Goal: Task Accomplishment & Management: Manage account settings

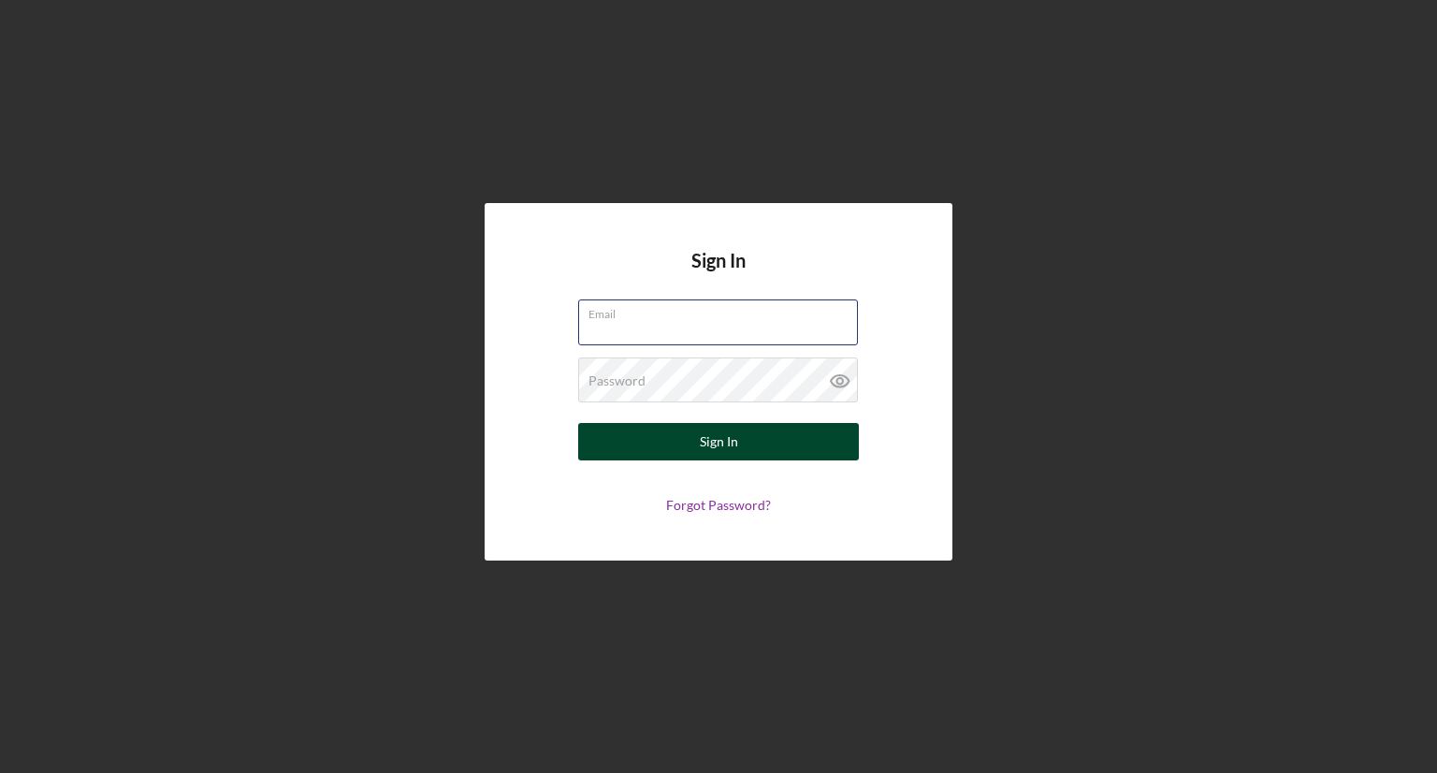
type input "austin@aureliusartistmgmt.com"
click at [687, 447] on button "Sign In" at bounding box center [718, 441] width 281 height 37
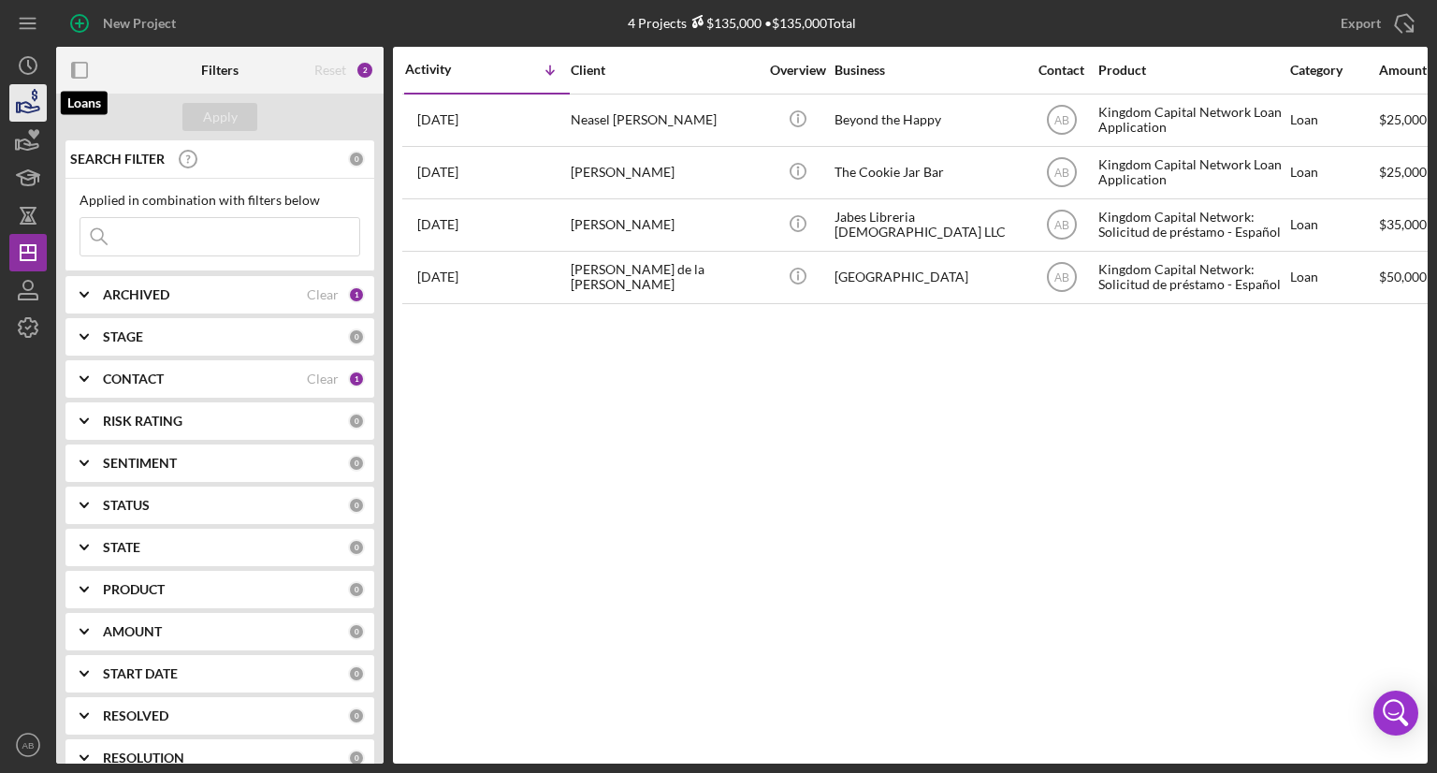
click at [28, 98] on icon "button" at bounding box center [28, 103] width 47 height 47
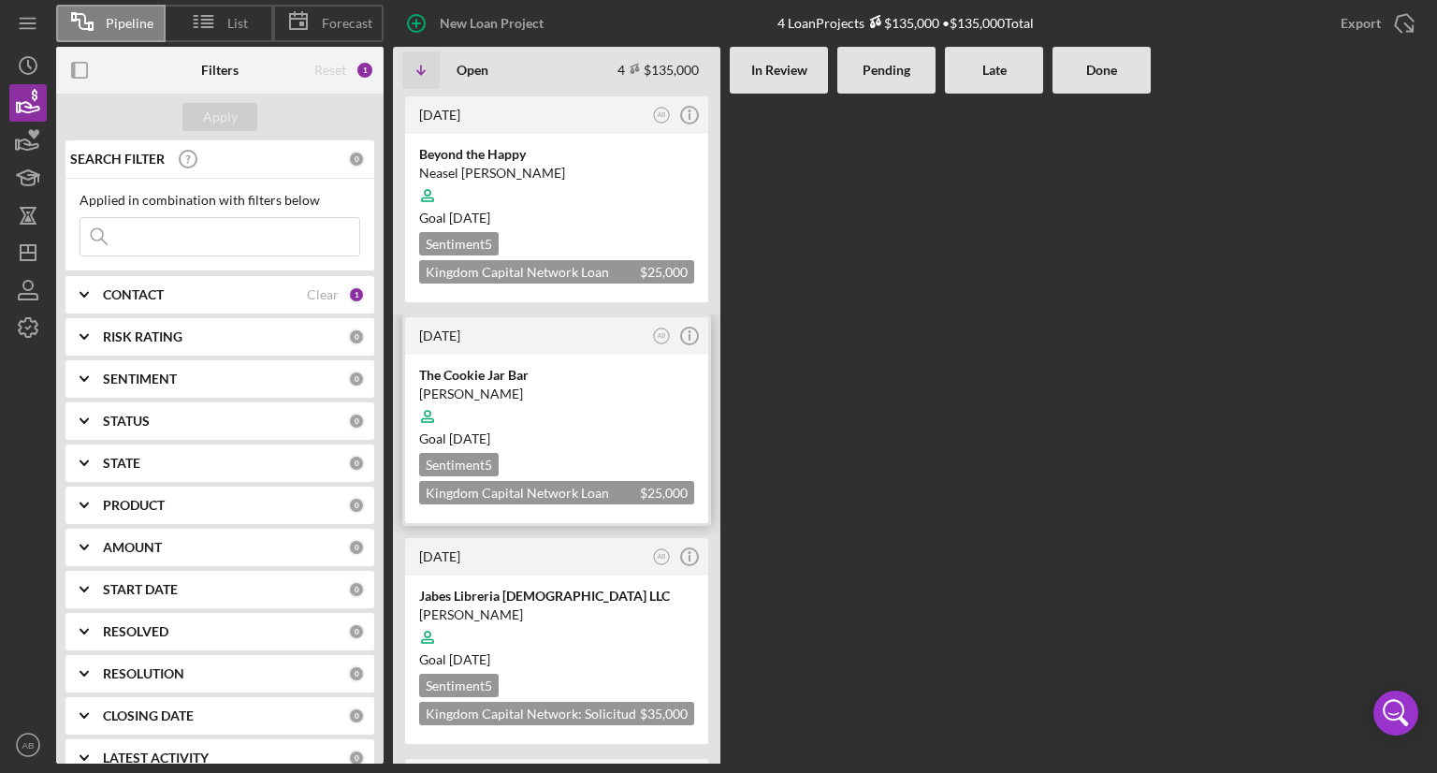
scroll to position [94, 0]
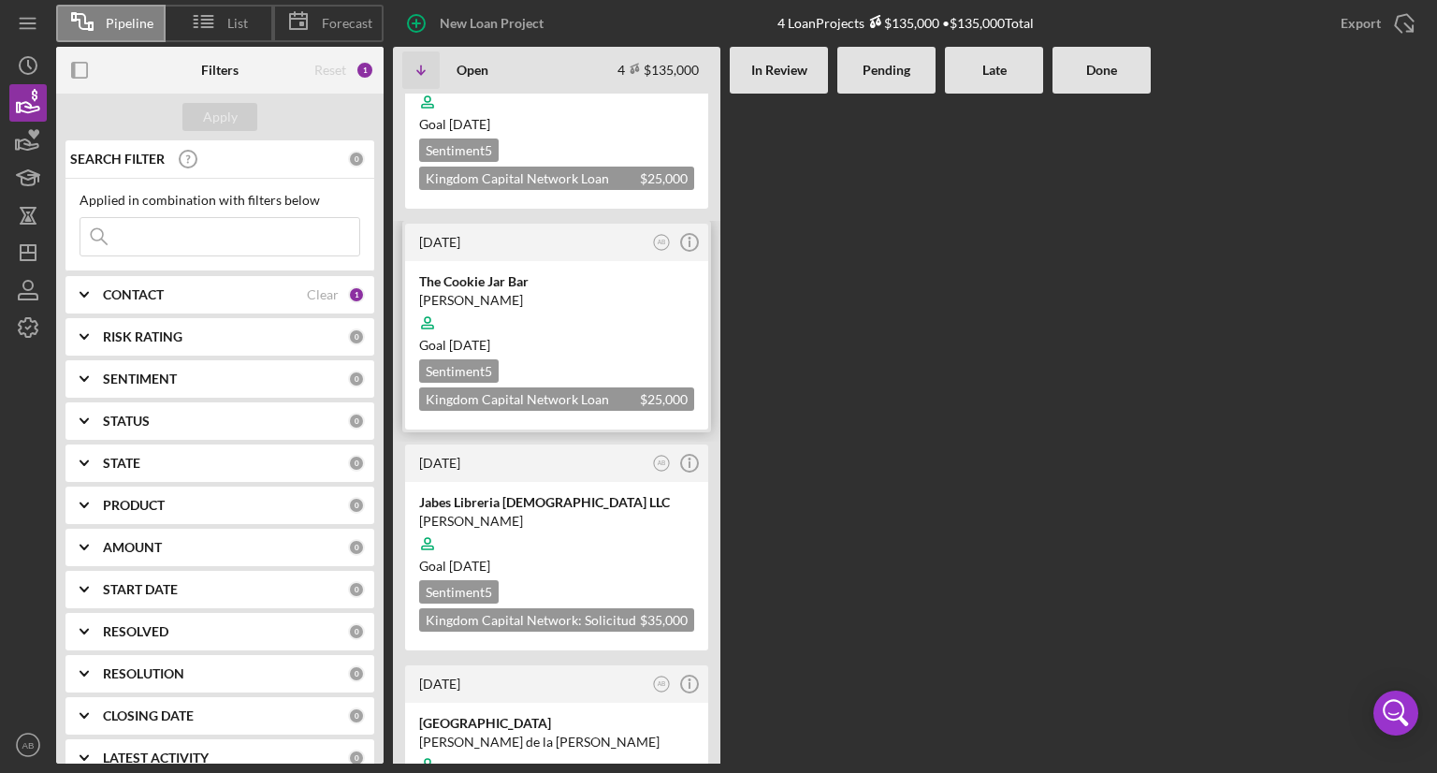
click at [550, 316] on div at bounding box center [556, 323] width 275 height 36
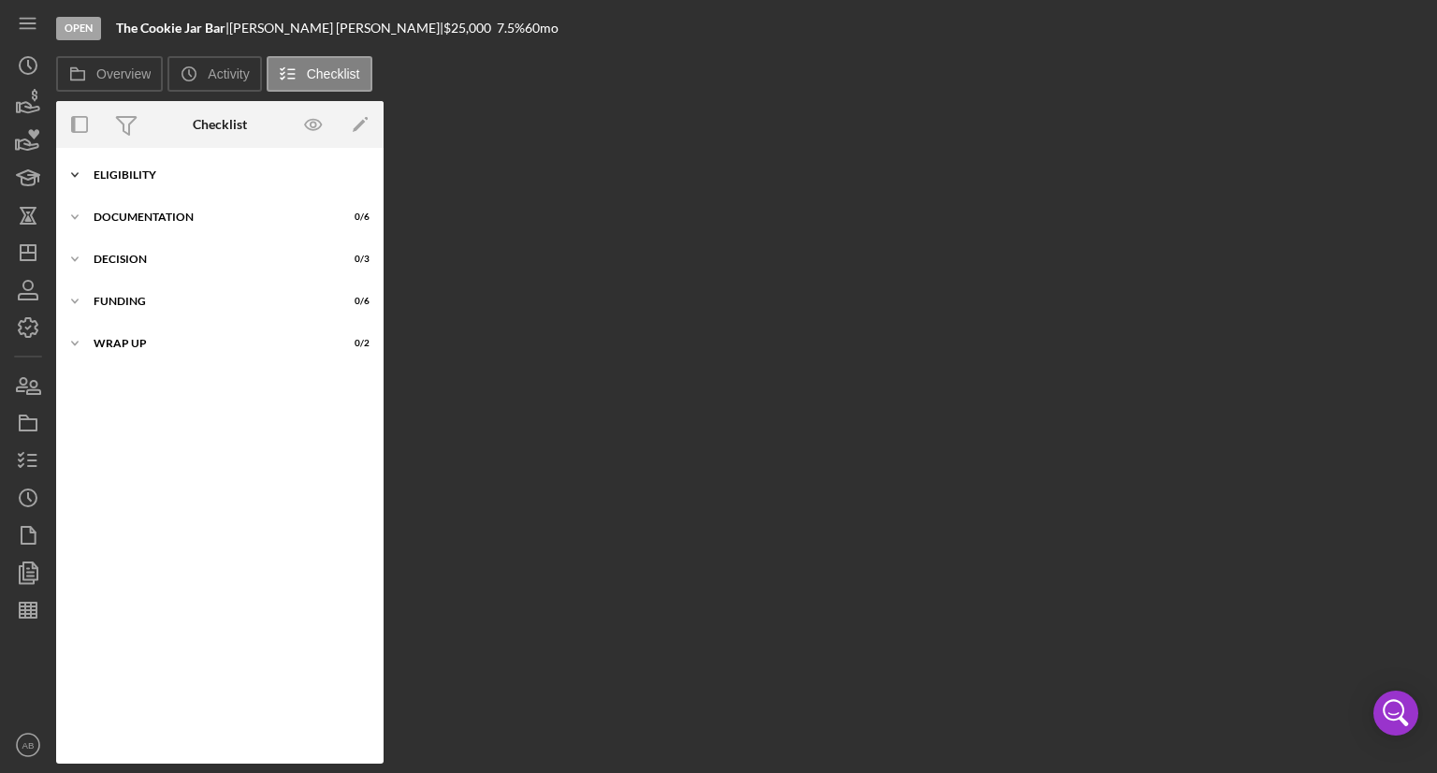
click at [210, 166] on div "Icon/Expander ELIGIBILITY 11 / 20" at bounding box center [219, 174] width 327 height 37
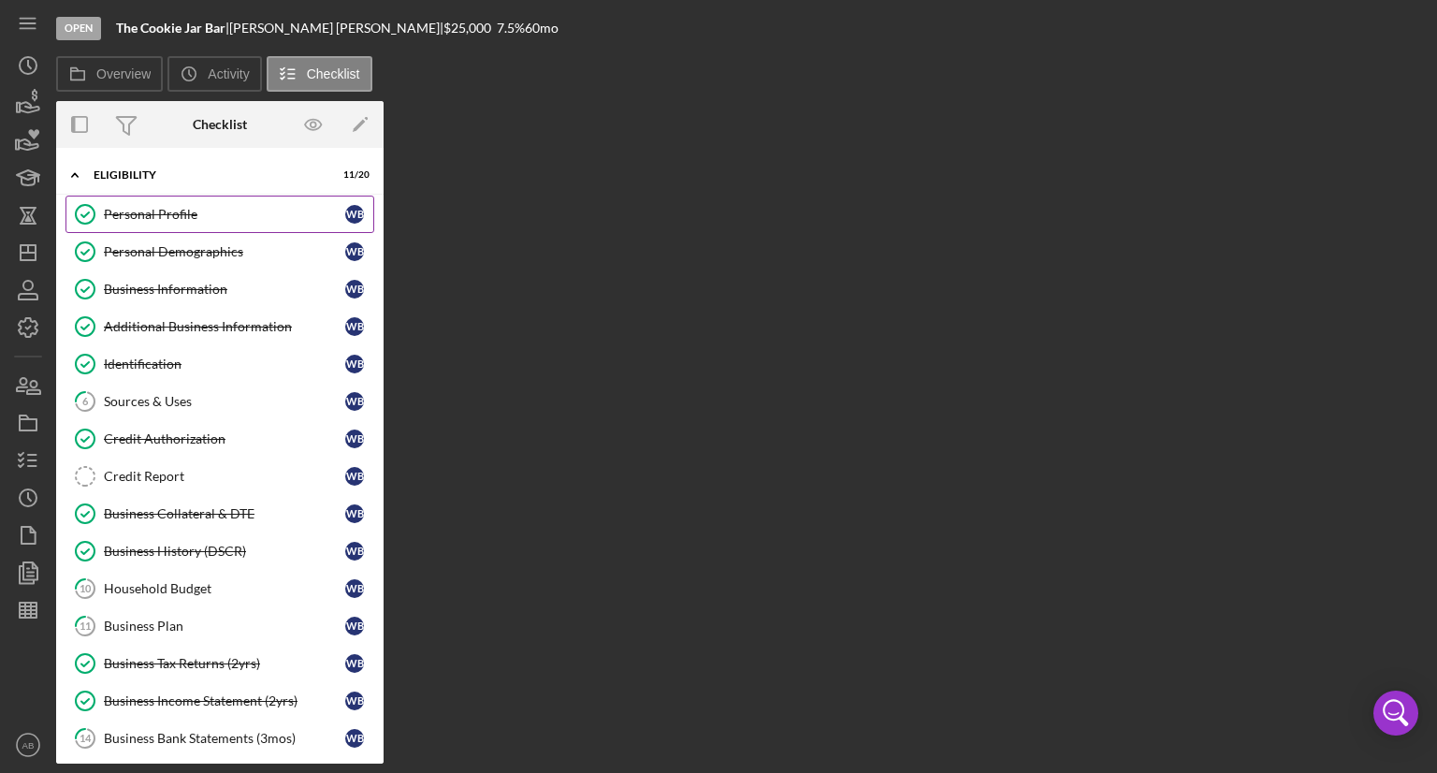
click at [153, 222] on link "Personal Profile Personal Profile W B" at bounding box center [219, 214] width 309 height 37
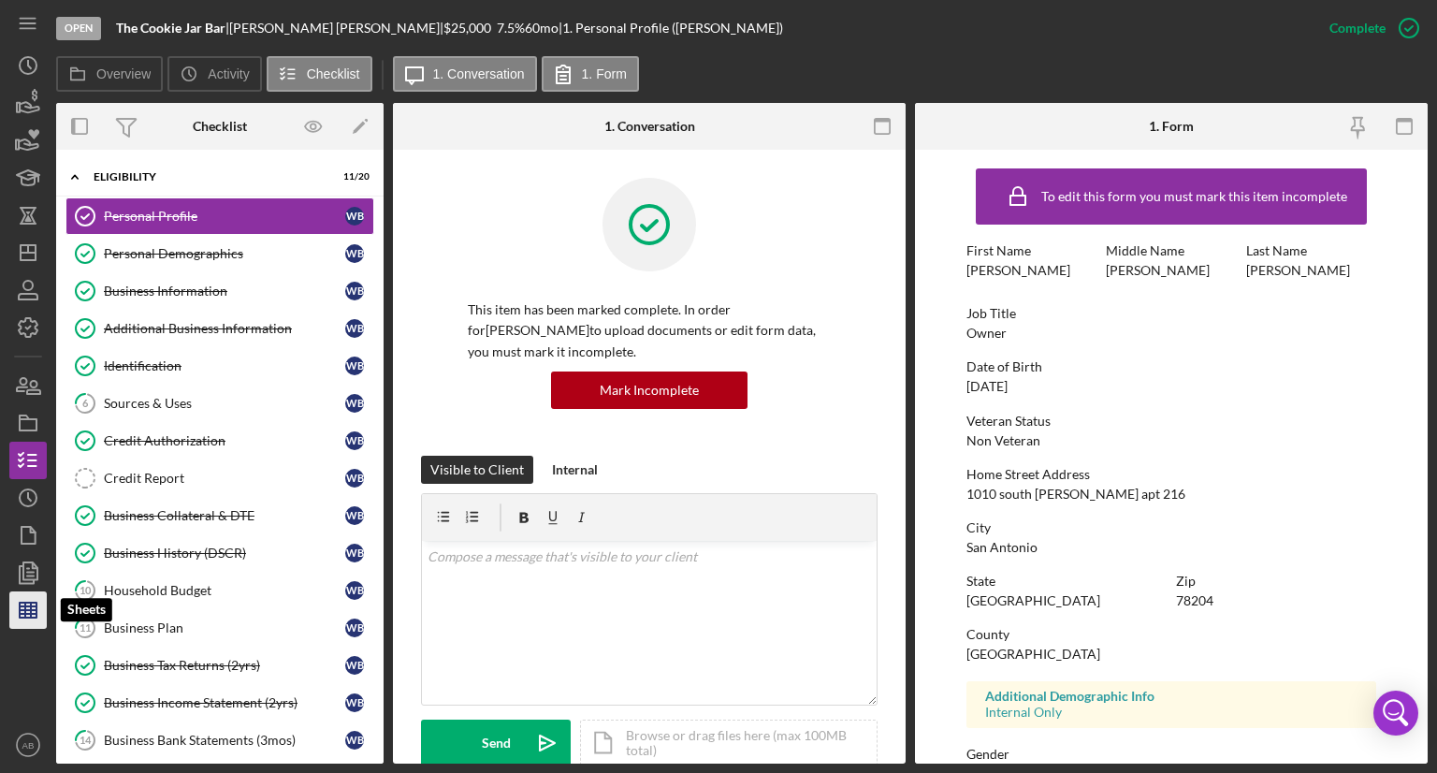
click at [36, 620] on icon "button" at bounding box center [28, 610] width 47 height 47
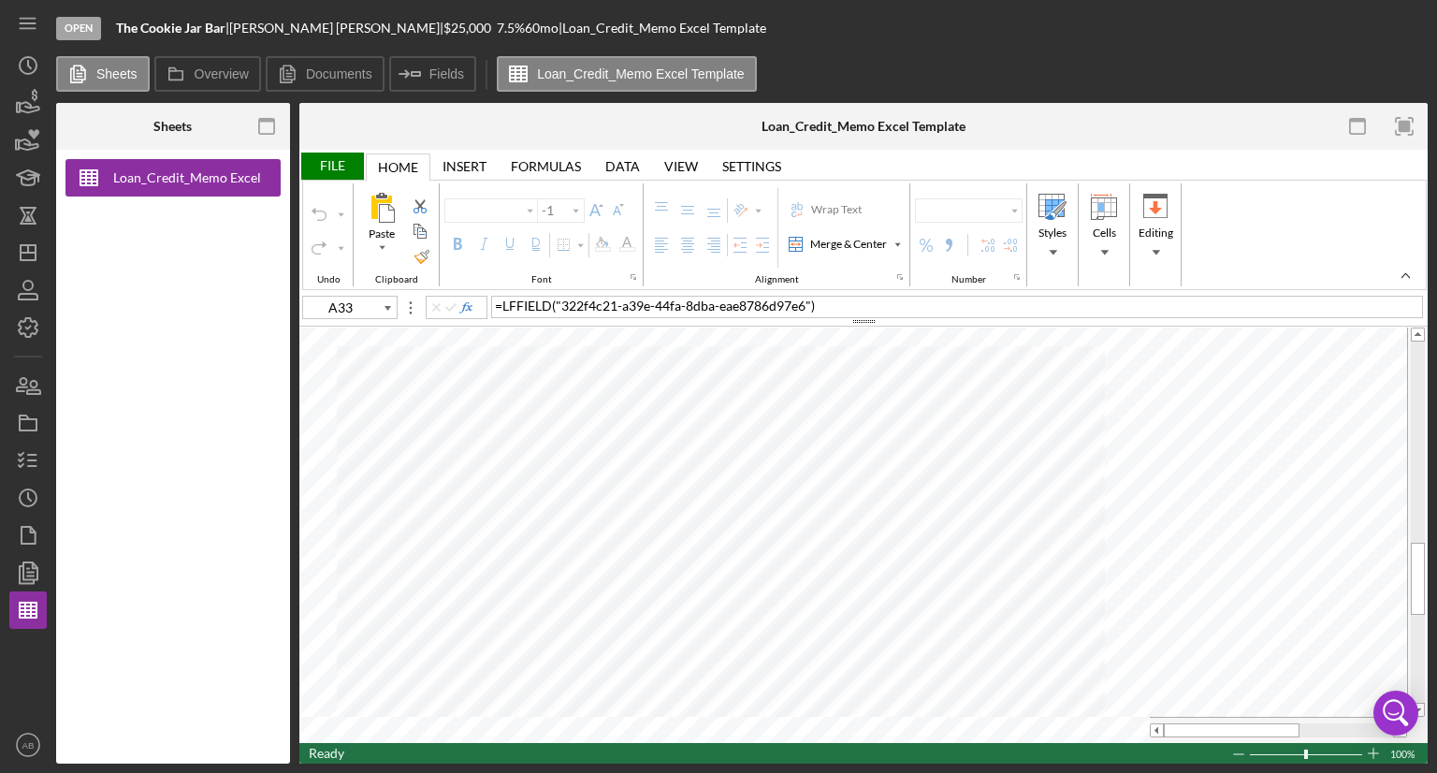
type input "Calibri"
type input "11"
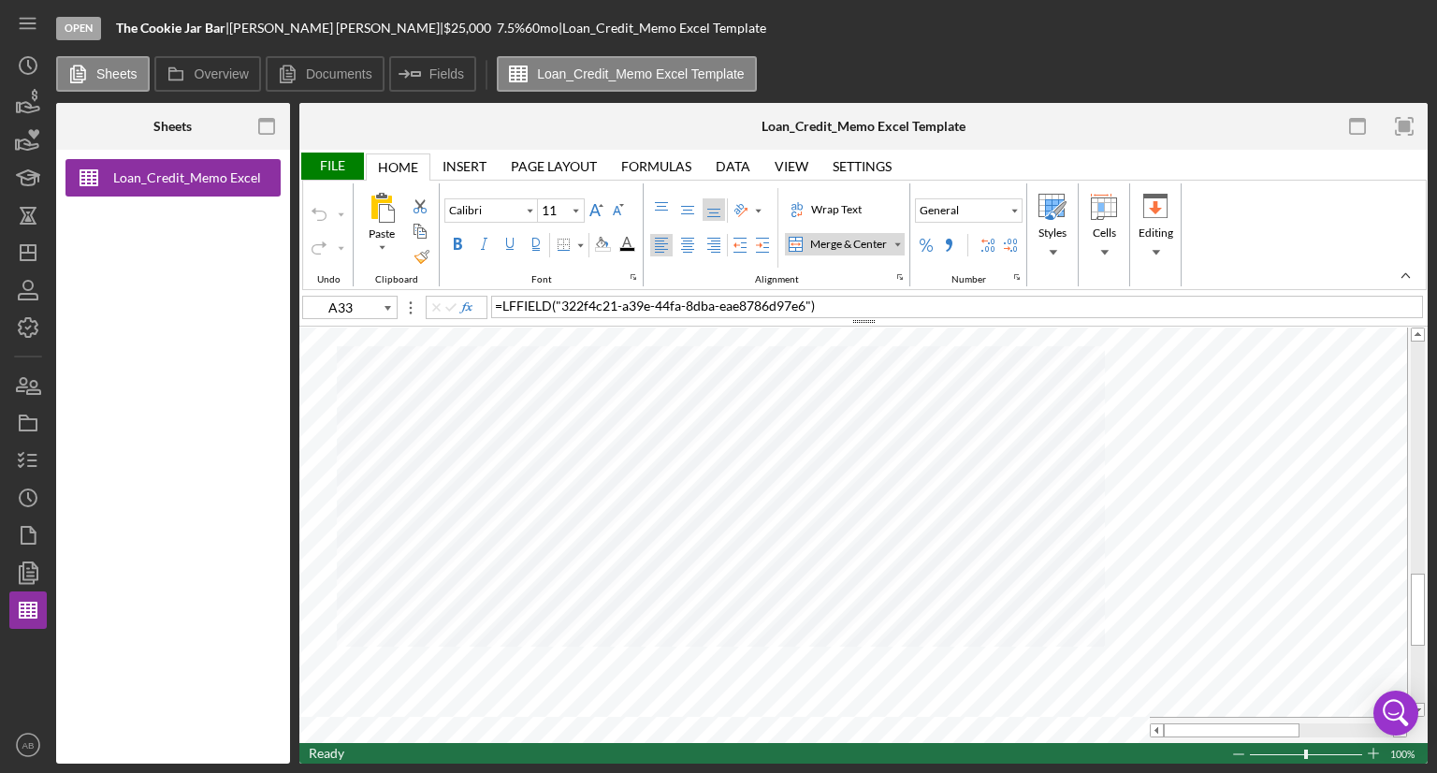
type input "A20"
click at [610, 71] on label "Loan_Credit_Memo Excel Template" at bounding box center [641, 73] width 208 height 15
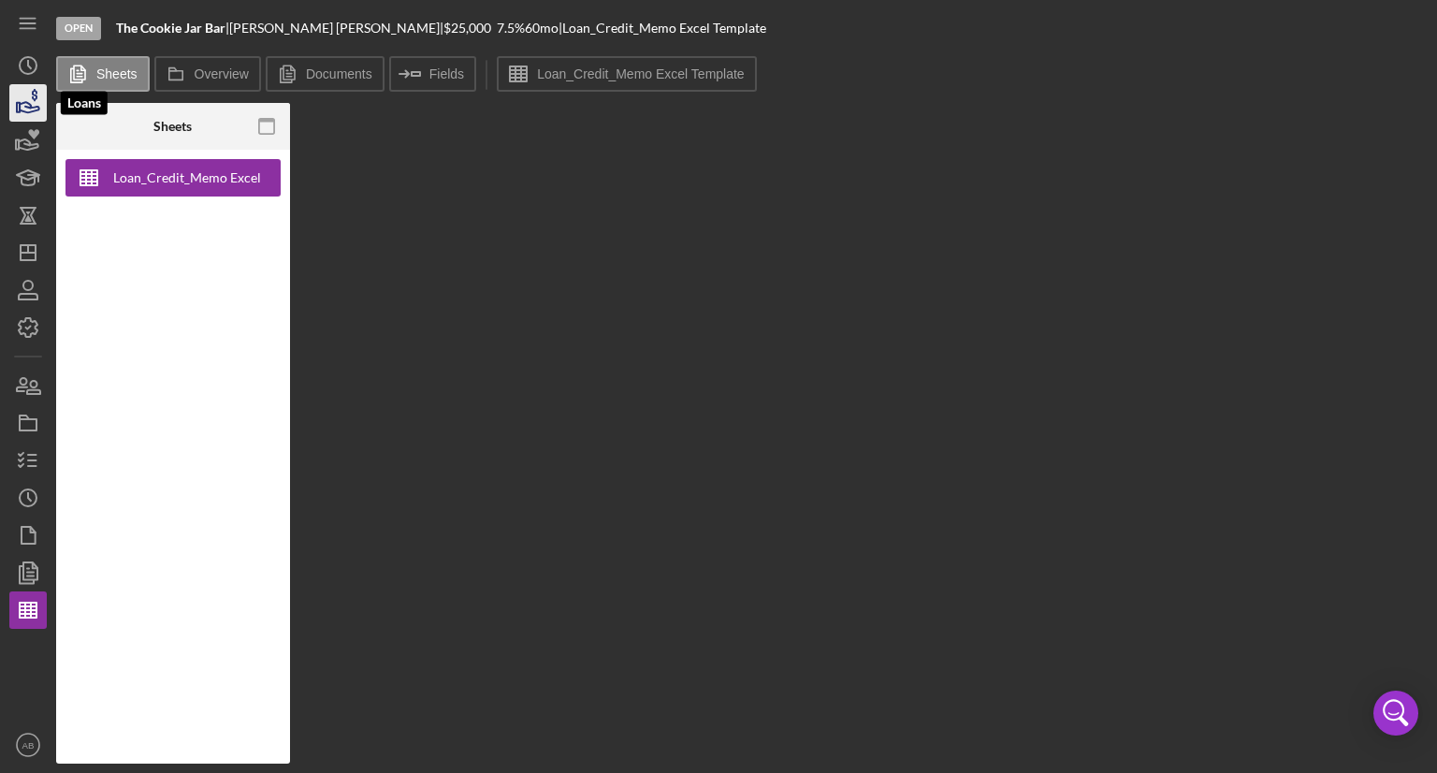
click at [32, 97] on icon "button" at bounding box center [35, 95] width 6 height 12
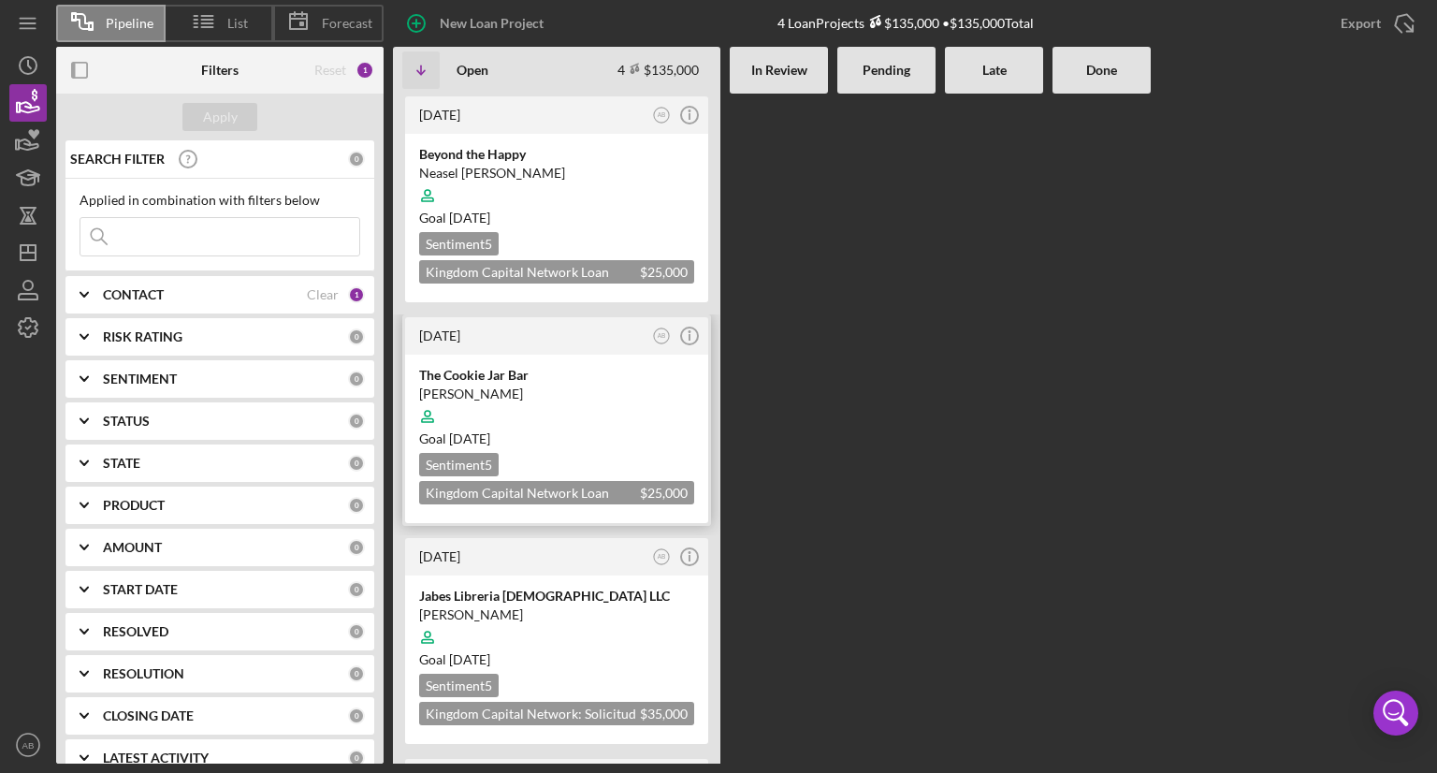
click at [558, 412] on div at bounding box center [556, 417] width 275 height 36
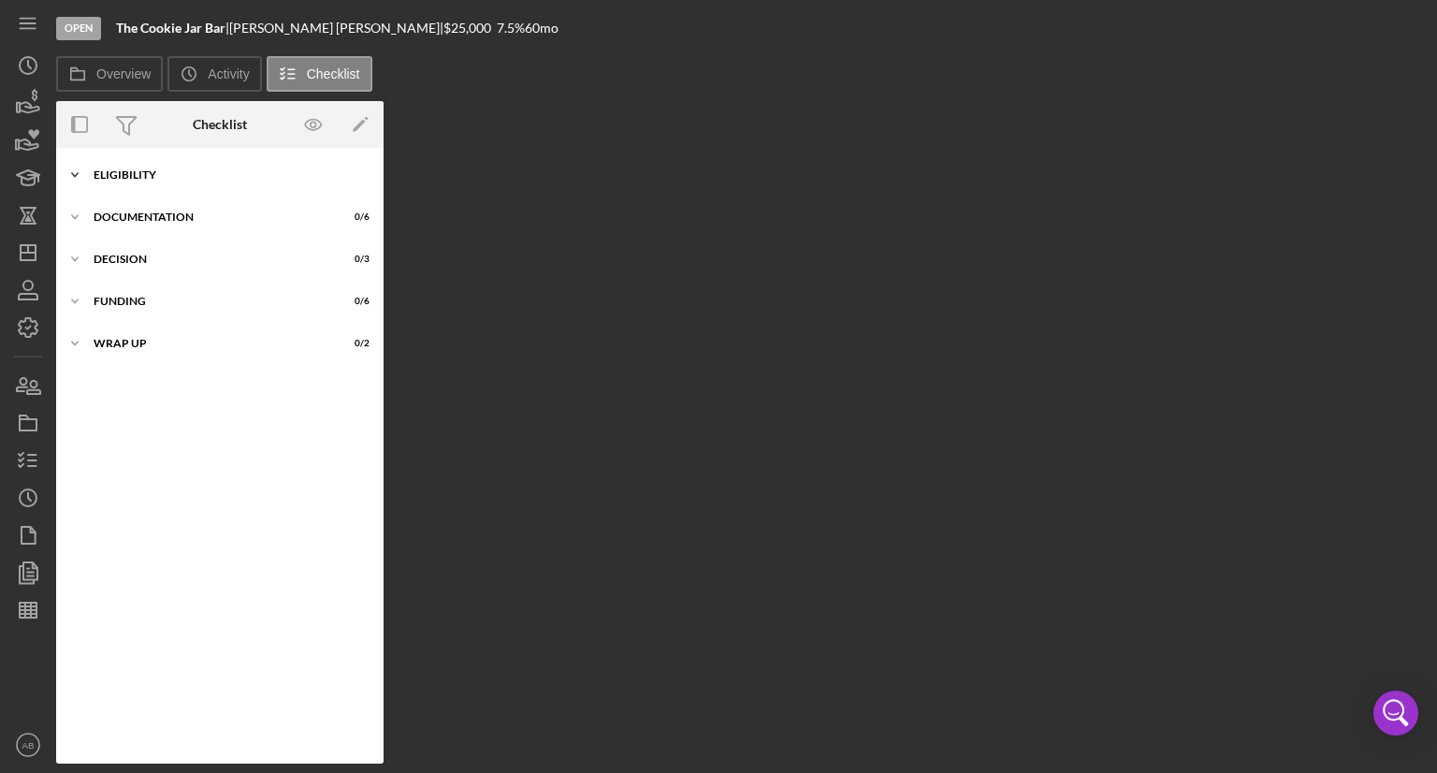
click at [72, 169] on icon "Icon/Expander" at bounding box center [74, 174] width 37 height 37
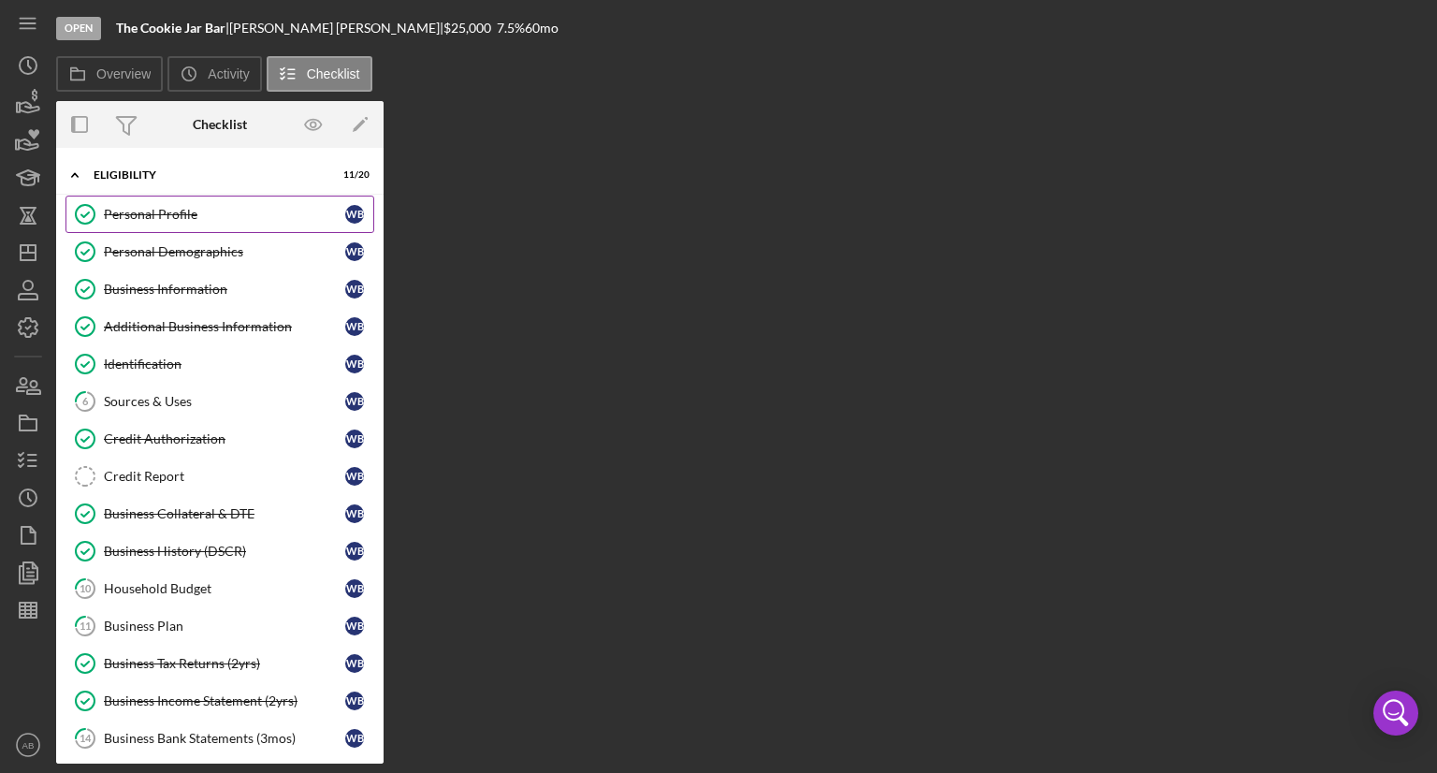
click at [169, 221] on div "Personal Profile" at bounding box center [224, 214] width 241 height 15
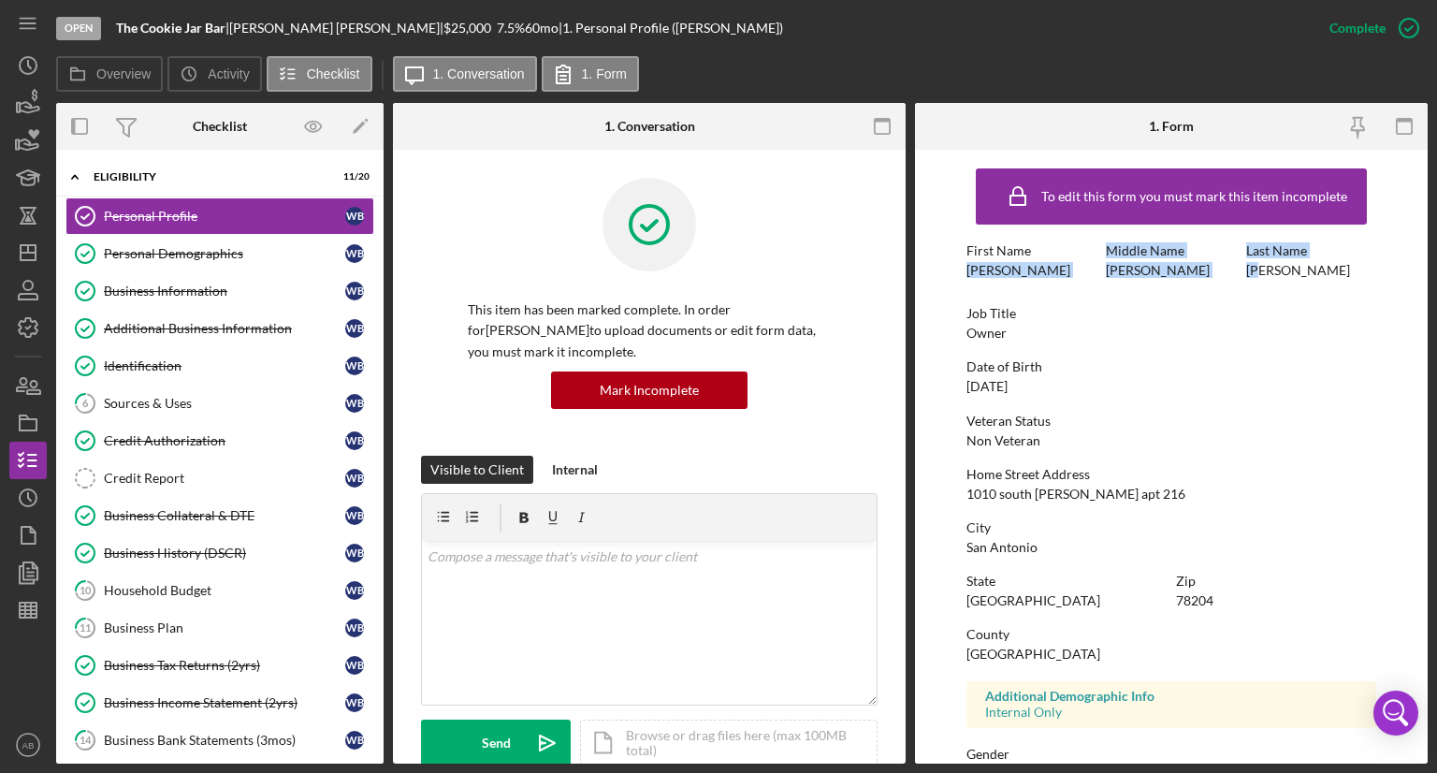
drag, startPoint x: 956, startPoint y: 278, endPoint x: 1261, endPoint y: 286, distance: 305.1
click at [1261, 286] on form "To edit this form you must mark this item incomplete First Name William Middle …" at bounding box center [1171, 457] width 513 height 614
click at [1084, 279] on div "First Name William Middle Name Mitchell Last Name Bouldin" at bounding box center [1171, 269] width 410 height 53
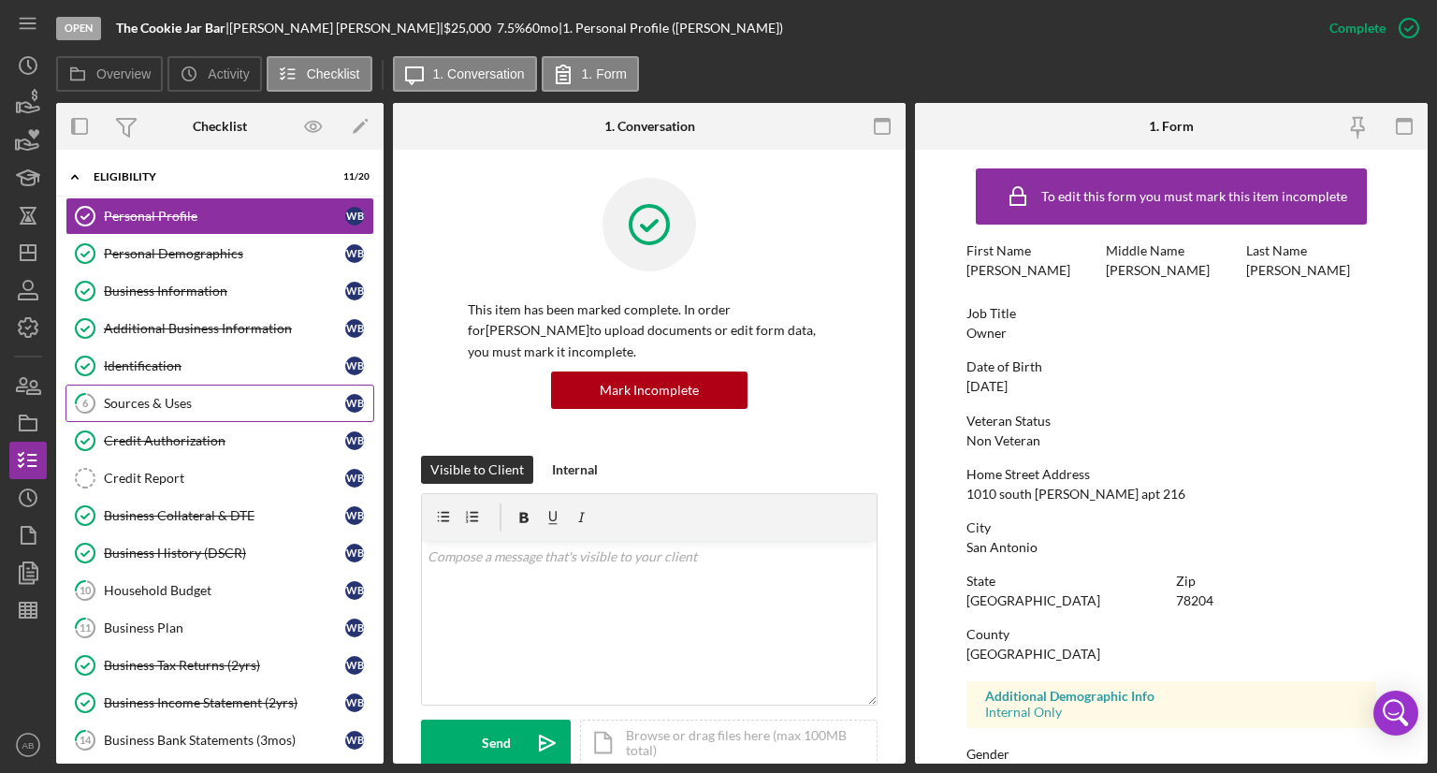
click at [138, 396] on div "Sources & Uses" at bounding box center [224, 403] width 241 height 15
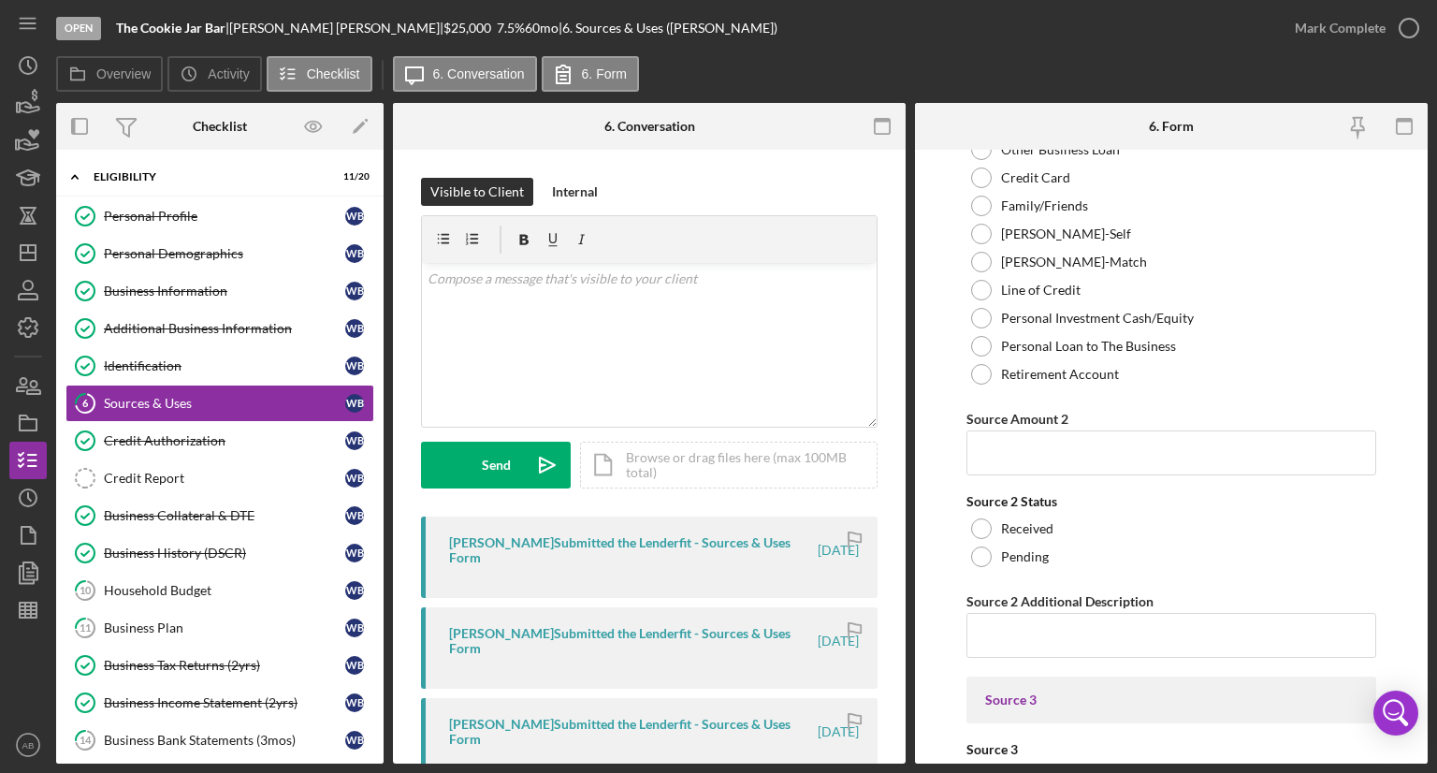
scroll to position [2994, 0]
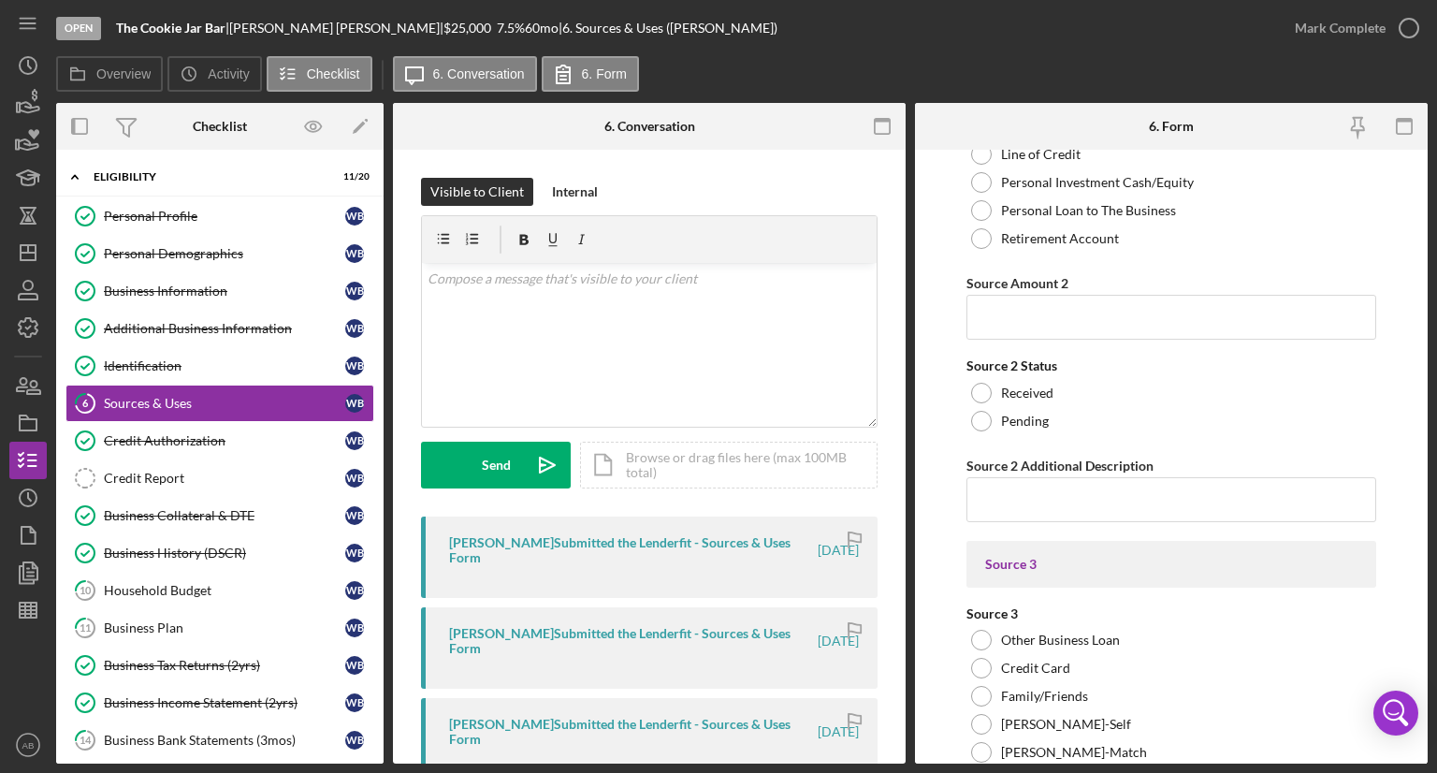
drag, startPoint x: 936, startPoint y: 348, endPoint x: 947, endPoint y: 269, distance: 79.4
click at [947, 269] on form "Uses In this section, please identify the category(s) and amount(s) of funding …" at bounding box center [1171, 457] width 513 height 614
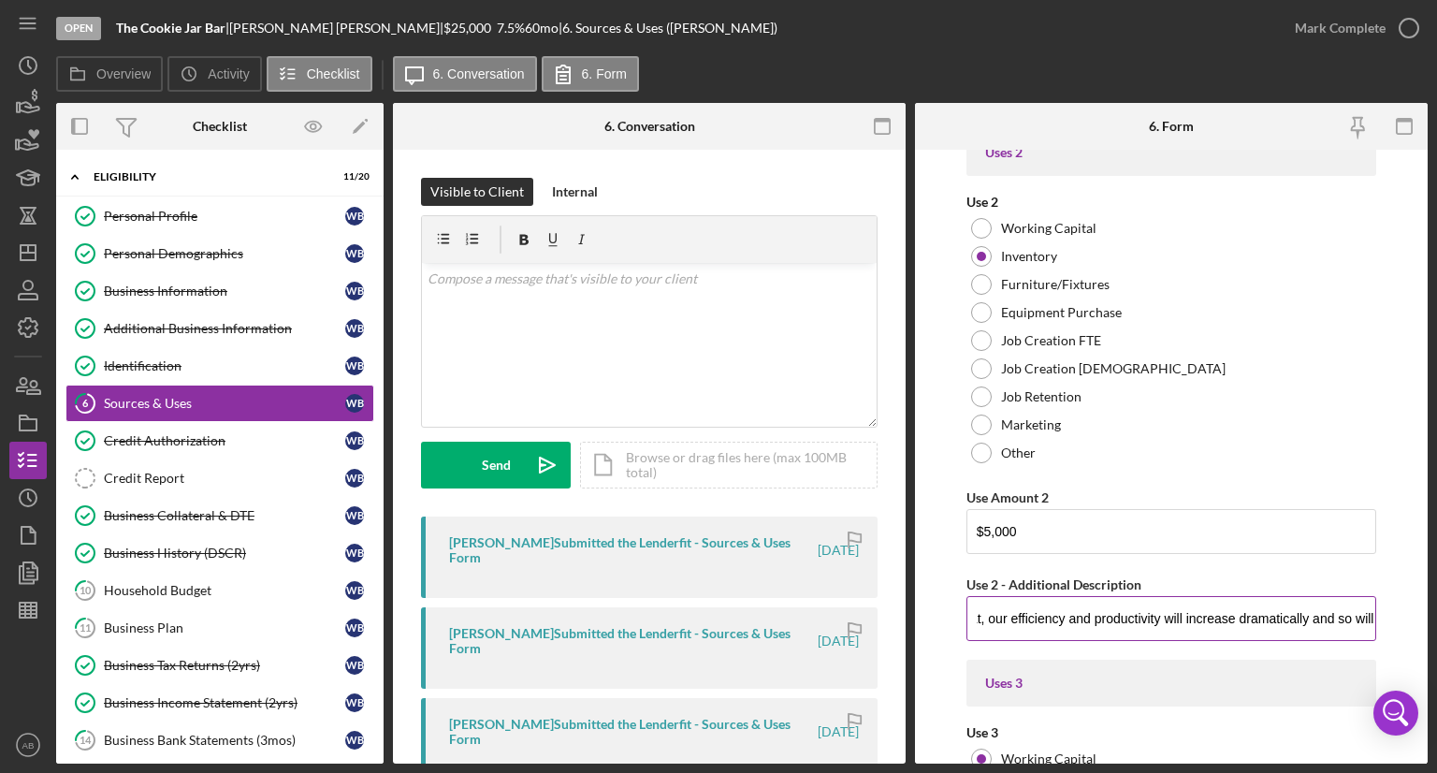
scroll to position [0, 2941]
drag, startPoint x: 976, startPoint y: 622, endPoint x: 1209, endPoint y: 632, distance: 233.2
click at [1209, 632] on input "The faster we can deliver, the faster we sell out. We’ve got six locations that…" at bounding box center [1171, 618] width 410 height 45
click at [1224, 622] on input "The faster we can deliver, the faster we sell out. We’ve got six locations that…" at bounding box center [1171, 618] width 410 height 45
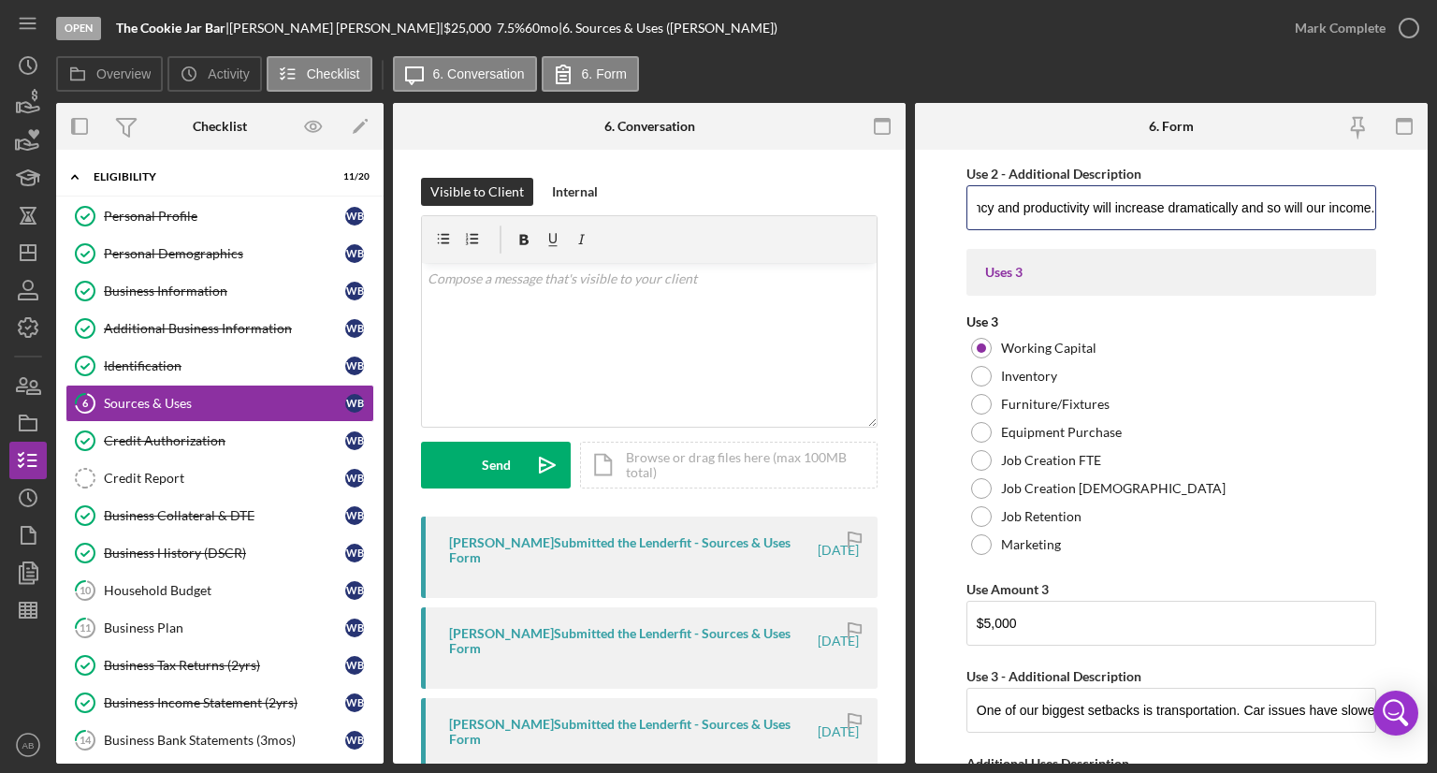
scroll to position [1123, 0]
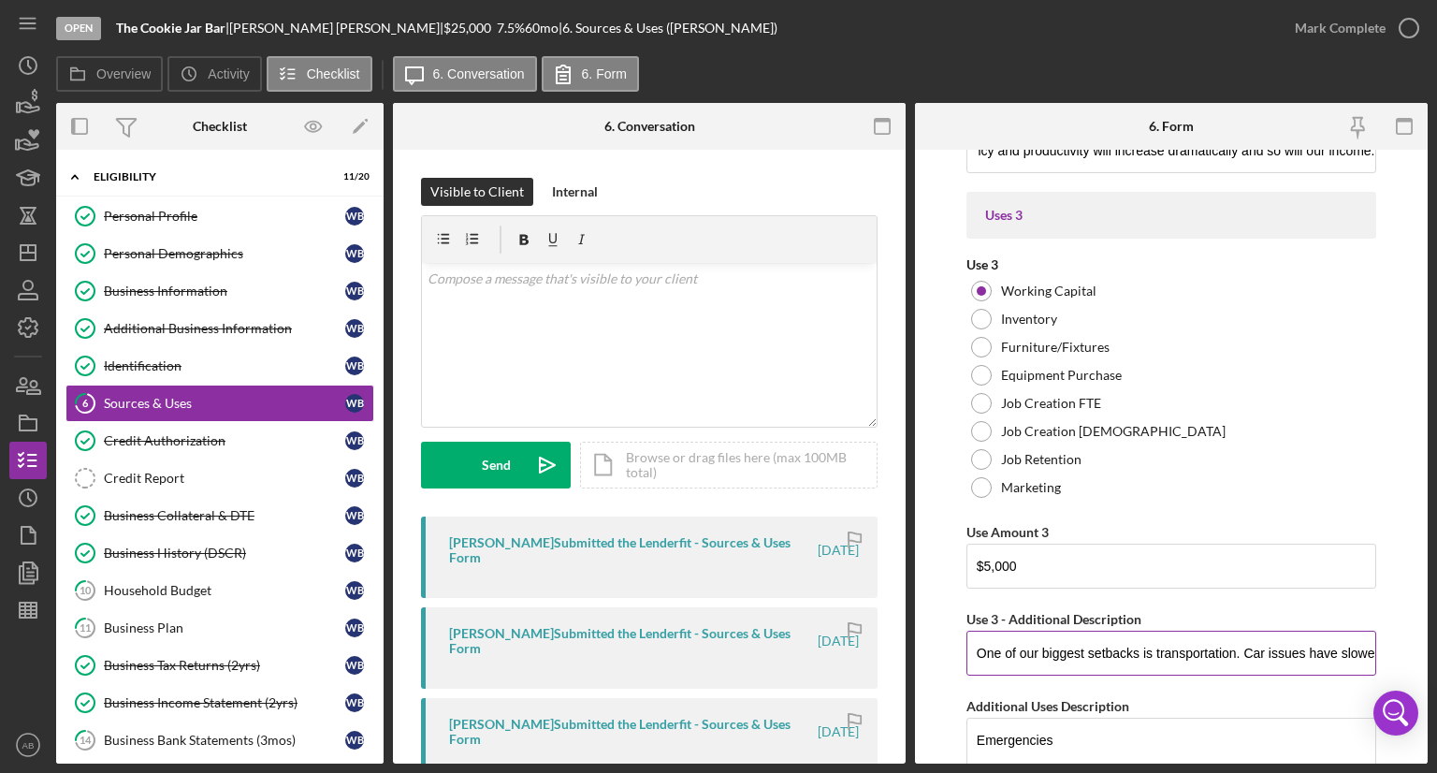
click at [980, 654] on input "One of our biggest setbacks is transportation. Car issues have slowed us down, …" at bounding box center [1171, 653] width 410 height 45
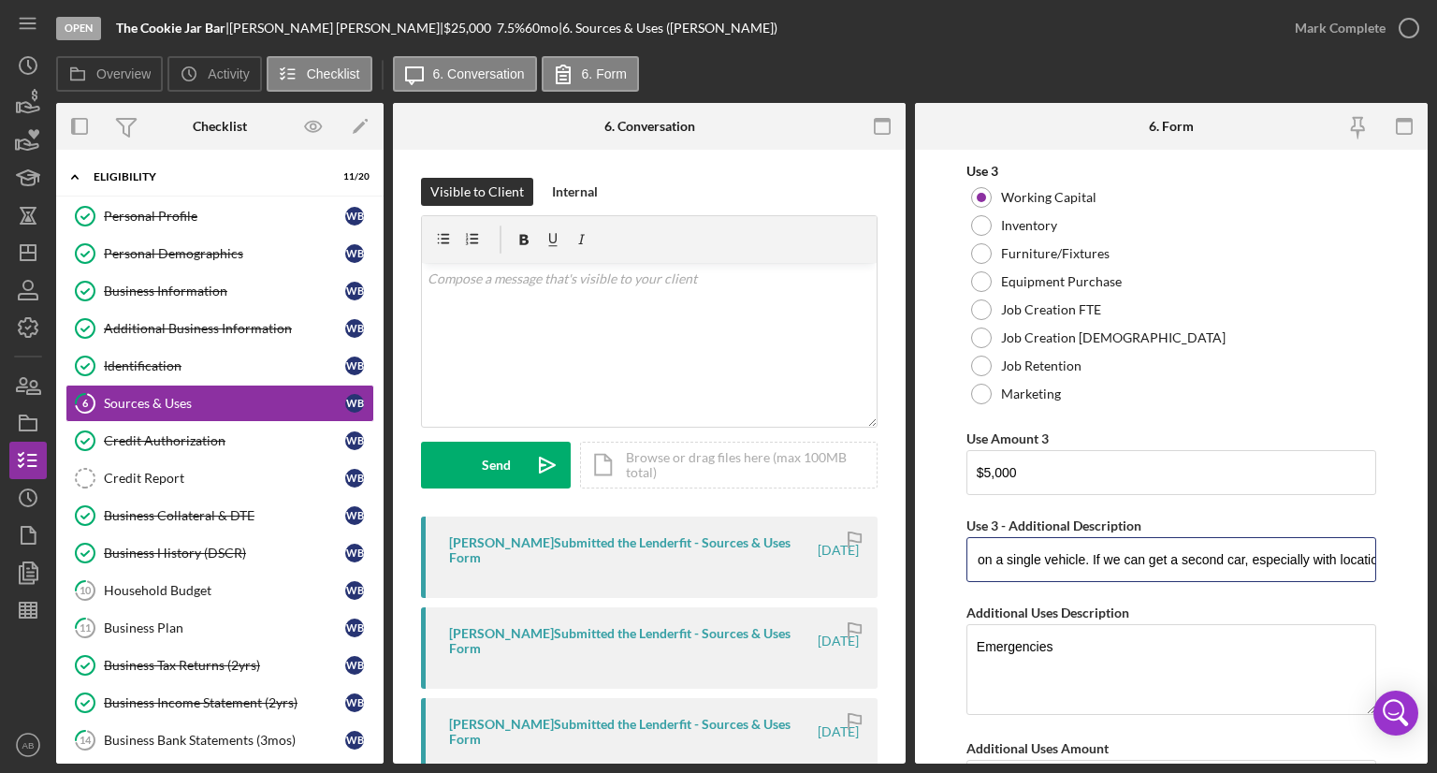
scroll to position [0, 0]
drag, startPoint x: 973, startPoint y: 559, endPoint x: 939, endPoint y: 559, distance: 33.7
click at [939, 559] on form "Uses In this section, please identify the category(s) and amount(s) of funding …" at bounding box center [1171, 457] width 513 height 614
click at [939, 546] on form "Uses In this section, please identify the category(s) and amount(s) of funding …" at bounding box center [1171, 457] width 513 height 614
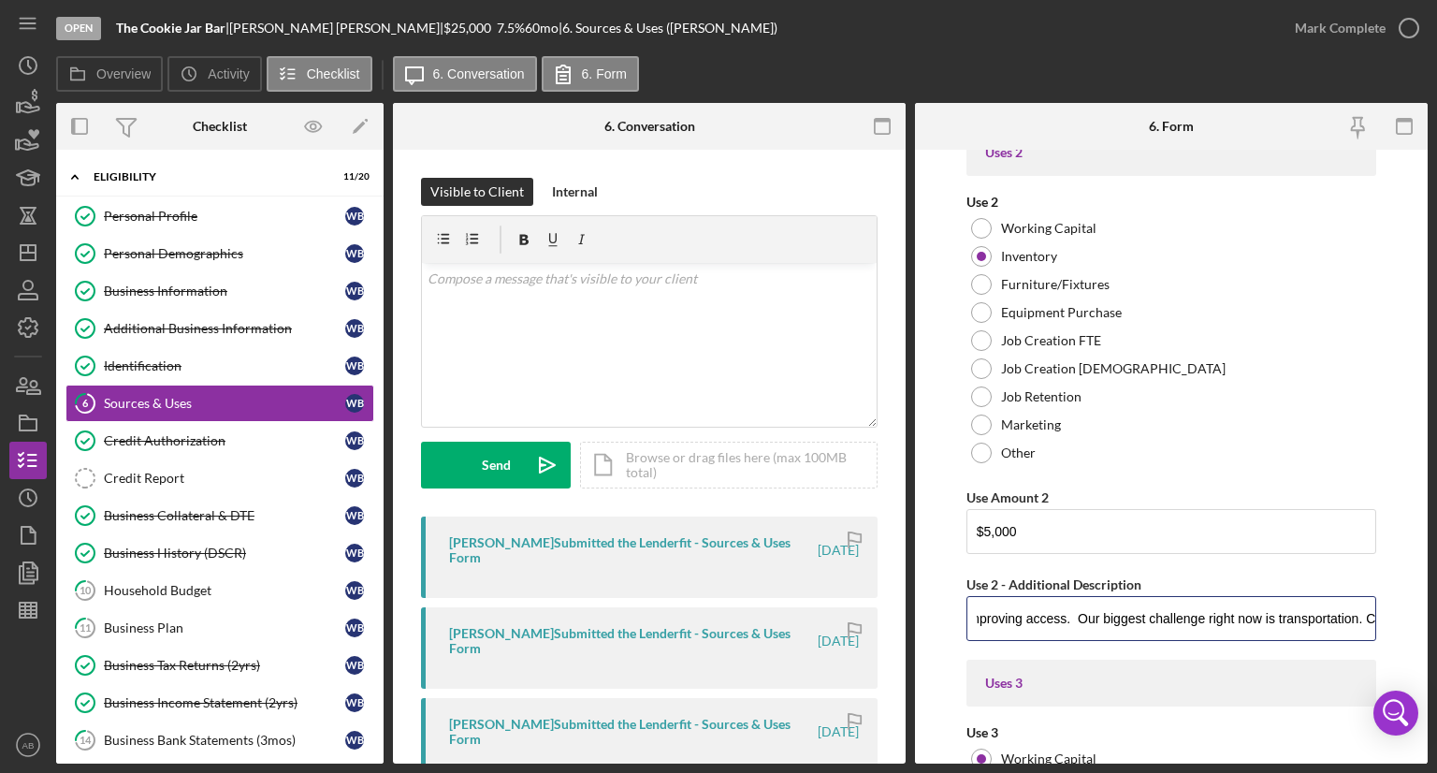
scroll to position [0, 3007]
drag, startPoint x: 988, startPoint y: 618, endPoint x: 1426, endPoint y: 618, distance: 437.8
click at [1426, 618] on form "Uses In this section, please identify the category(s) and amount(s) of funding …" at bounding box center [1171, 457] width 513 height 614
click at [149, 323] on div "Additional Business Information" at bounding box center [224, 328] width 241 height 15
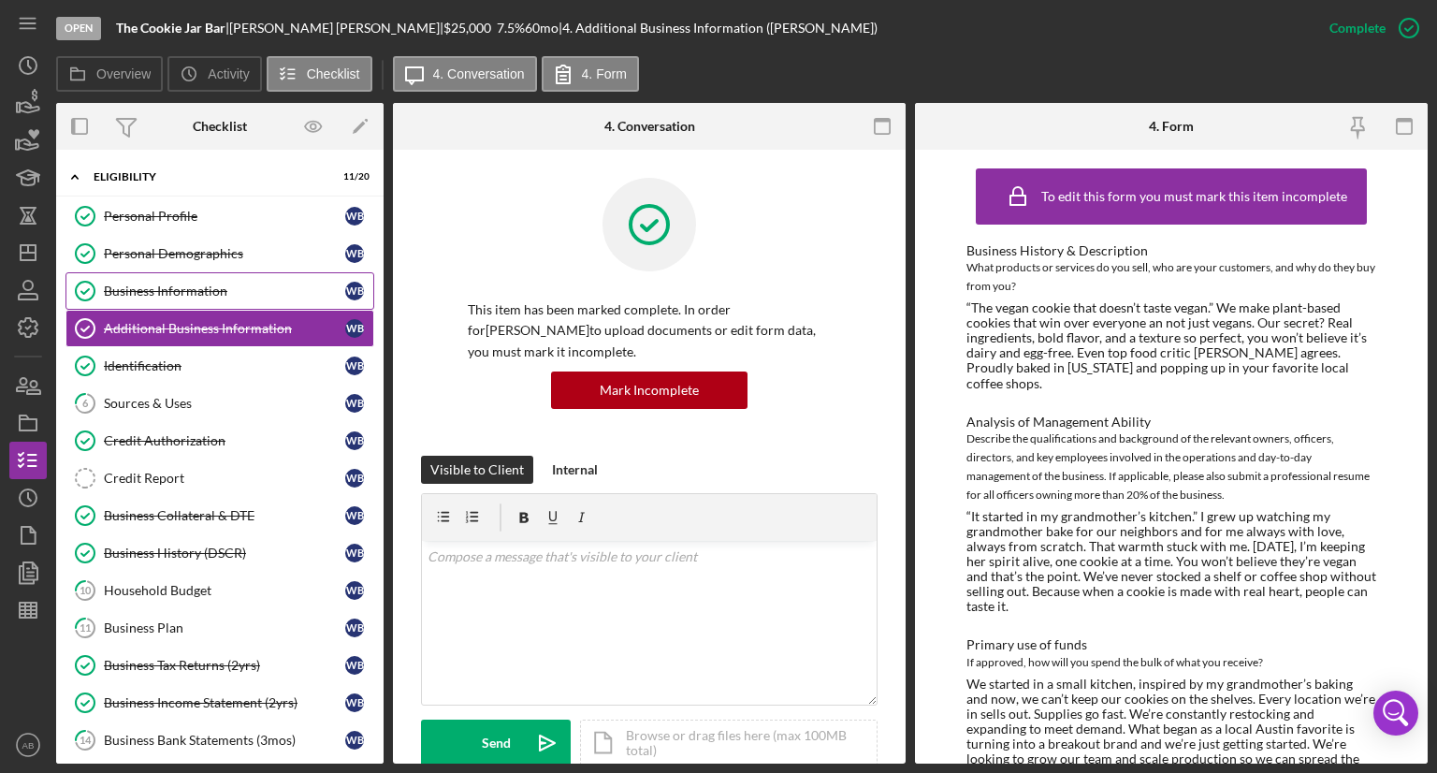
click at [159, 297] on div "Business Information" at bounding box center [224, 290] width 241 height 15
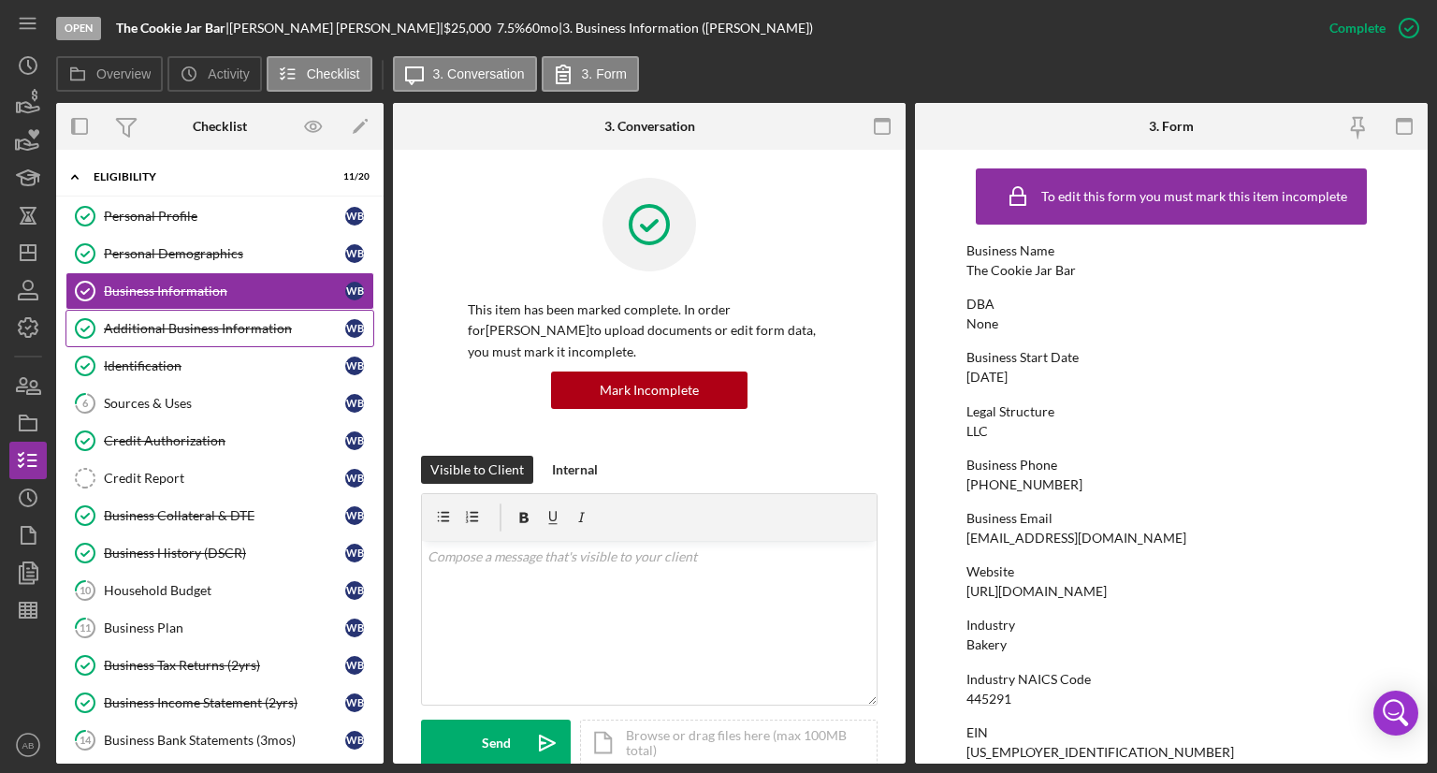
click at [151, 330] on div "Additional Business Information" at bounding box center [224, 328] width 241 height 15
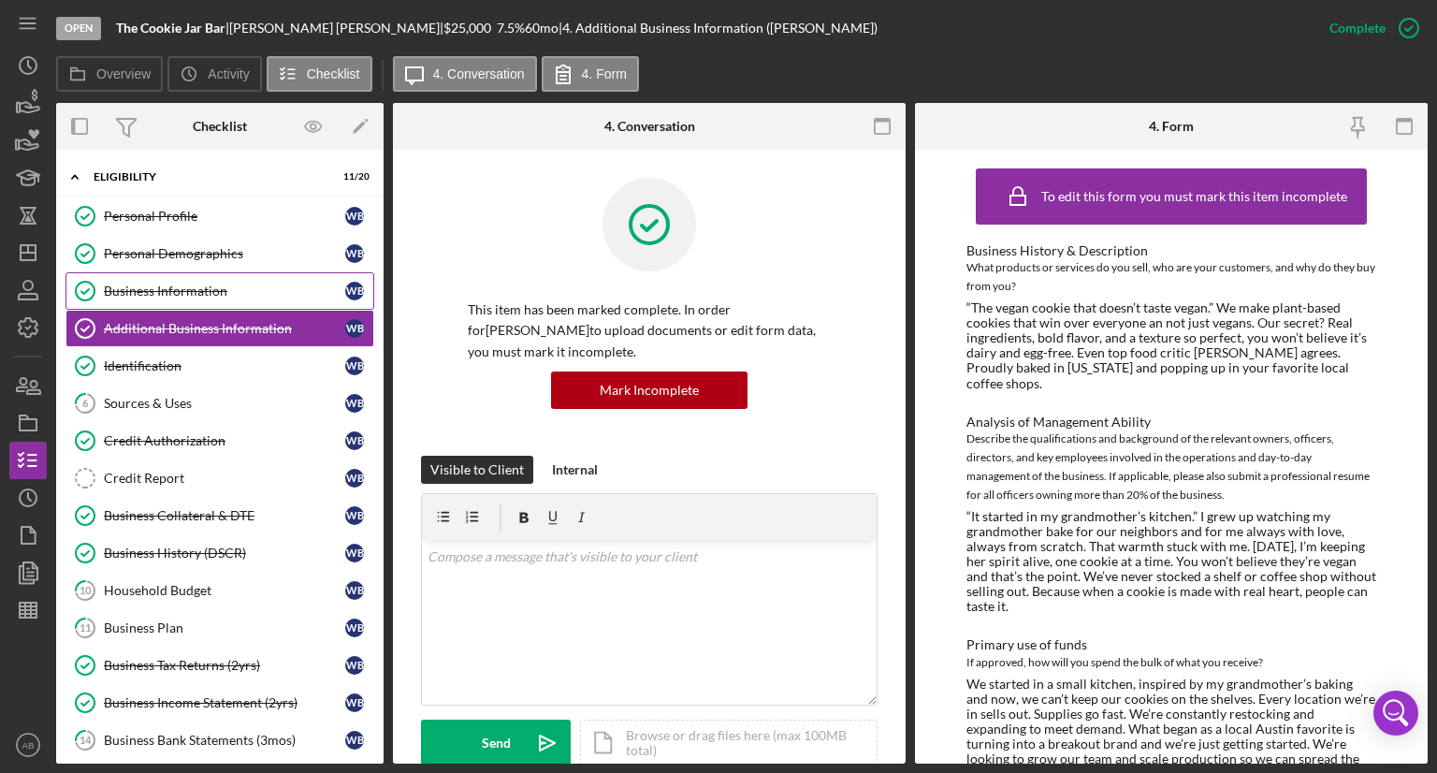
click at [129, 289] on div "Business Information" at bounding box center [224, 290] width 241 height 15
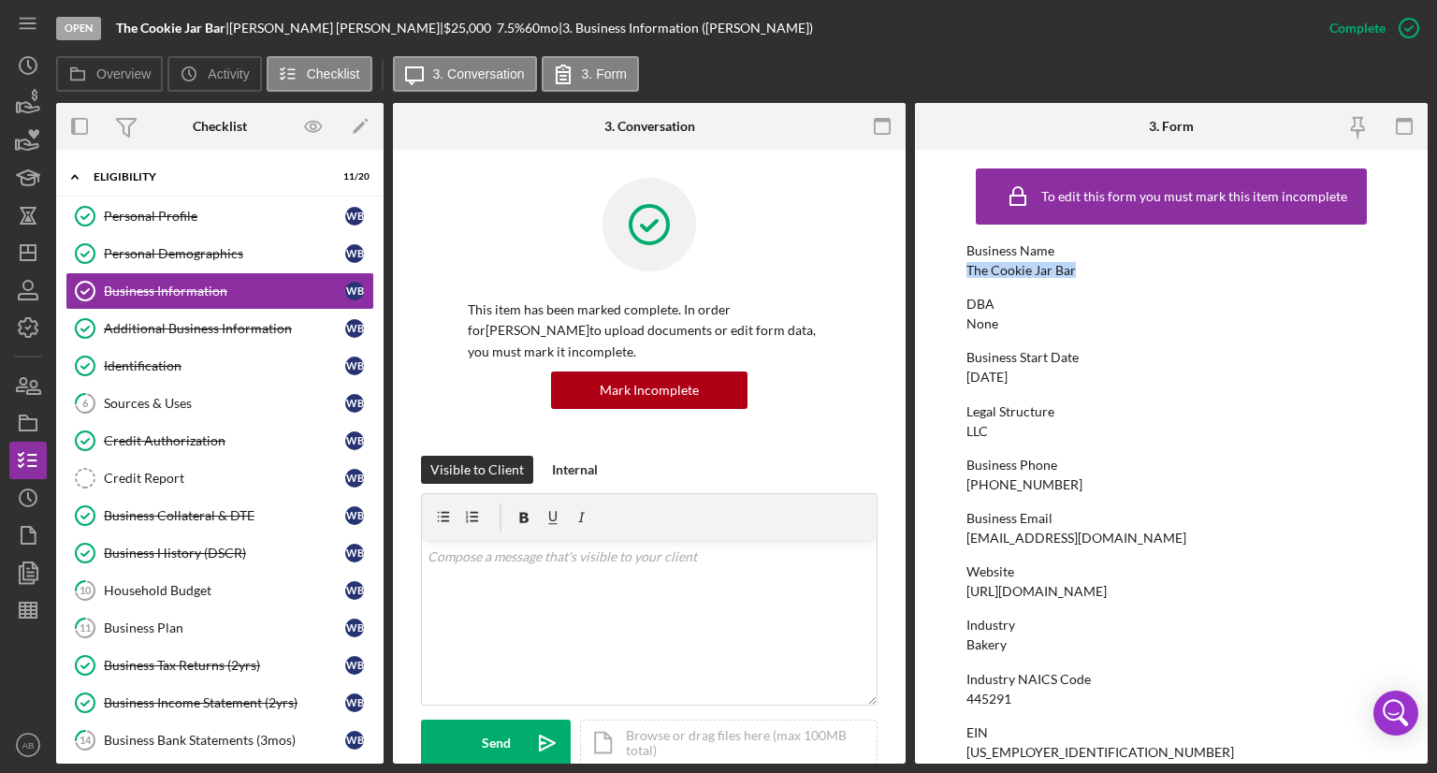
drag, startPoint x: 1081, startPoint y: 266, endPoint x: 940, endPoint y: 274, distance: 141.5
click at [940, 274] on form "To edit this form you must mark this item incomplete Business Name The Cookie J…" at bounding box center [1171, 457] width 513 height 614
copy div "The Cookie Jar Bar"
drag, startPoint x: 1025, startPoint y: 693, endPoint x: 969, endPoint y: 698, distance: 56.3
click at [969, 698] on div "Industry NAICS Code 445291" at bounding box center [1171, 689] width 410 height 35
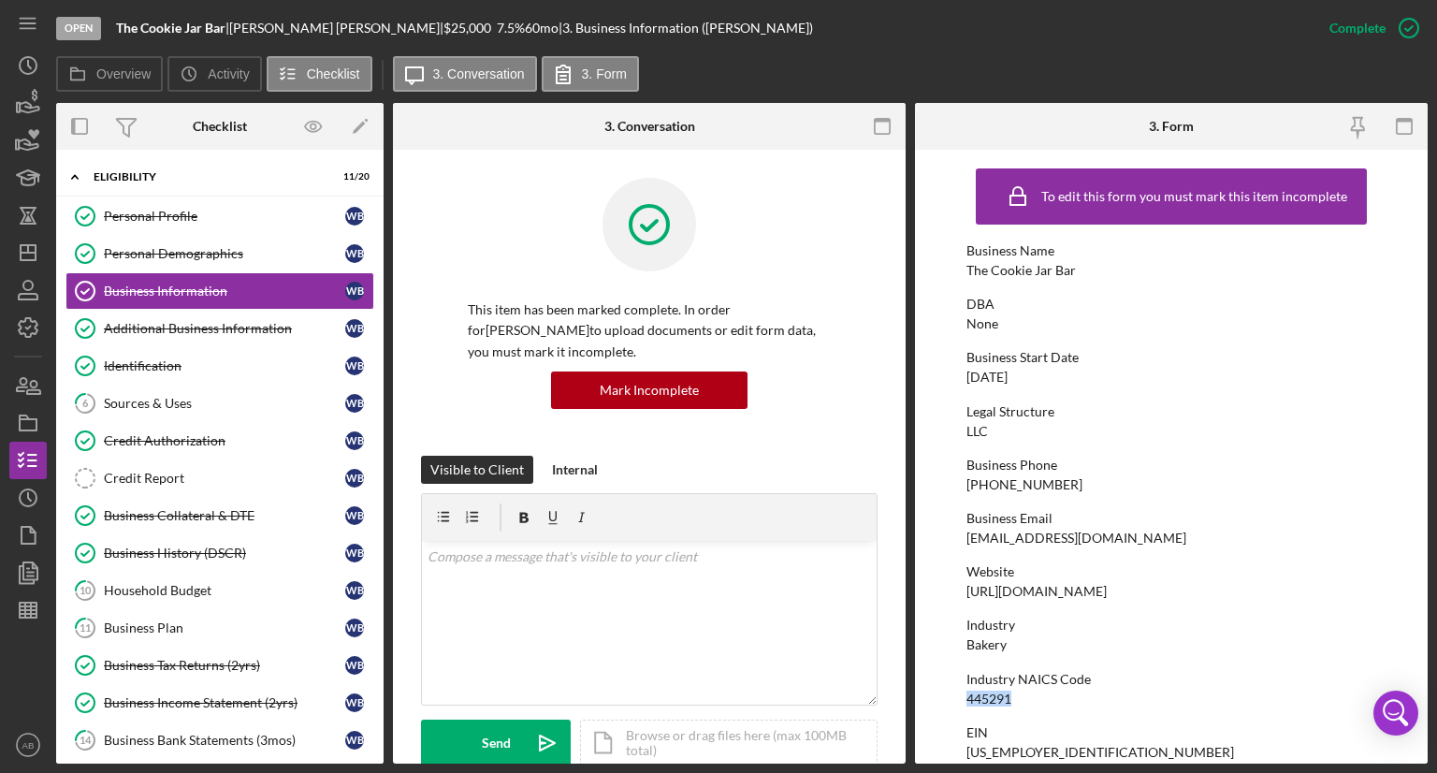
copy div "445291"
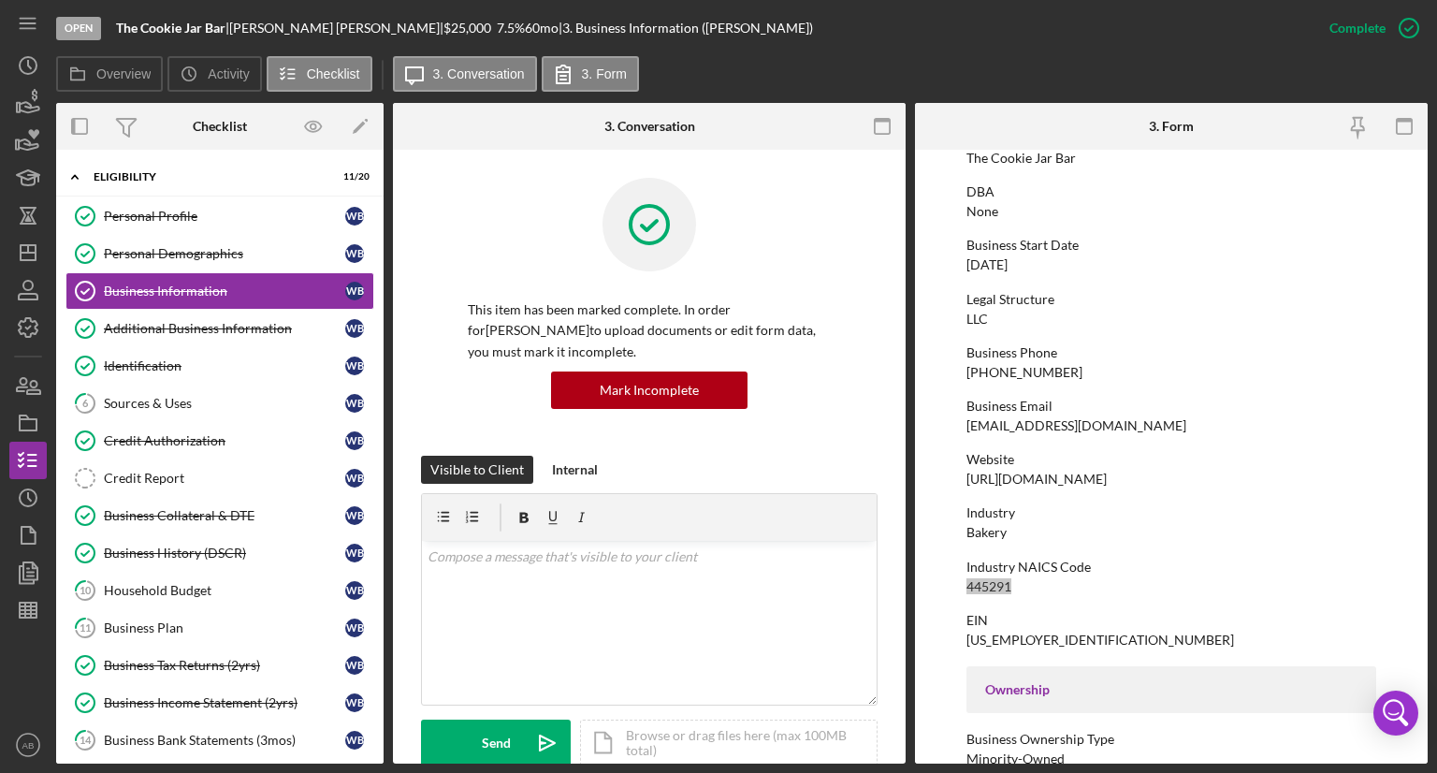
scroll to position [94, 0]
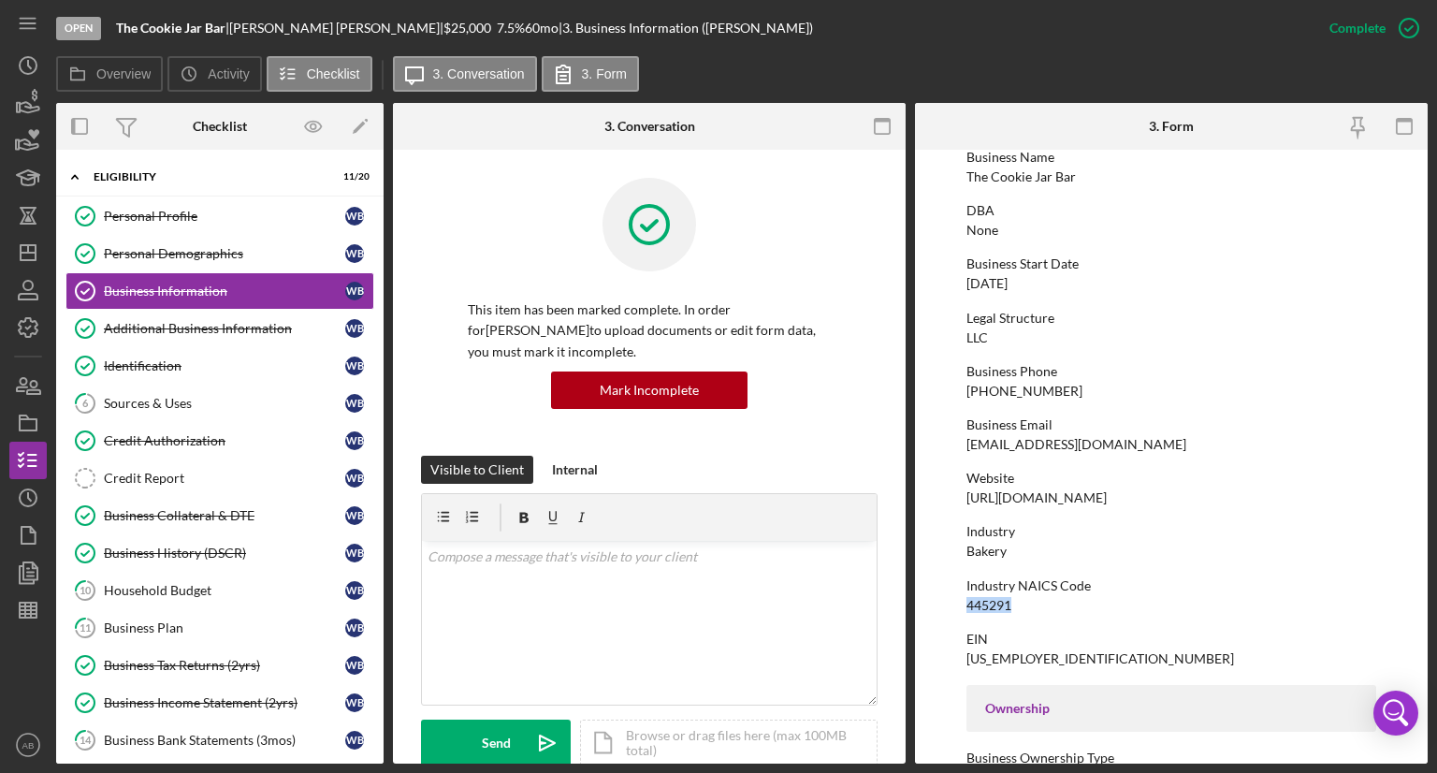
drag, startPoint x: 1052, startPoint y: 286, endPoint x: 956, endPoint y: 287, distance: 96.4
click at [952, 285] on form "To edit this form you must mark this item incomplete Business Name The Cookie J…" at bounding box center [1171, 457] width 513 height 614
copy div "09/08/2023"
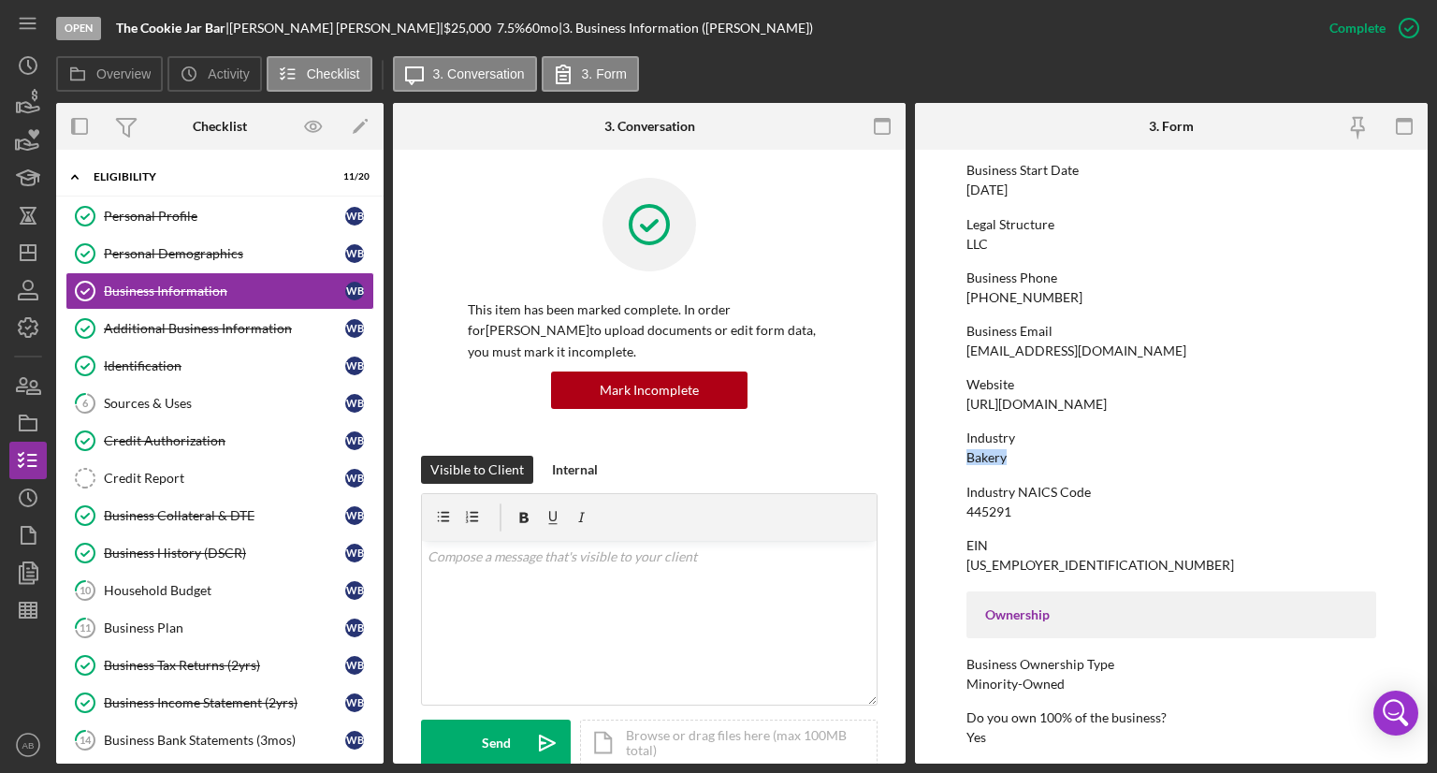
drag, startPoint x: 1029, startPoint y: 454, endPoint x: 943, endPoint y: 465, distance: 86.8
click at [943, 465] on form "To edit this form you must mark this item incomplete Business Name The Cookie J…" at bounding box center [1171, 457] width 513 height 614
copy div "Bakery"
drag, startPoint x: 1040, startPoint y: 569, endPoint x: 992, endPoint y: 562, distance: 49.1
click at [959, 562] on form "To edit this form you must mark this item incomplete Business Name The Cookie J…" at bounding box center [1171, 457] width 513 height 614
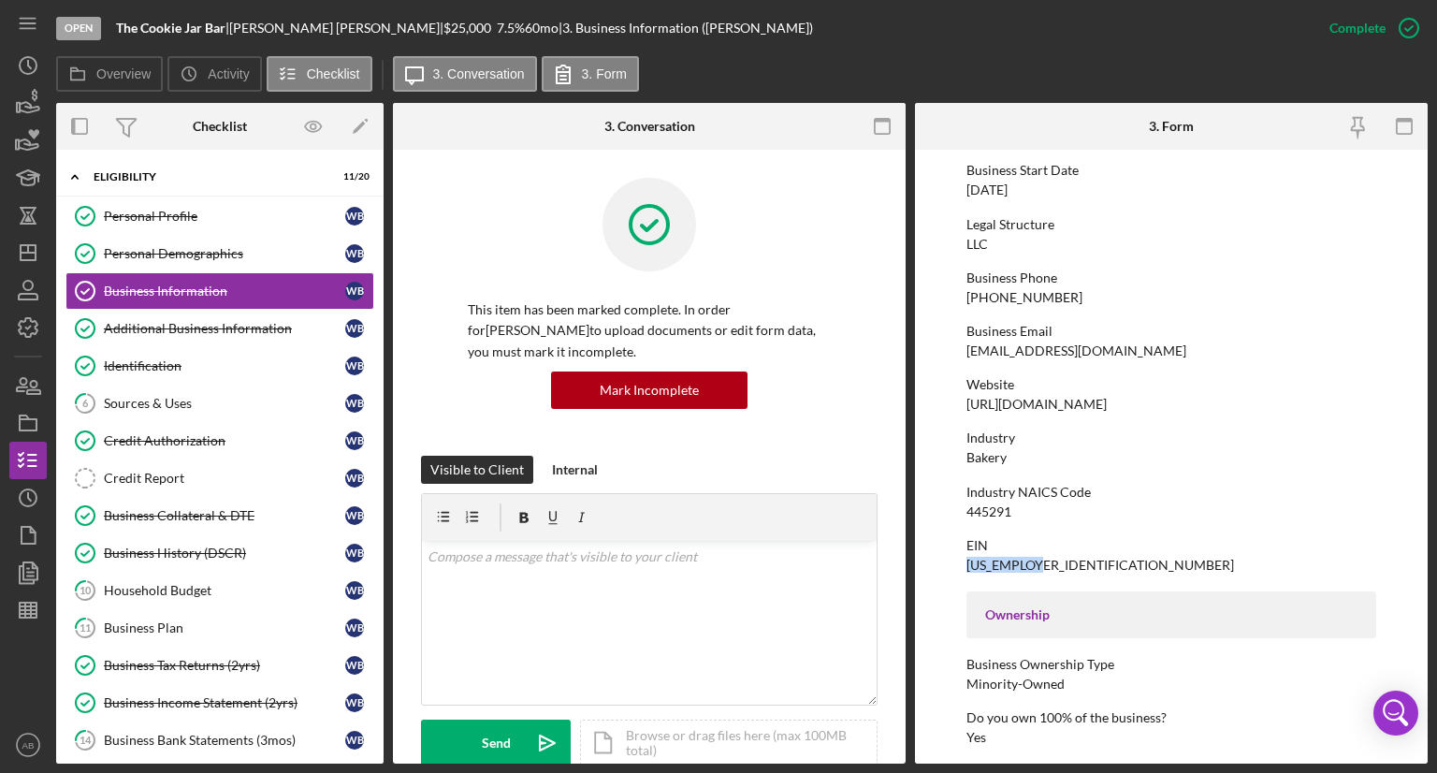
copy div "93-3319296"
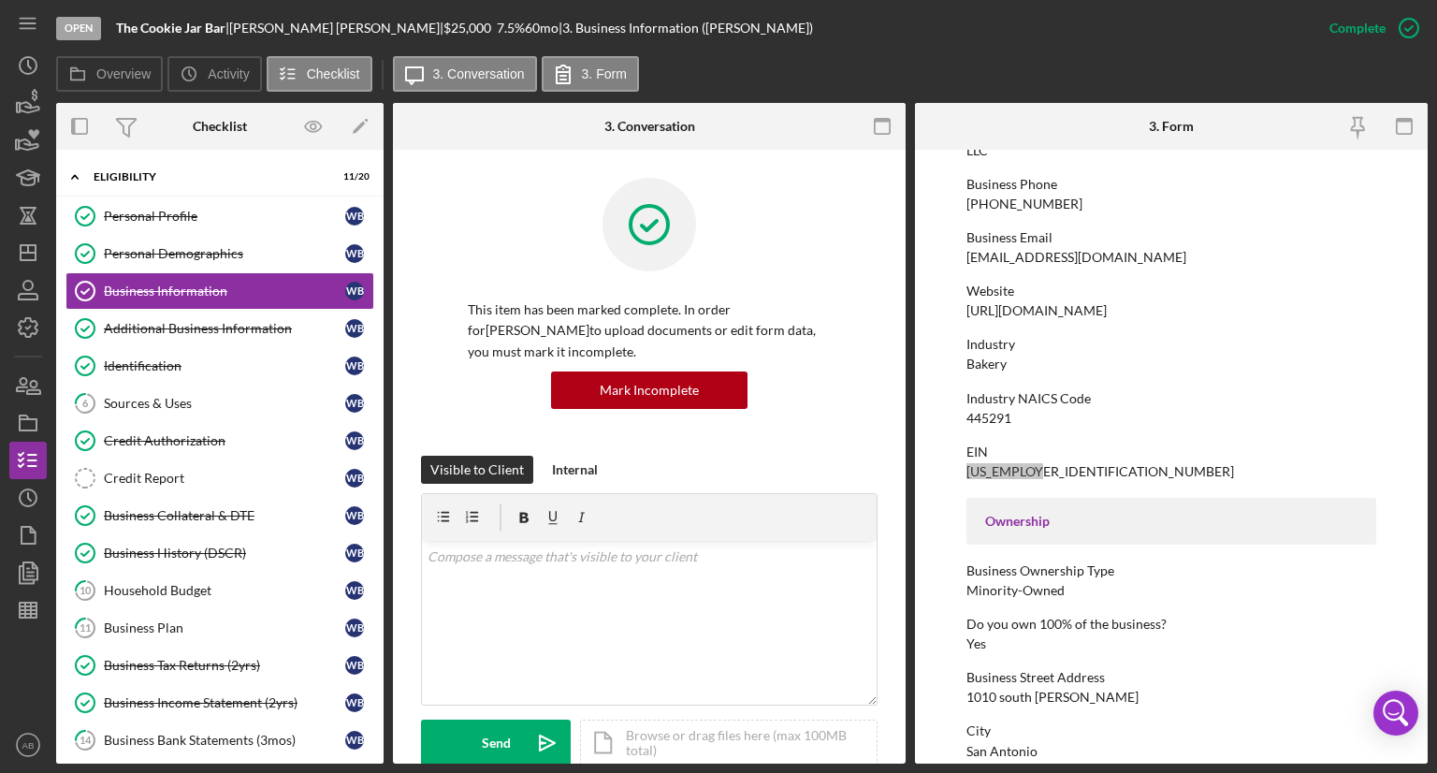
scroll to position [374, 0]
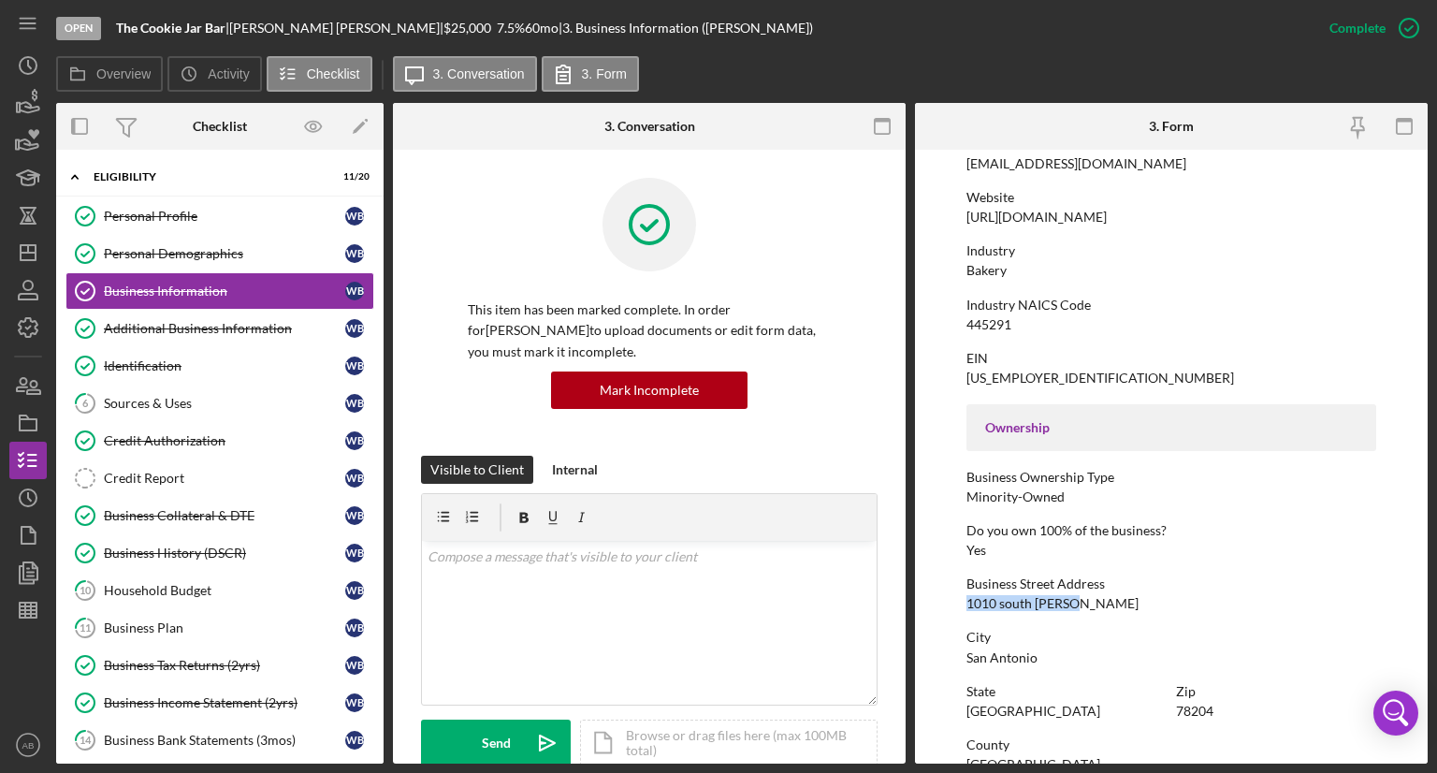
drag, startPoint x: 1083, startPoint y: 602, endPoint x: 965, endPoint y: 603, distance: 117.9
click at [966, 603] on div "Business Street Address 1010 south flores" at bounding box center [1171, 593] width 410 height 35
copy div "1010 south flores"
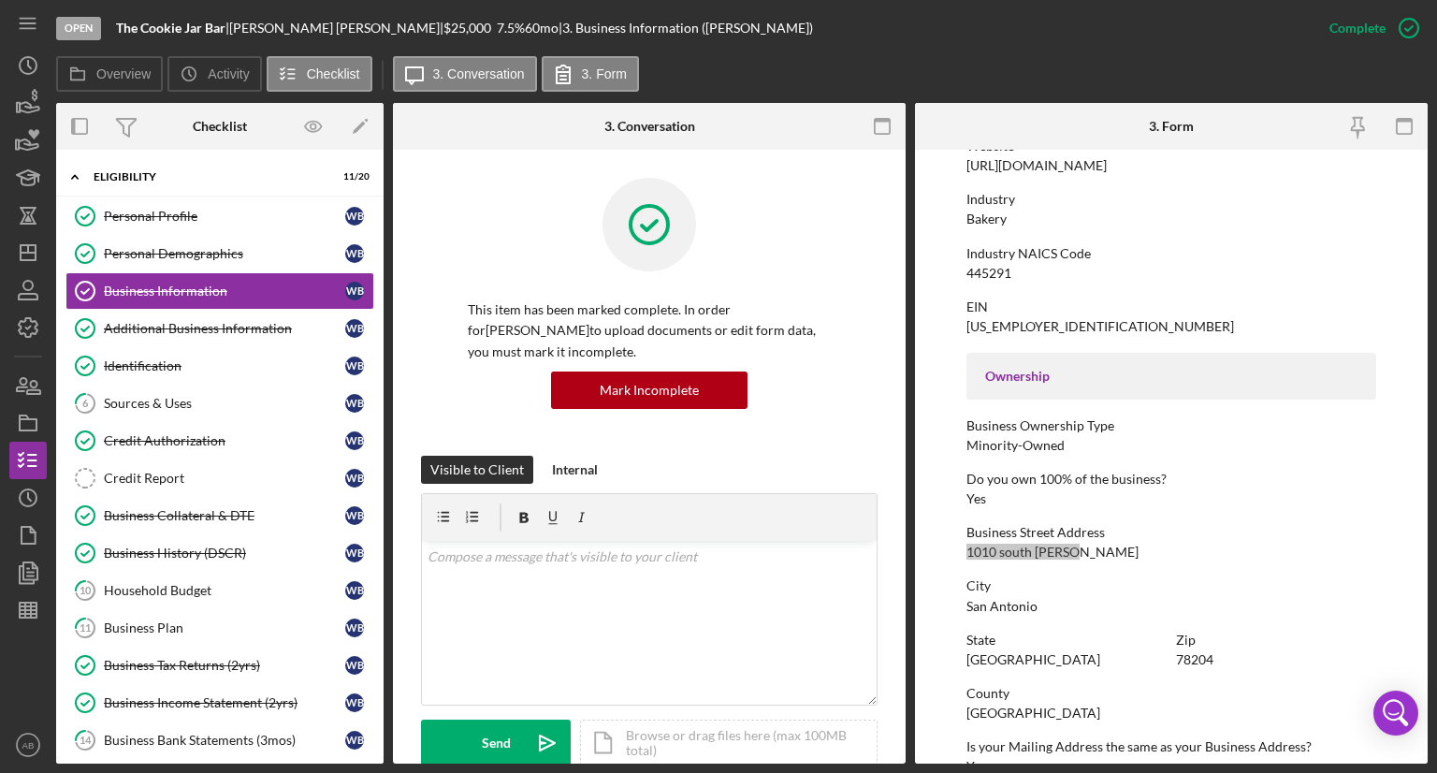
scroll to position [468, 0]
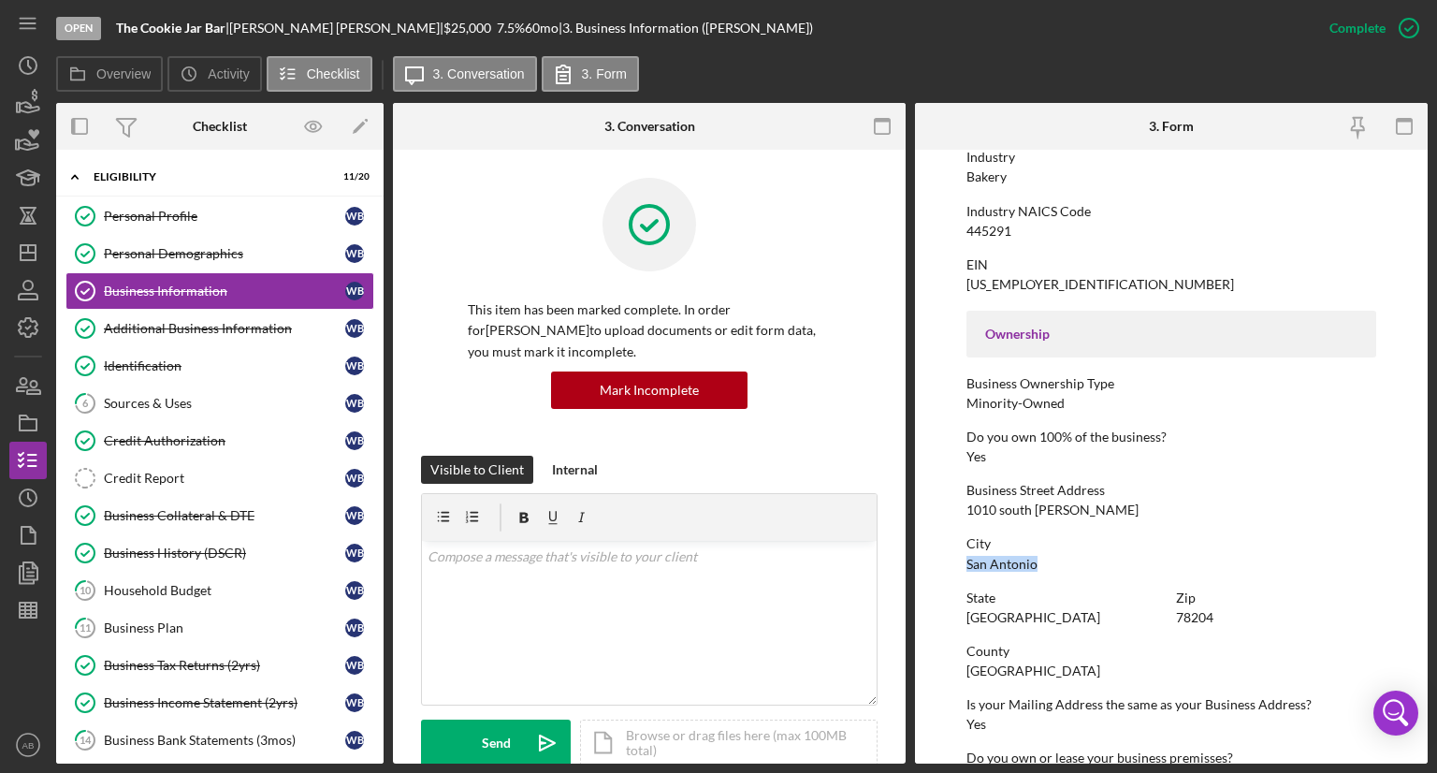
drag, startPoint x: 1069, startPoint y: 567, endPoint x: 955, endPoint y: 562, distance: 114.2
click at [955, 562] on form "To edit this form you must mark this item incomplete Business Name The Cookie J…" at bounding box center [1171, 457] width 513 height 614
copy div "San Antonio"
click at [176, 229] on link "Personal Profile Personal Profile W B" at bounding box center [219, 215] width 309 height 37
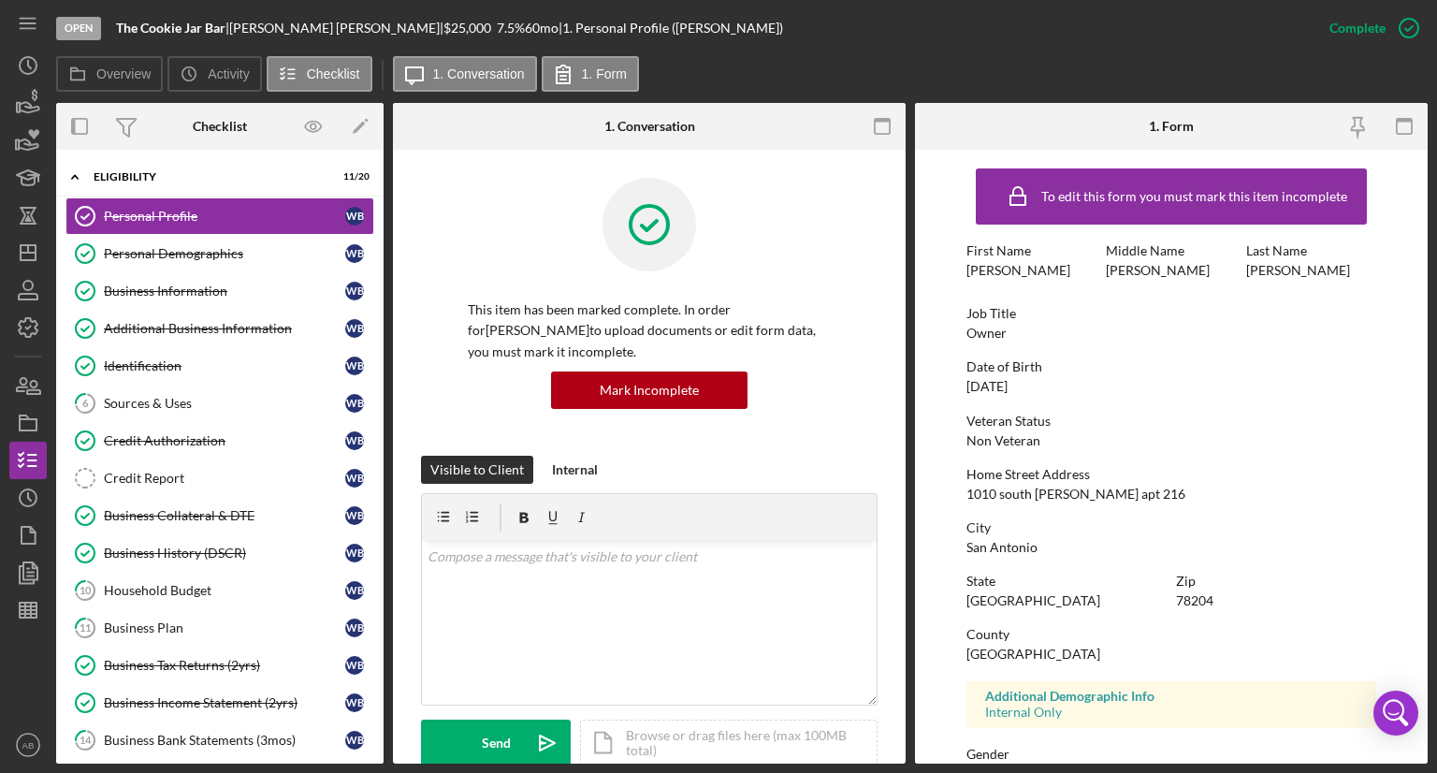
drag, startPoint x: 217, startPoint y: 263, endPoint x: 382, endPoint y: 252, distance: 165.0
click at [217, 263] on link "Personal Demographics Personal Demographics W B" at bounding box center [219, 253] width 309 height 37
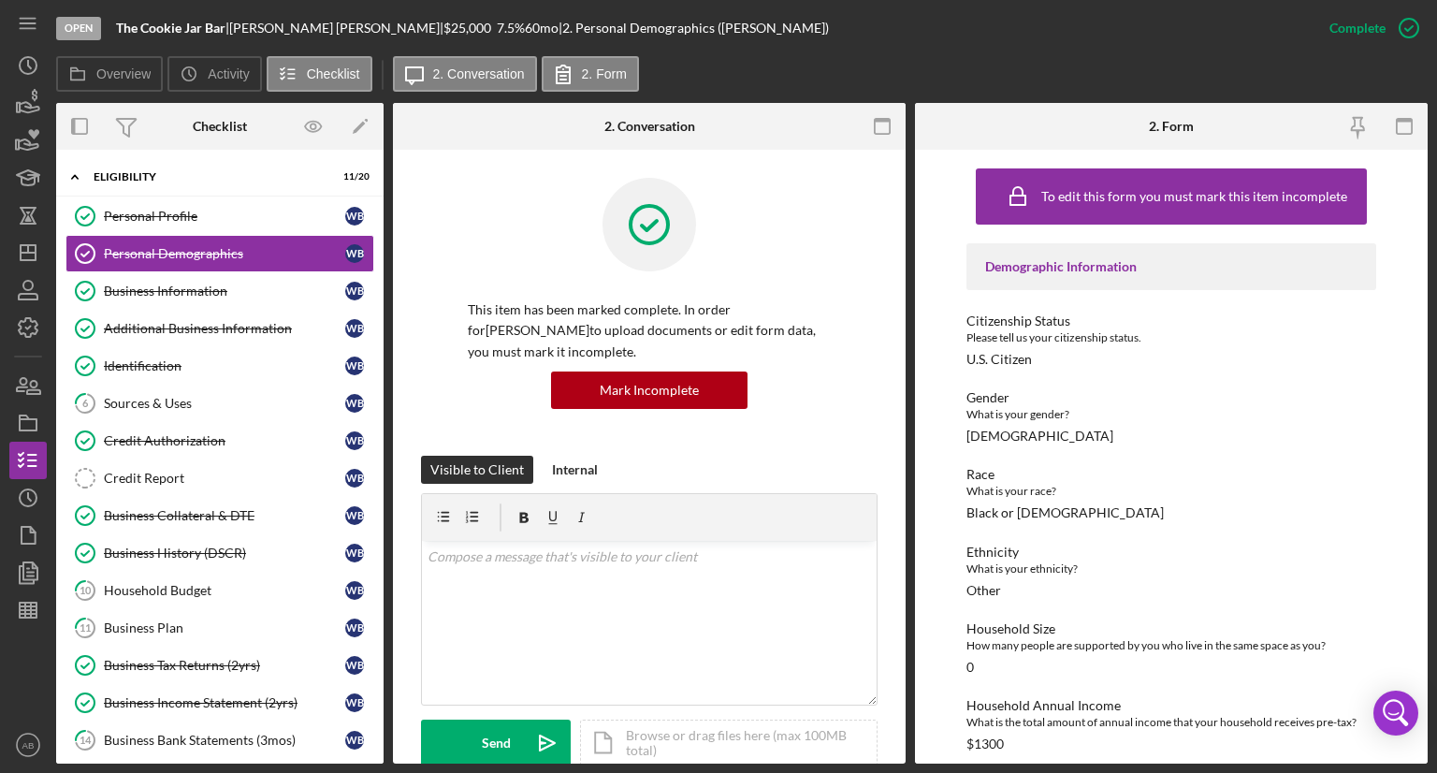
scroll to position [17, 0]
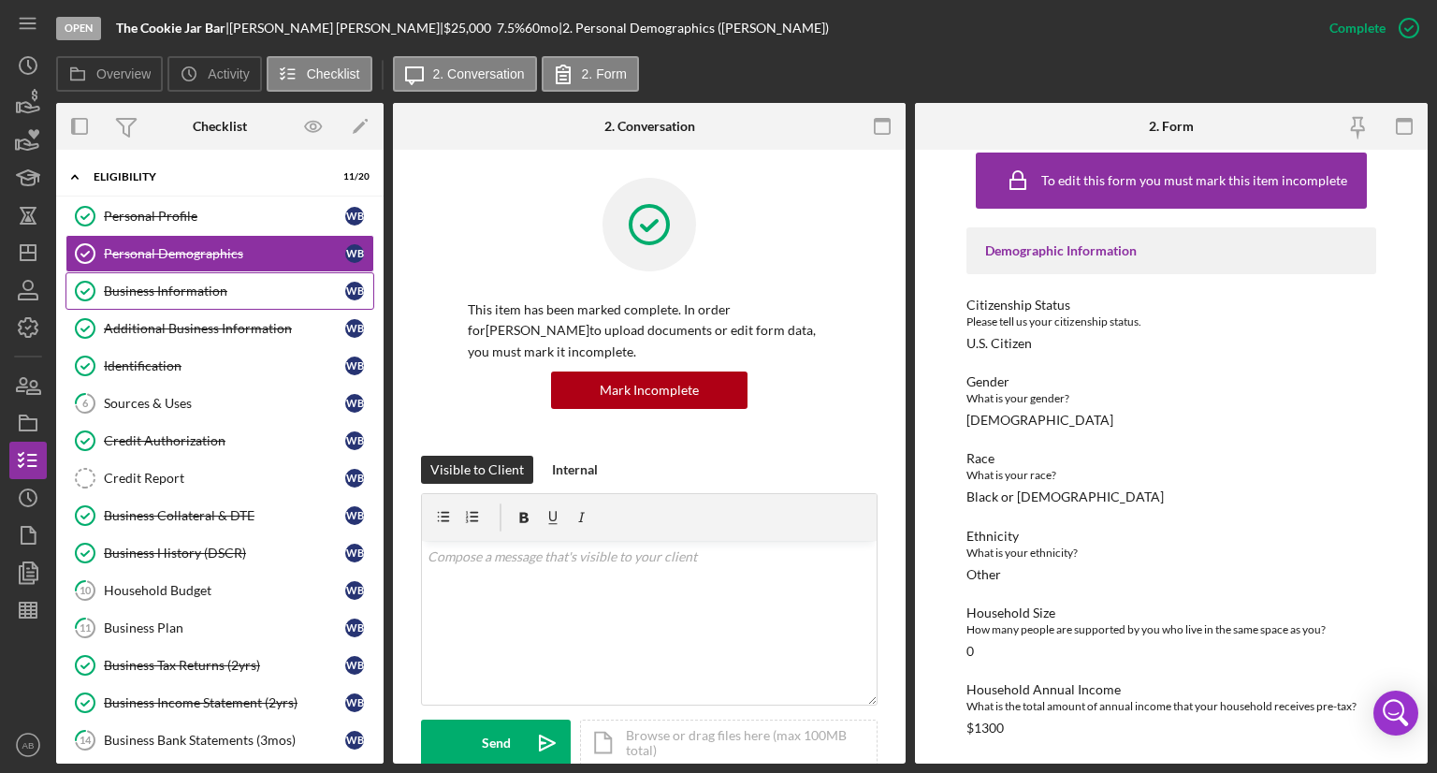
click at [182, 293] on div "Business Information" at bounding box center [224, 290] width 241 height 15
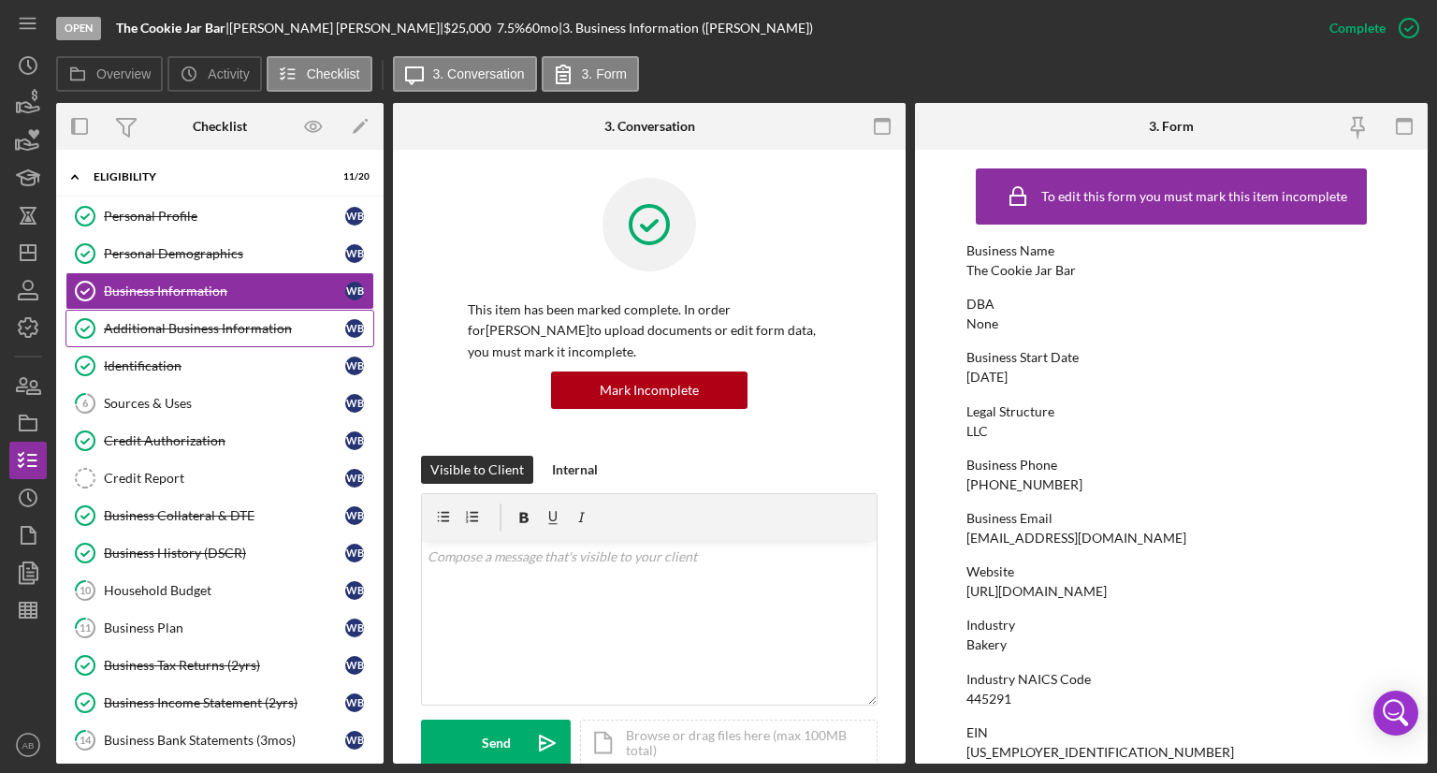
click at [170, 315] on link "Additional Business Information Additional Business Information W B" at bounding box center [219, 328] width 309 height 37
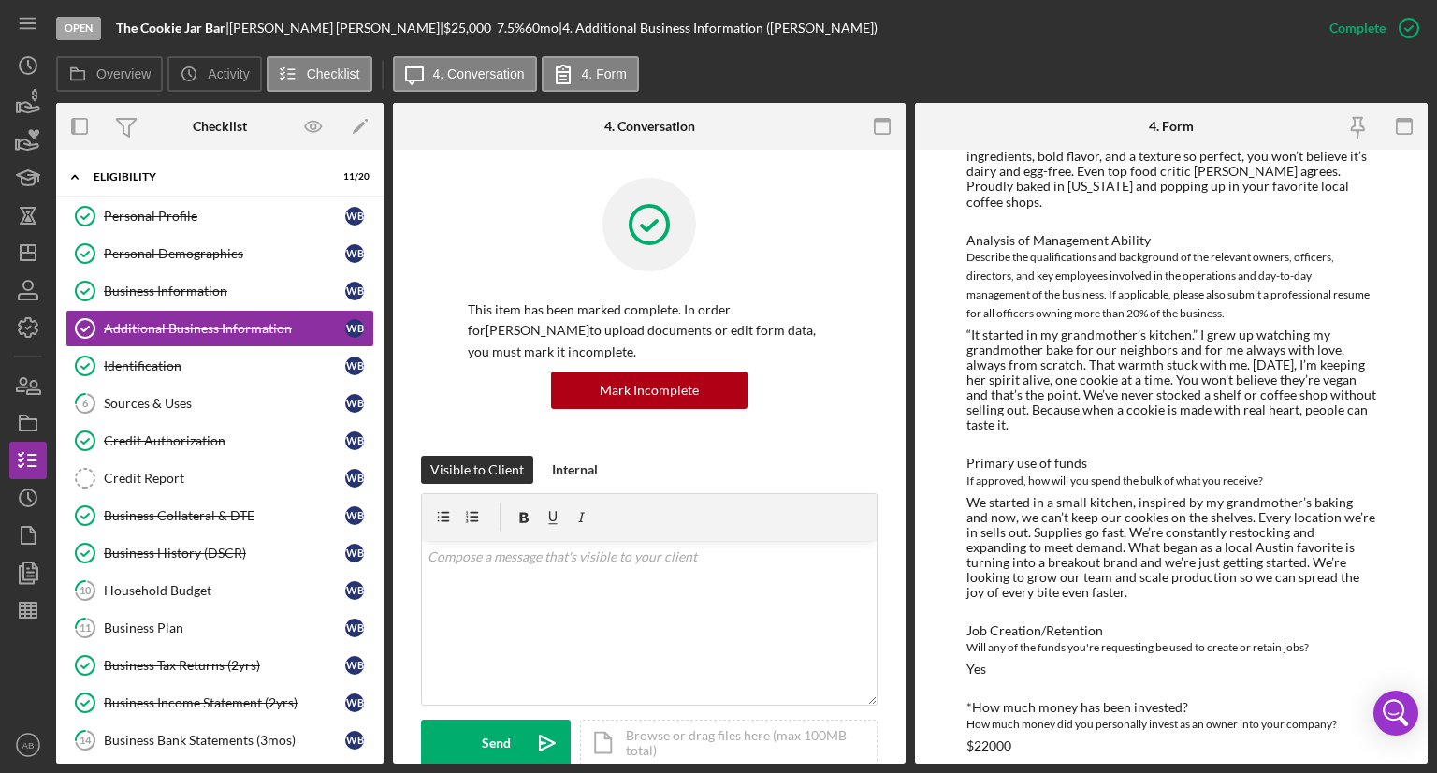
scroll to position [185, 0]
click at [148, 283] on div "Business Information" at bounding box center [224, 290] width 241 height 15
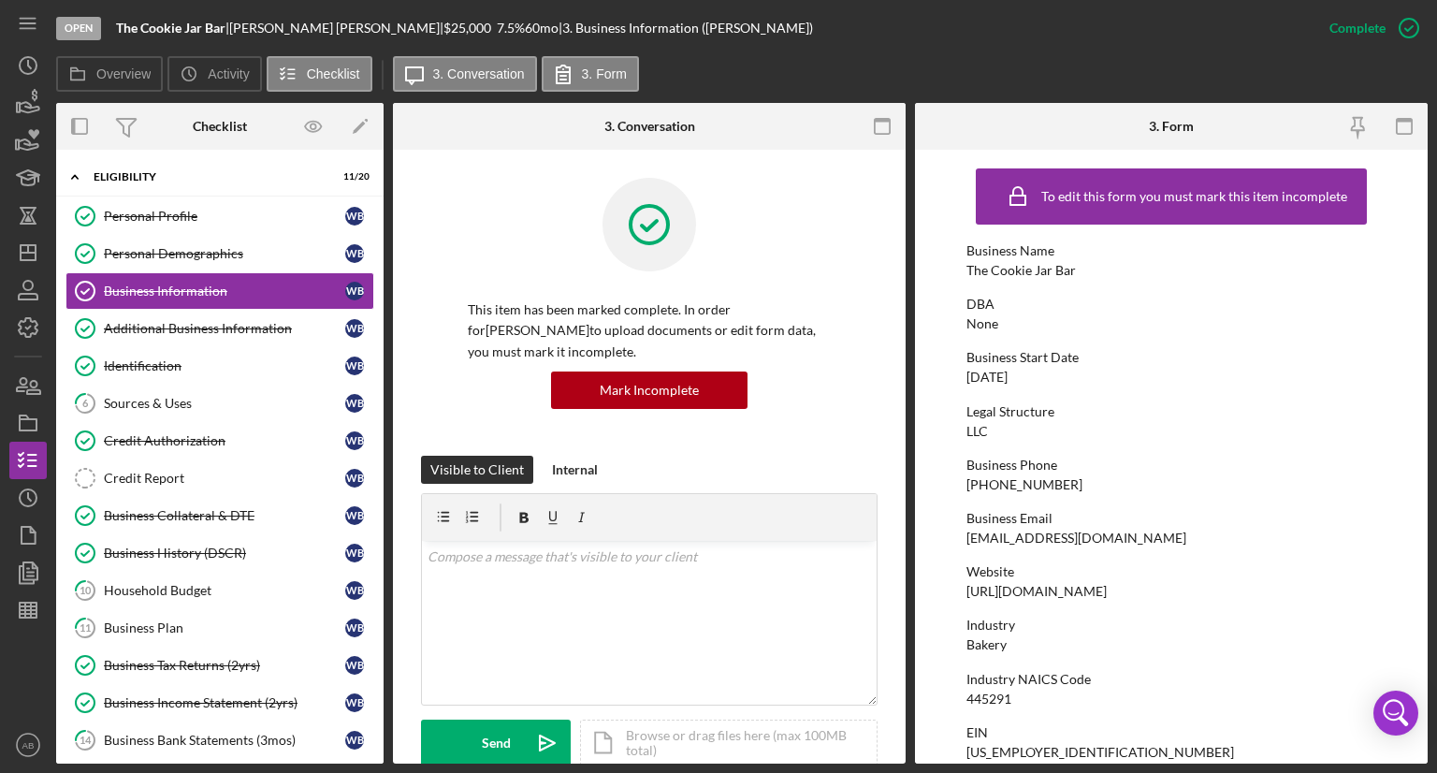
drag, startPoint x: 1048, startPoint y: 382, endPoint x: 965, endPoint y: 379, distance: 83.3
click at [965, 379] on form "To edit this form you must mark this item incomplete Business Name The Cookie J…" at bounding box center [1171, 457] width 513 height 614
copy div "09/08/2023"
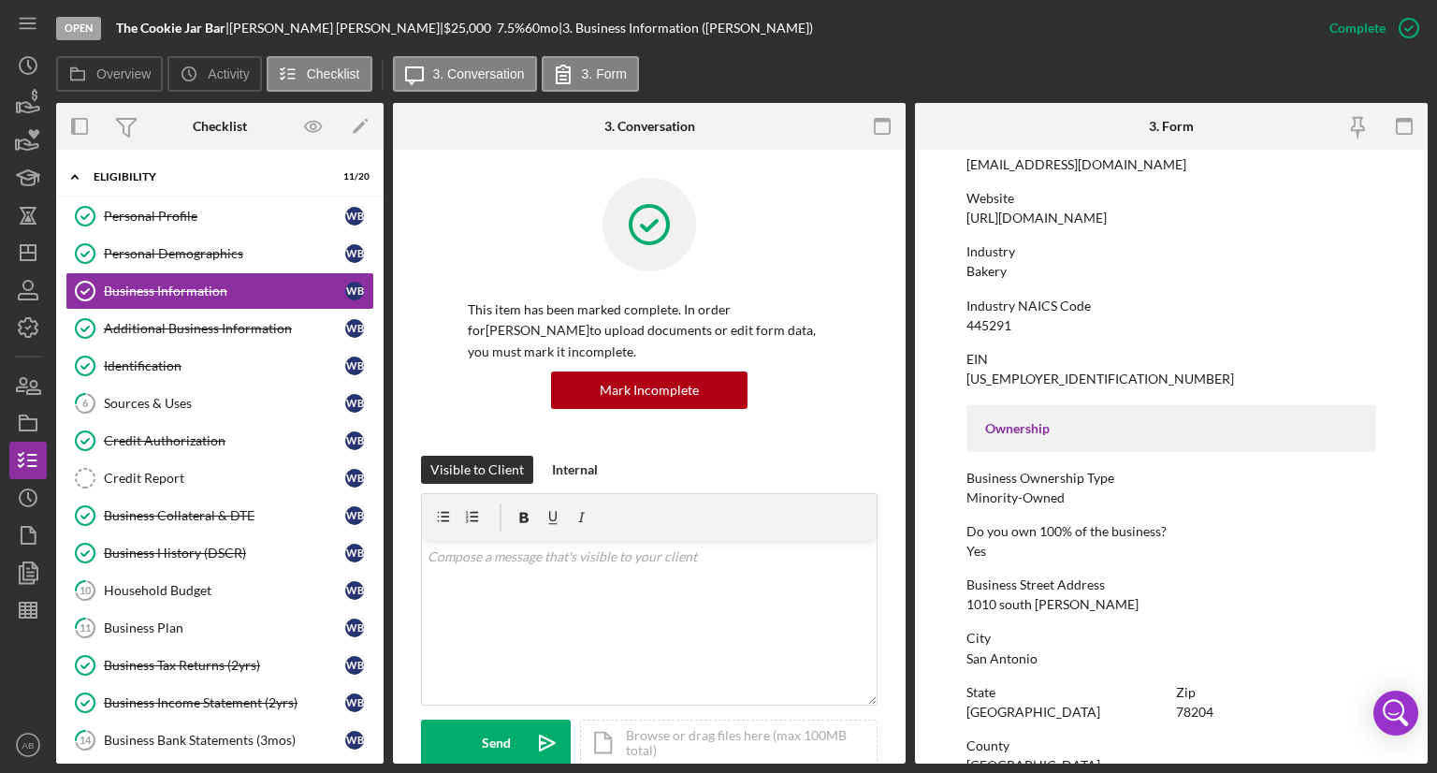
scroll to position [655, 0]
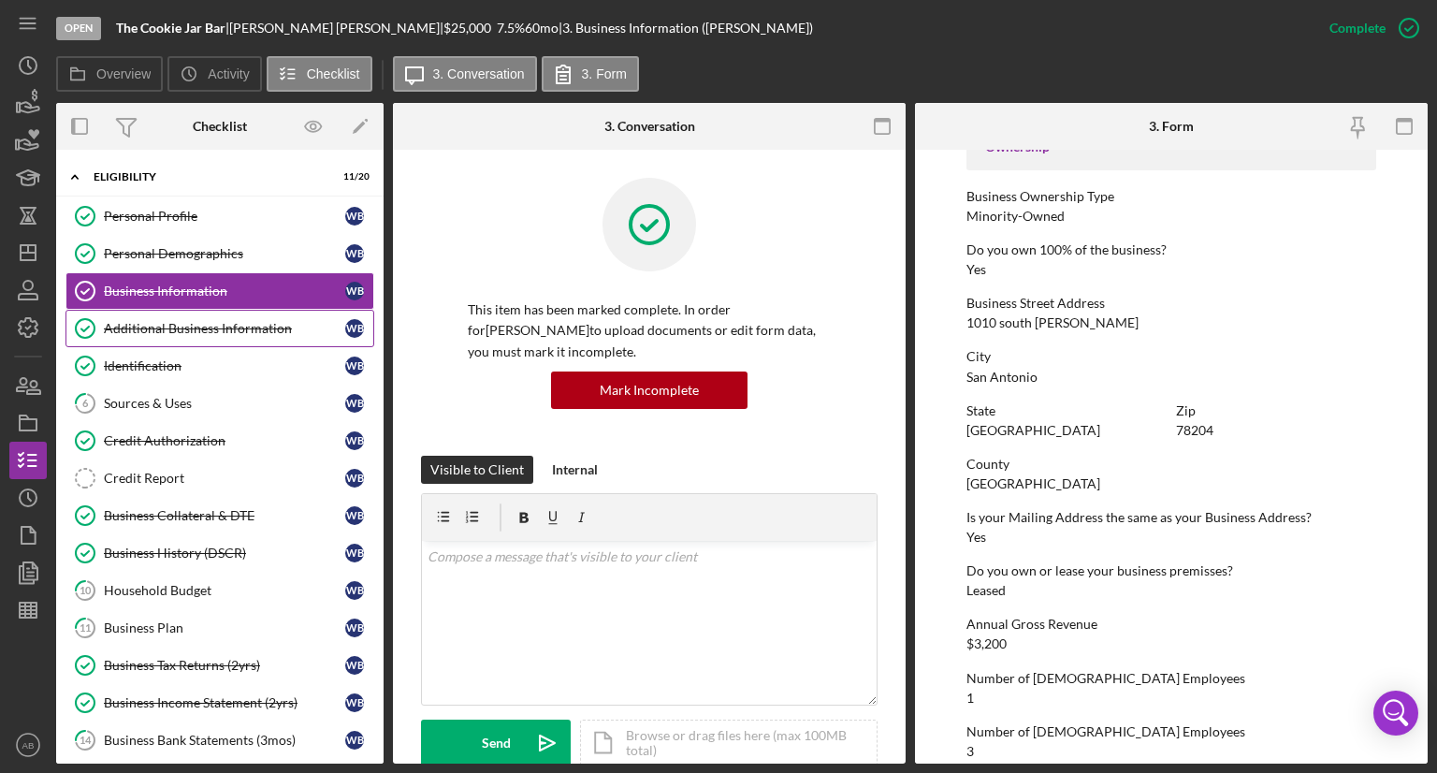
click at [135, 323] on div "Additional Business Information" at bounding box center [224, 328] width 241 height 15
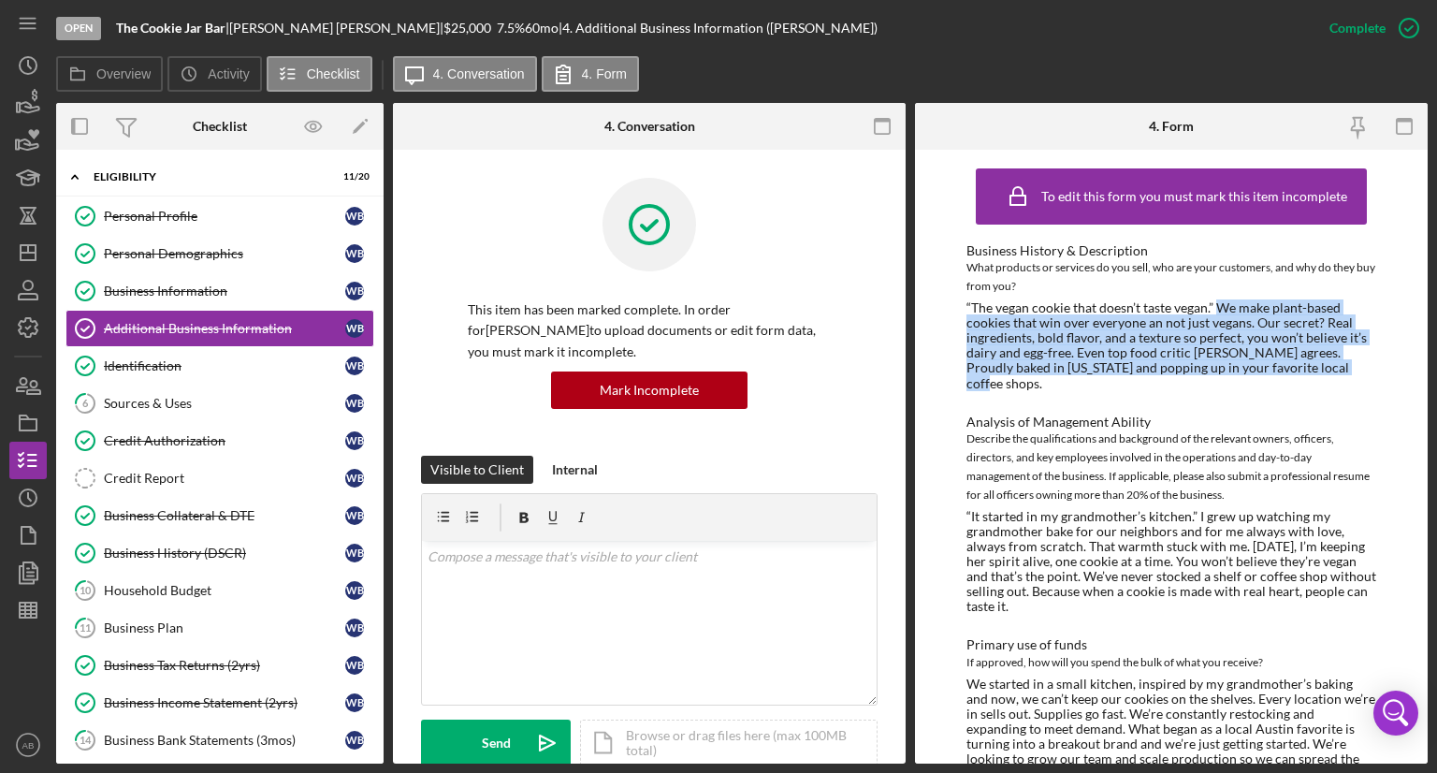
drag, startPoint x: 1216, startPoint y: 307, endPoint x: 1303, endPoint y: 370, distance: 107.2
click at [1303, 370] on div "“The vegan cookie that doesn’t taste vegan.” We make plant-based cookies that w…" at bounding box center [1171, 345] width 410 height 91
drag, startPoint x: 1233, startPoint y: 337, endPoint x: 1222, endPoint y: 332, distance: 12.2
click at [1233, 337] on div "“The vegan cookie that doesn’t taste vegan.” We make plant-based cookies that w…" at bounding box center [1171, 345] width 410 height 91
drag, startPoint x: 1216, startPoint y: 311, endPoint x: 1301, endPoint y: 361, distance: 99.0
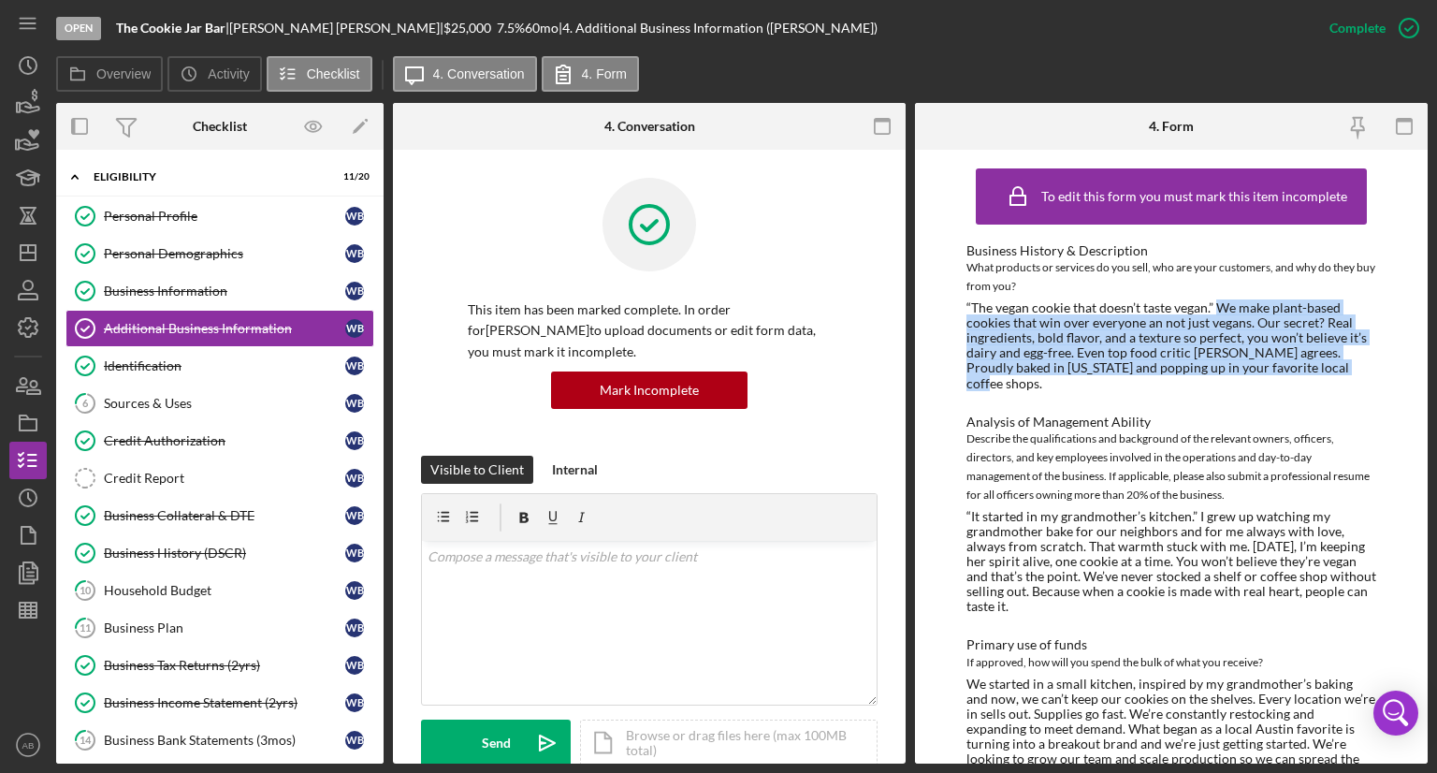
click at [1301, 361] on div "“The vegan cookie that doesn’t taste vegan.” We make plant-based cookies that w…" at bounding box center [1171, 345] width 410 height 91
copy div "We make plant-based cookies that win over everyone an not just vegans. Our secr…"
click at [35, 614] on line "button" at bounding box center [28, 614] width 17 height 0
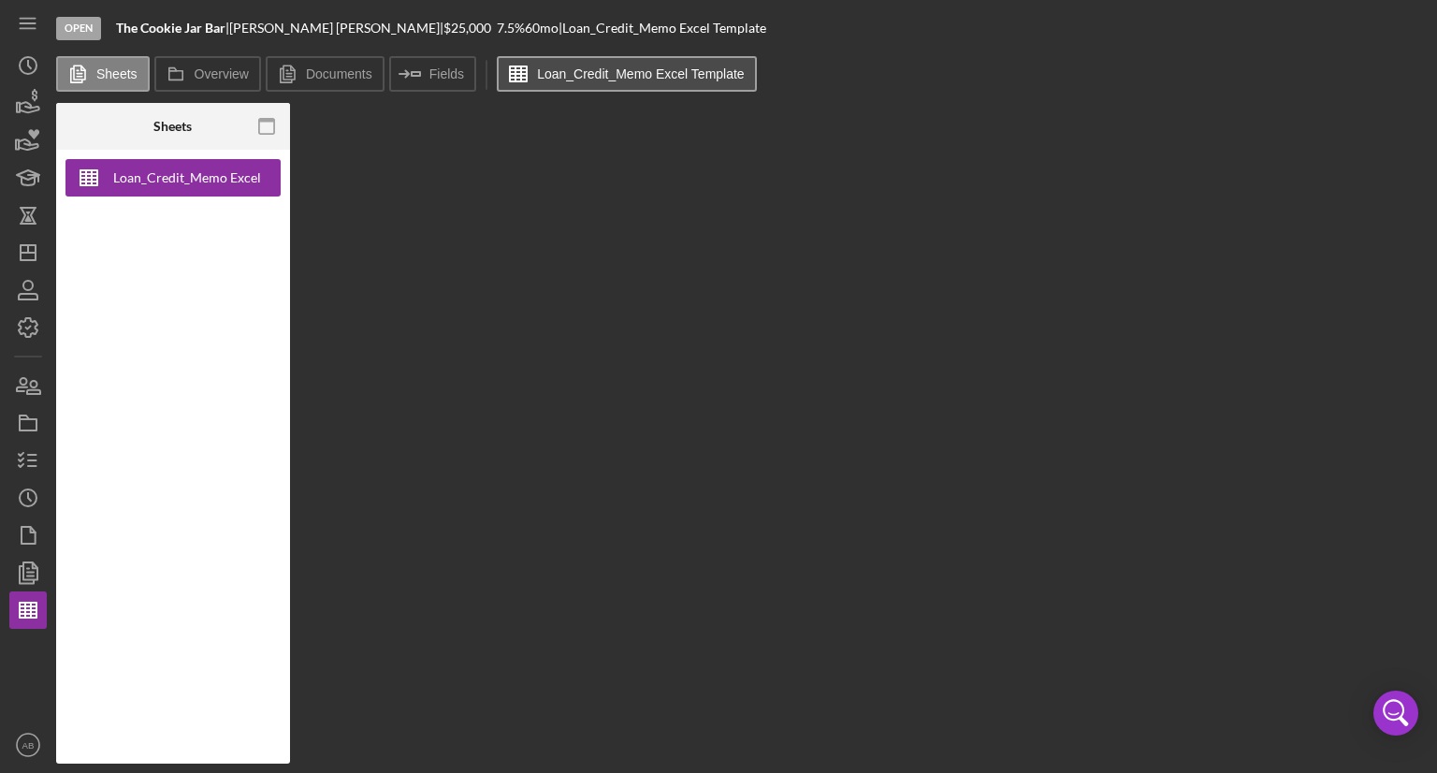
click at [556, 69] on label "Loan_Credit_Memo Excel Template" at bounding box center [641, 73] width 208 height 15
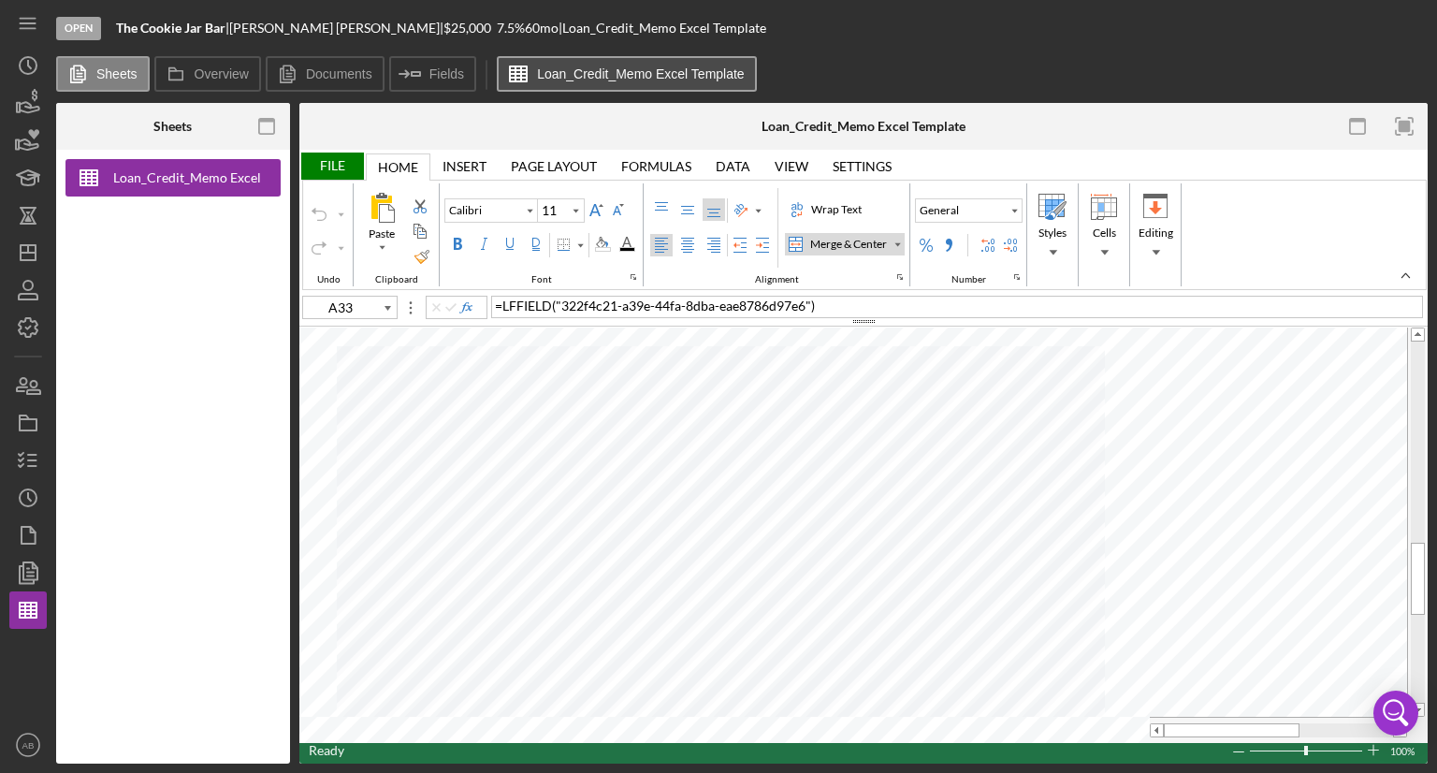
type input "A44"
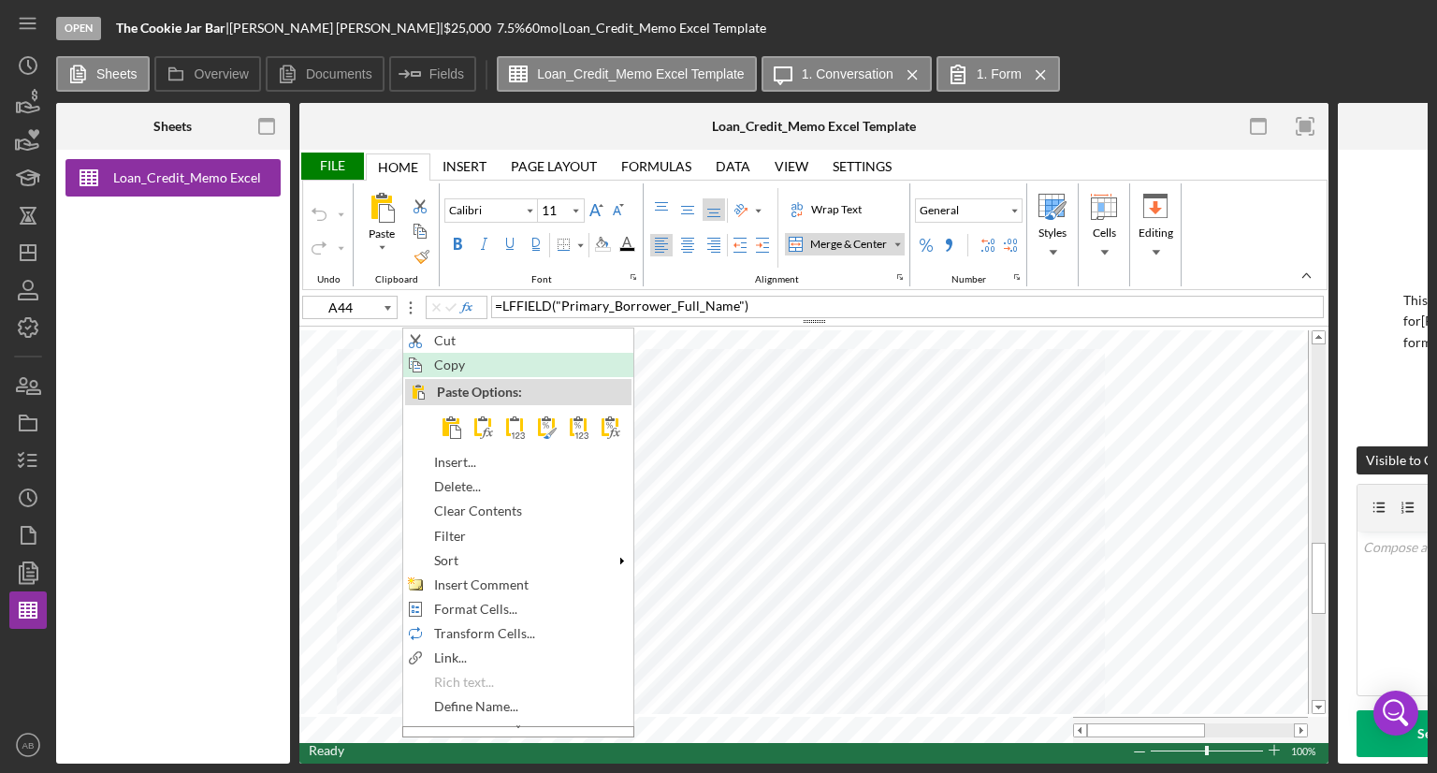
click at [440, 368] on span "Copy" at bounding box center [460, 364] width 52 height 15
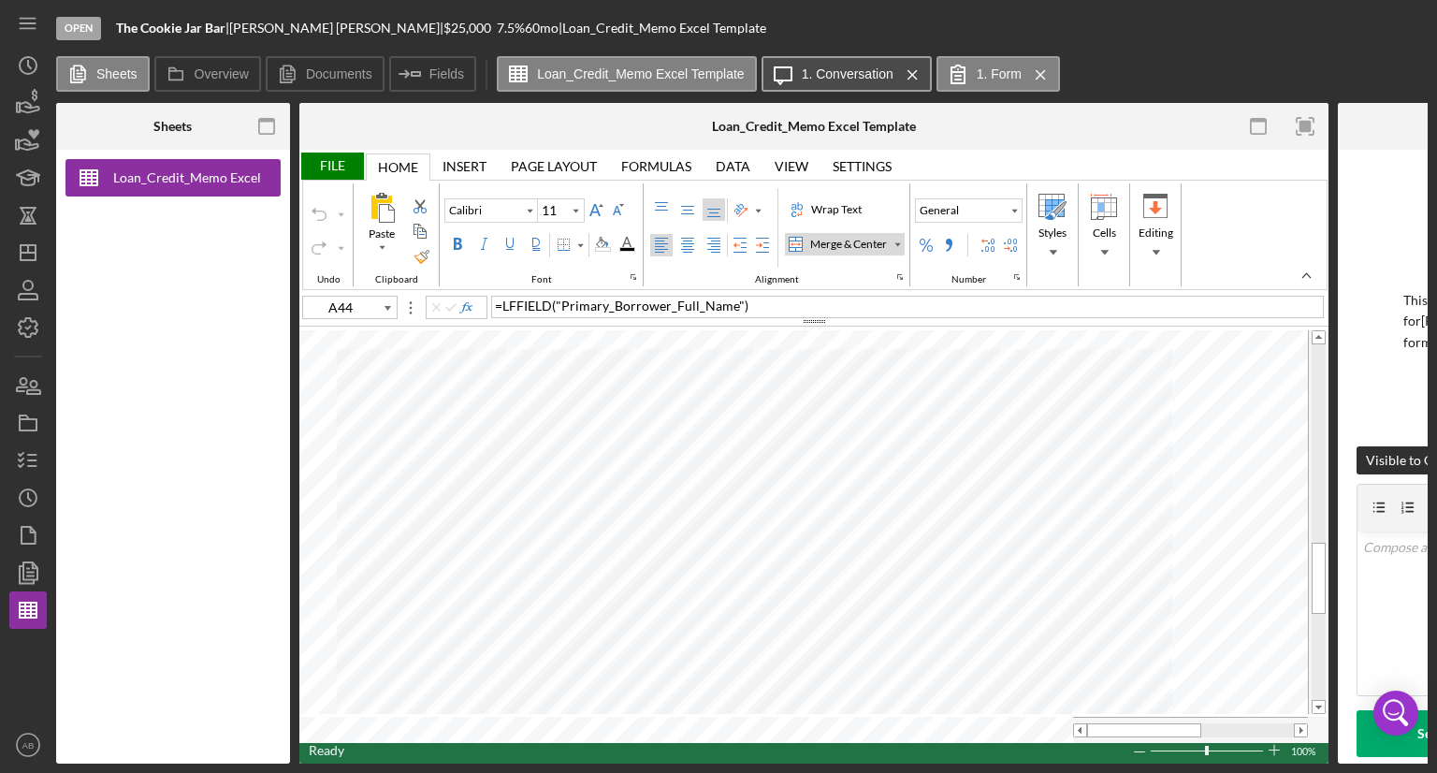
click at [845, 76] on label "1. Conversation" at bounding box center [848, 73] width 92 height 15
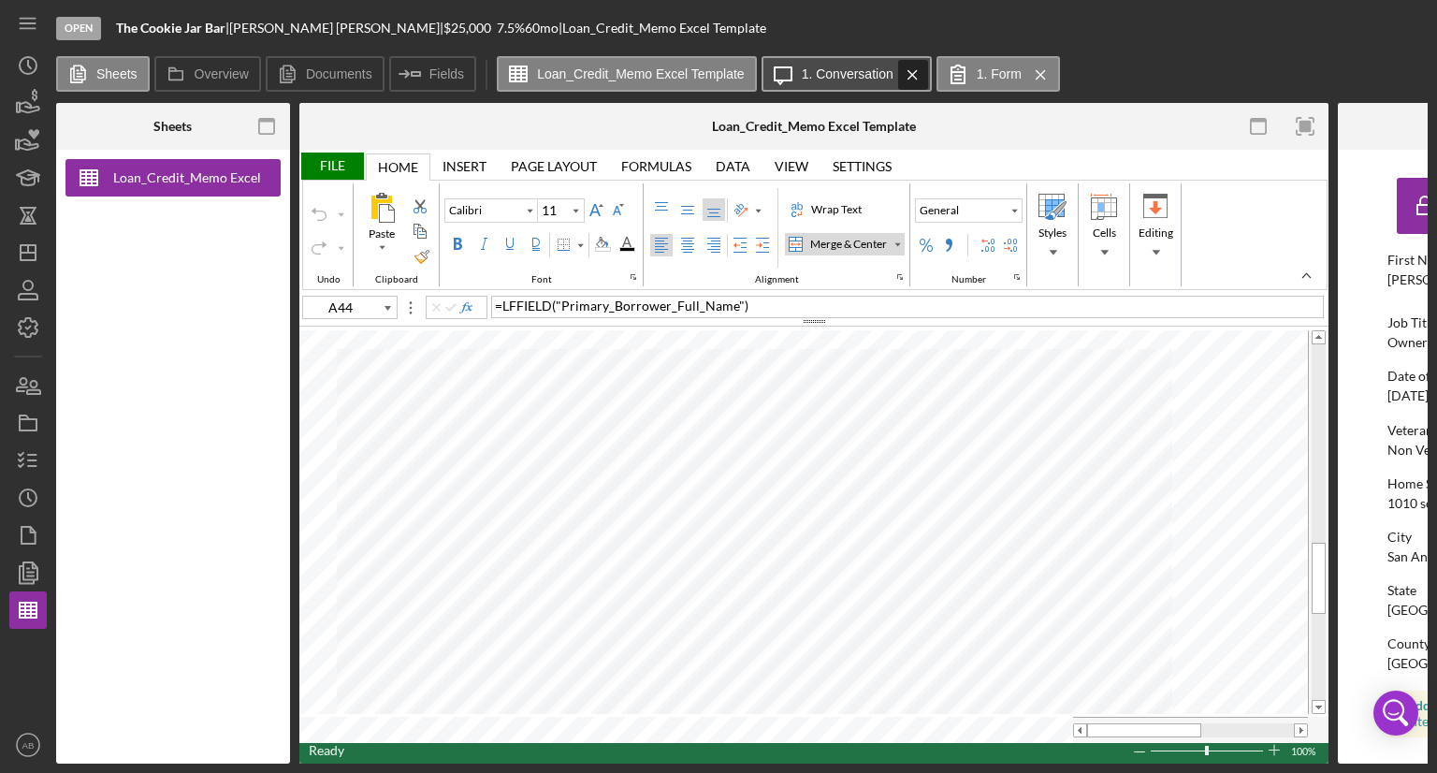
click at [905, 72] on icon "Icon/Menu Close" at bounding box center [912, 74] width 33 height 47
click at [870, 73] on icon "Icon/Menu Close" at bounding box center [865, 74] width 33 height 47
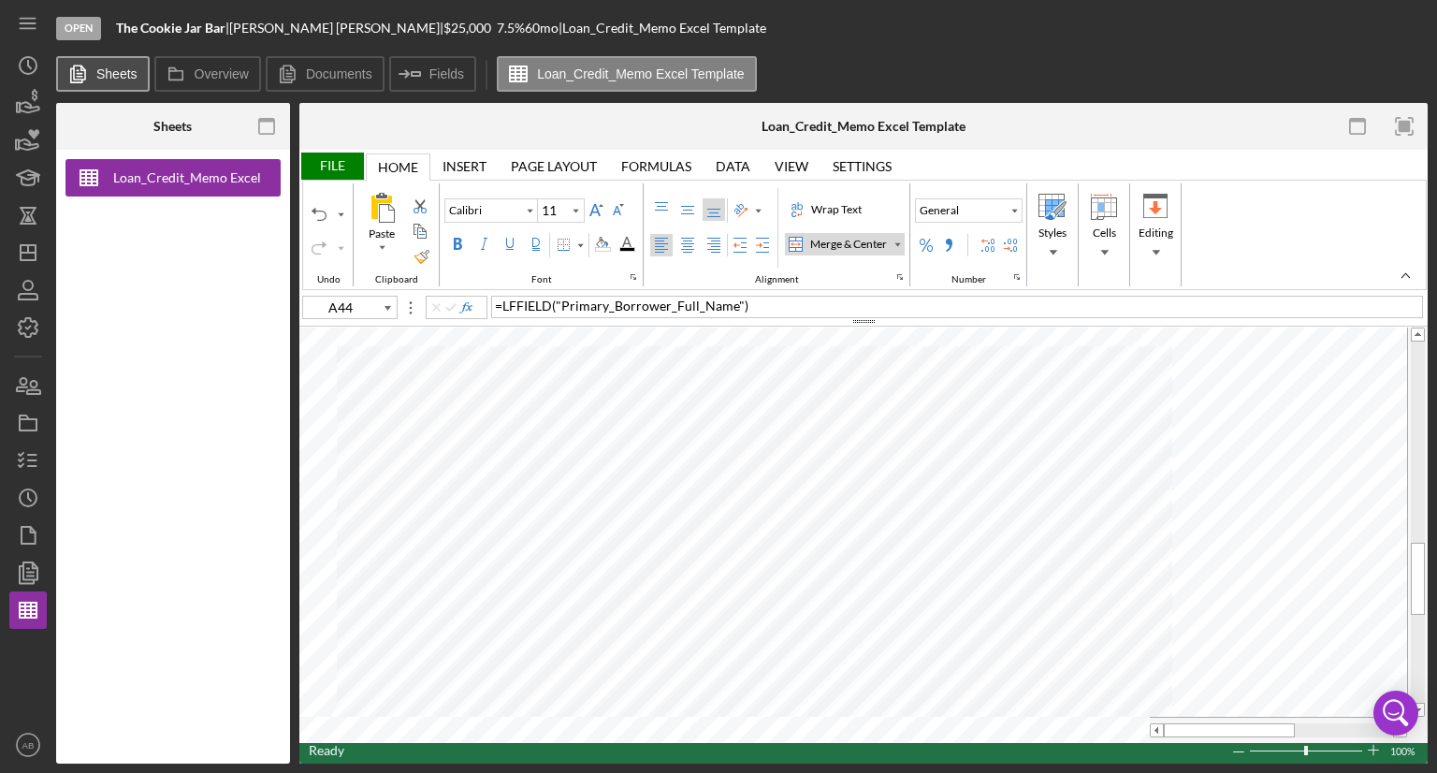
click at [105, 80] on label "Sheets" at bounding box center [116, 73] width 41 height 15
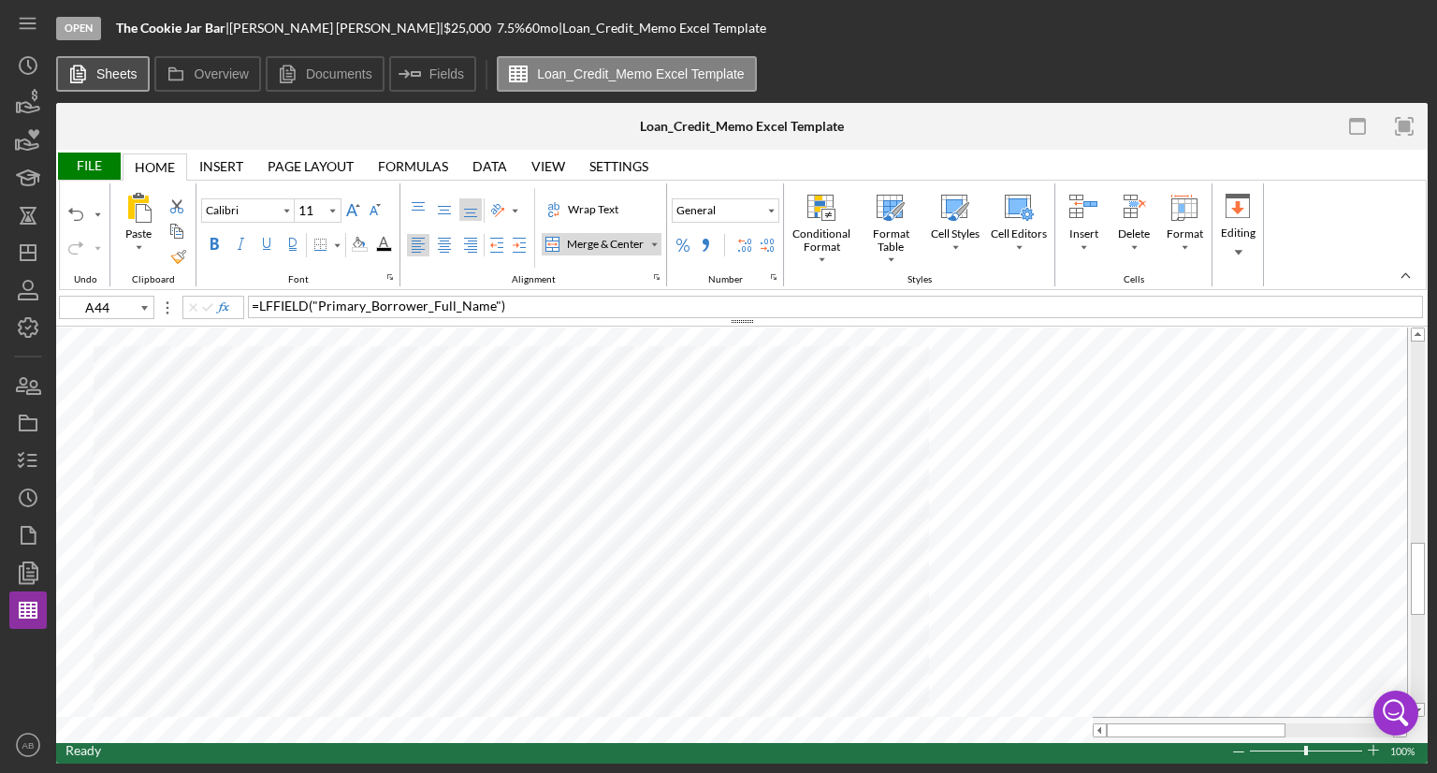
click at [105, 80] on label "Sheets" at bounding box center [116, 73] width 41 height 15
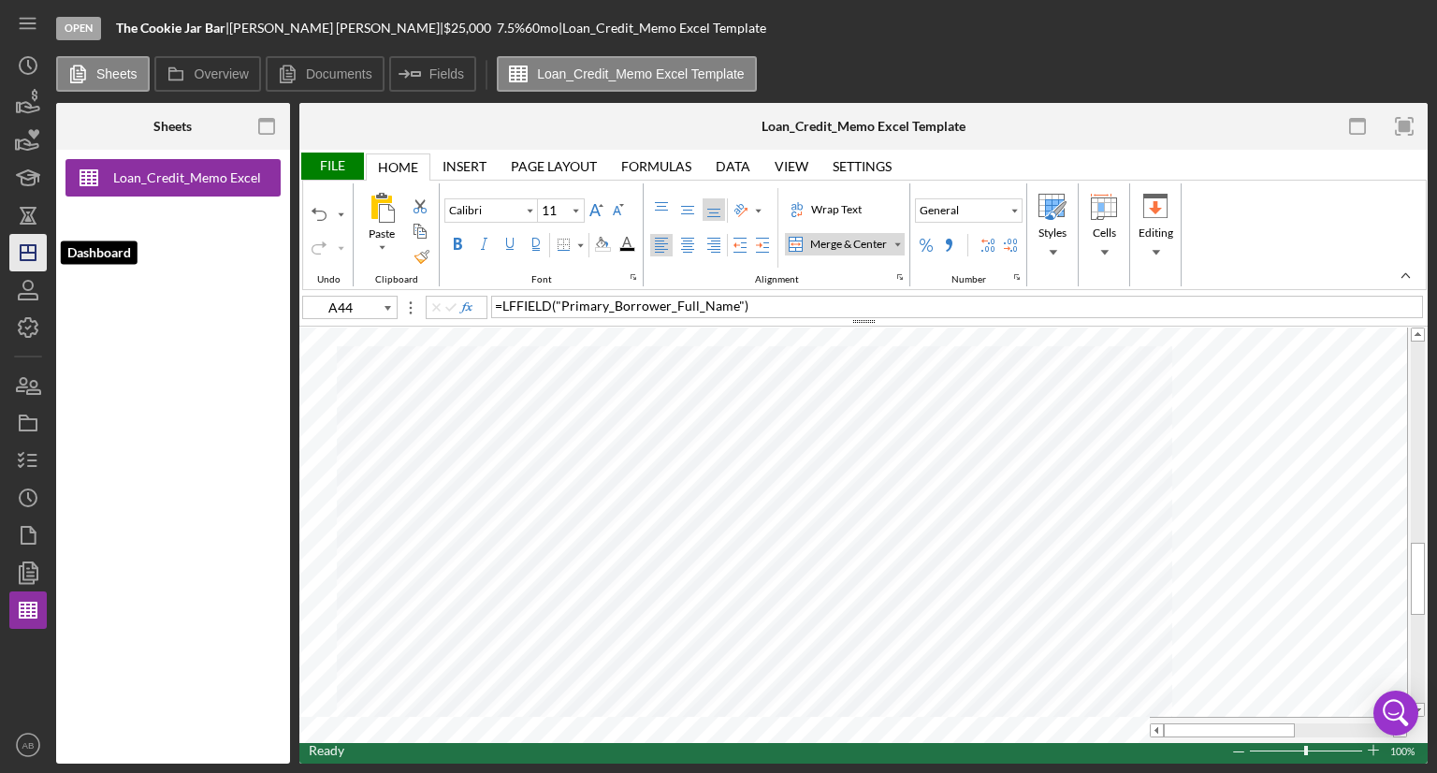
click at [27, 263] on icon "Icon/Dashboard" at bounding box center [28, 252] width 47 height 47
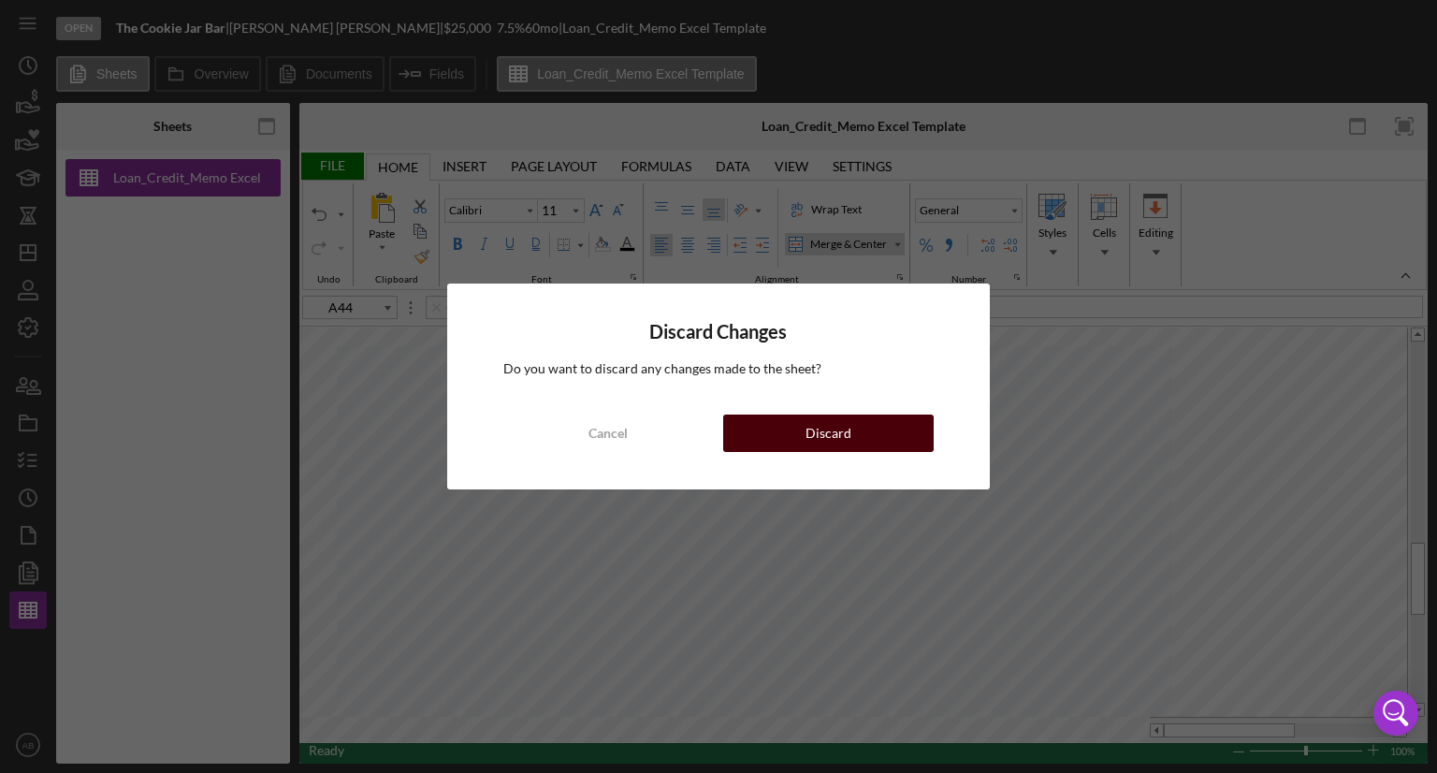
click at [820, 423] on div "Discard" at bounding box center [828, 432] width 46 height 37
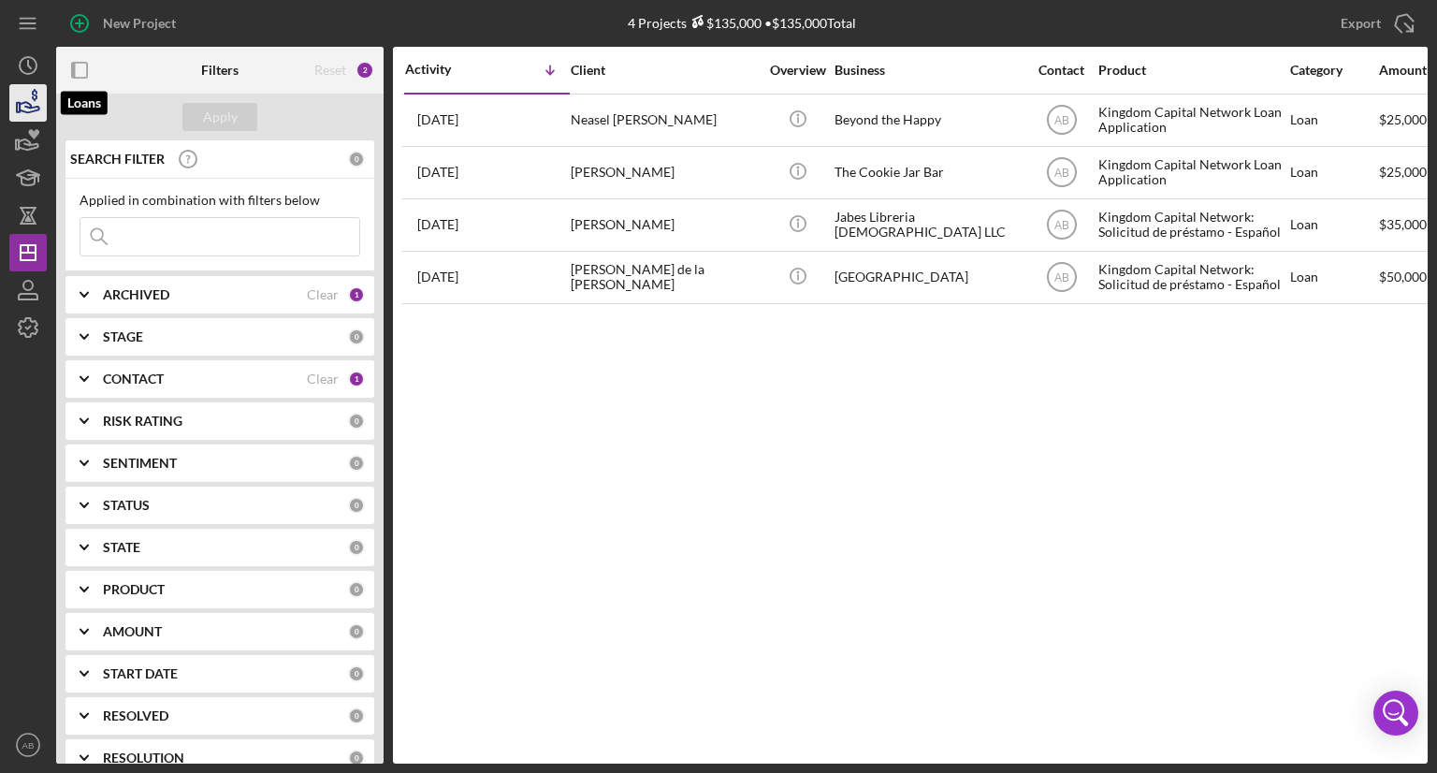
click at [25, 93] on icon "button" at bounding box center [28, 103] width 47 height 47
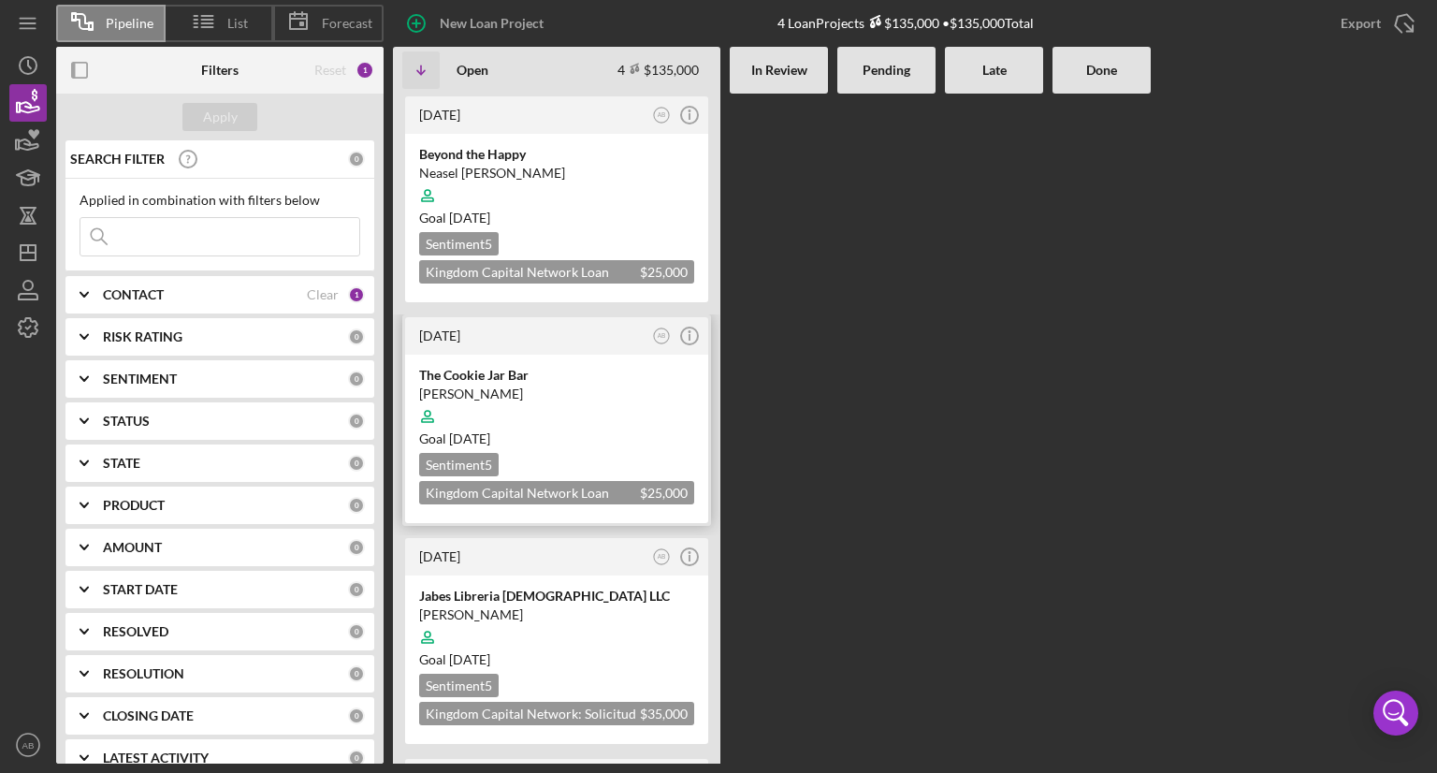
click at [558, 403] on div at bounding box center [556, 417] width 275 height 36
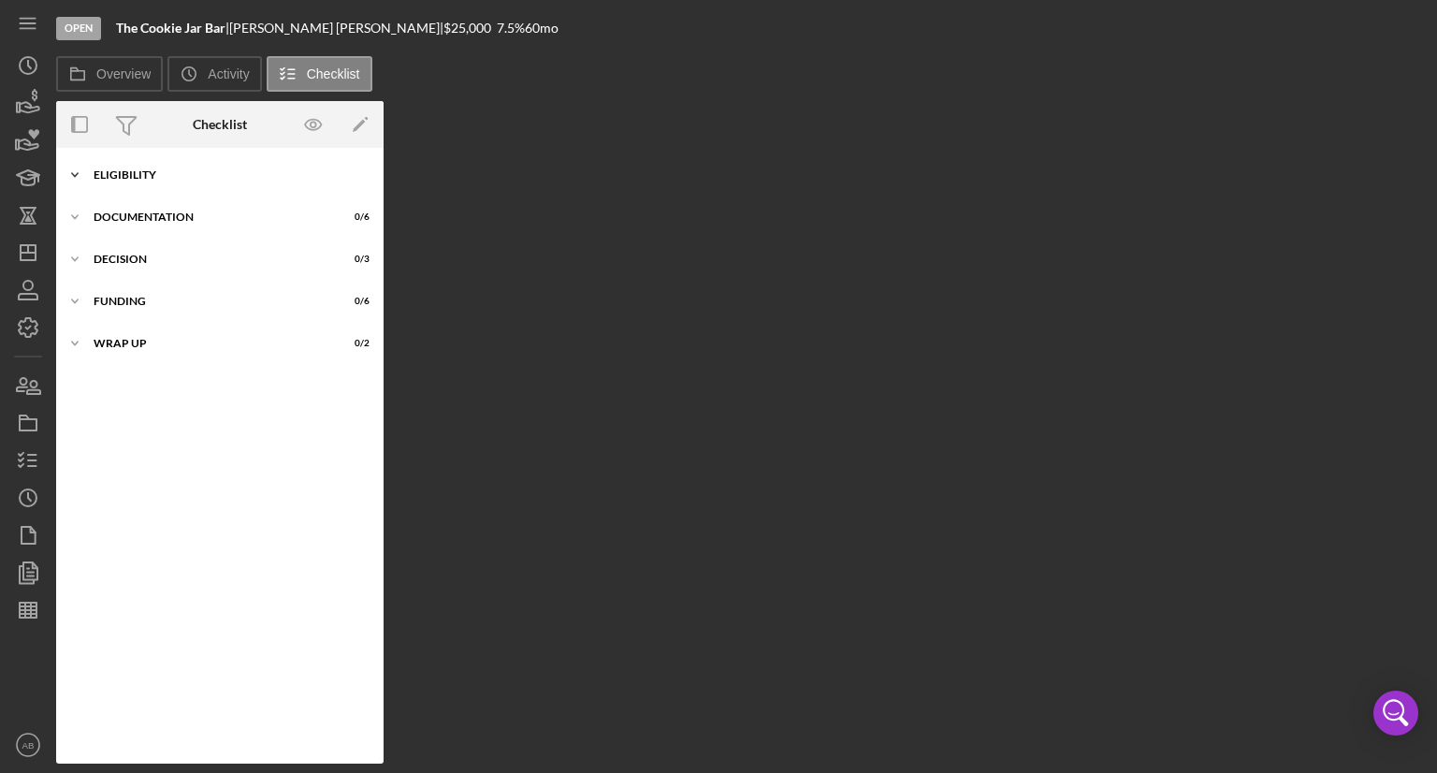
click at [77, 179] on icon "Icon/Expander" at bounding box center [74, 174] width 37 height 37
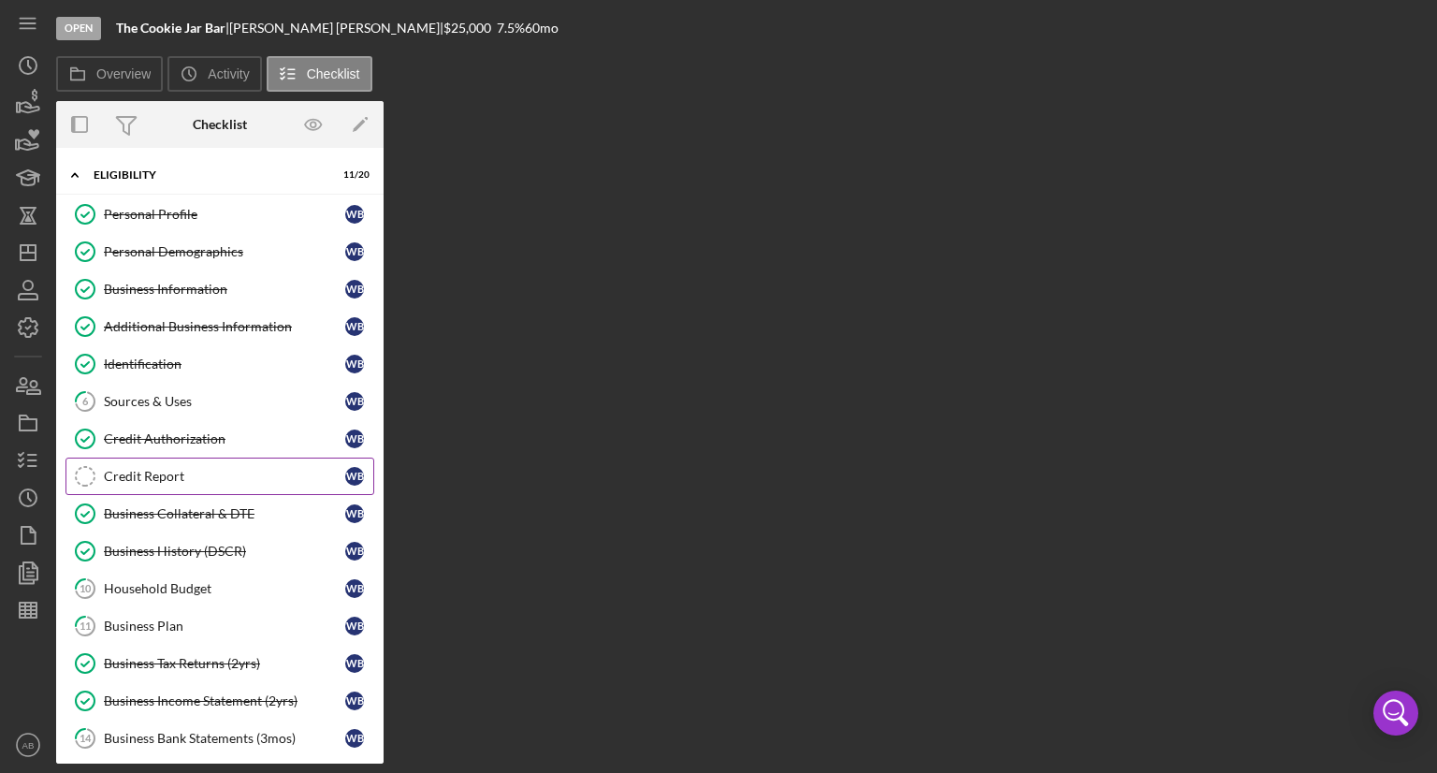
click at [130, 470] on div "Credit Report" at bounding box center [224, 476] width 241 height 15
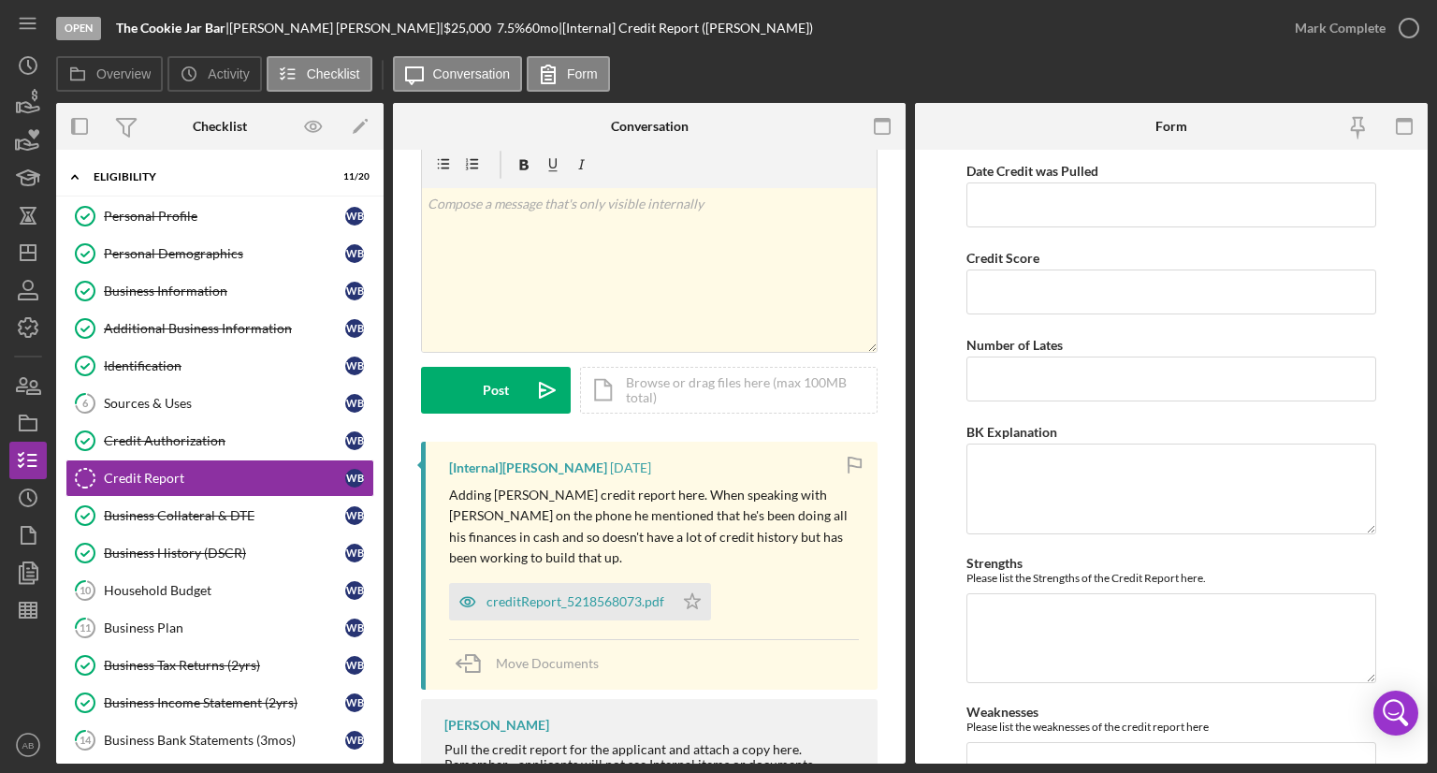
scroll to position [94, 0]
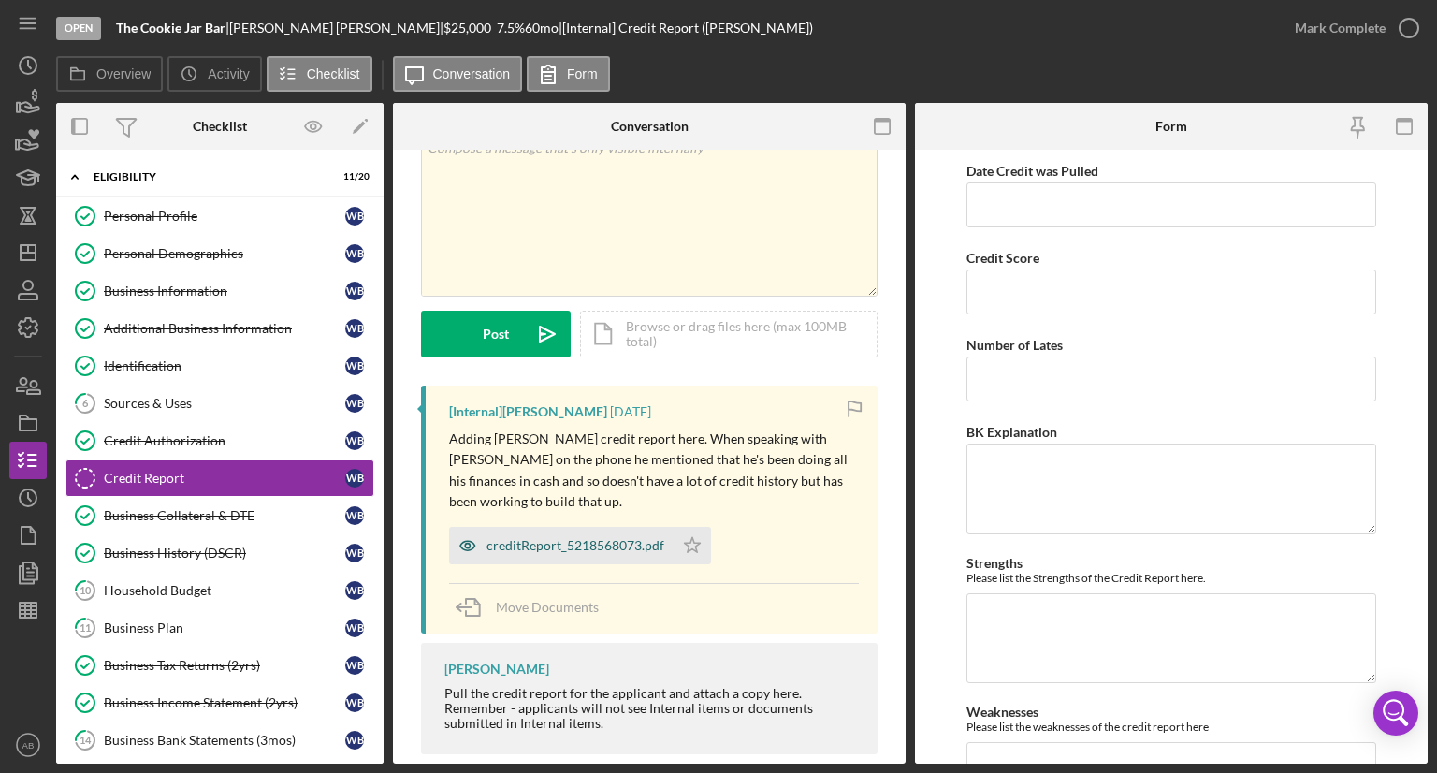
click at [608, 544] on div "creditReport_5218568073.pdf" at bounding box center [575, 545] width 178 height 15
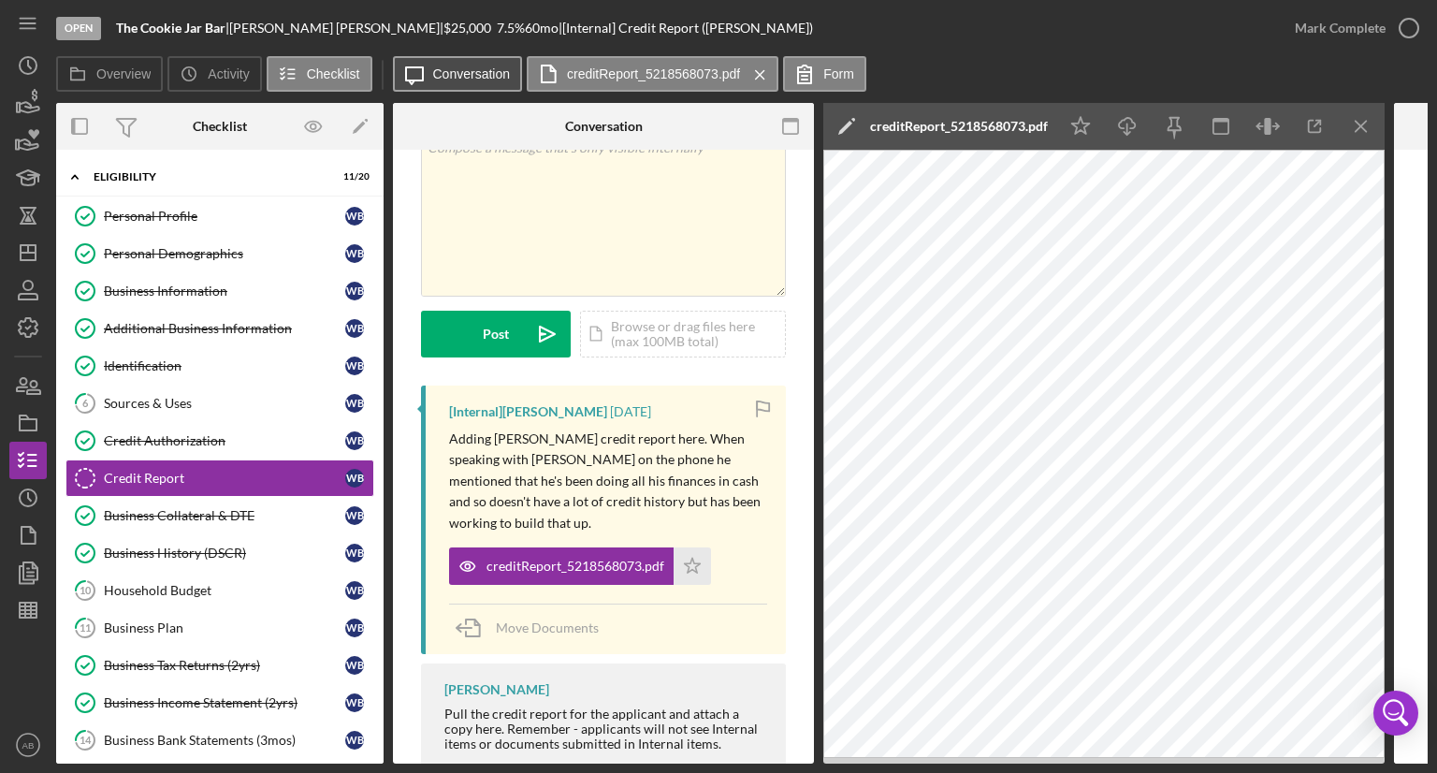
click at [456, 84] on button "Icon/Message Conversation" at bounding box center [458, 74] width 130 height 36
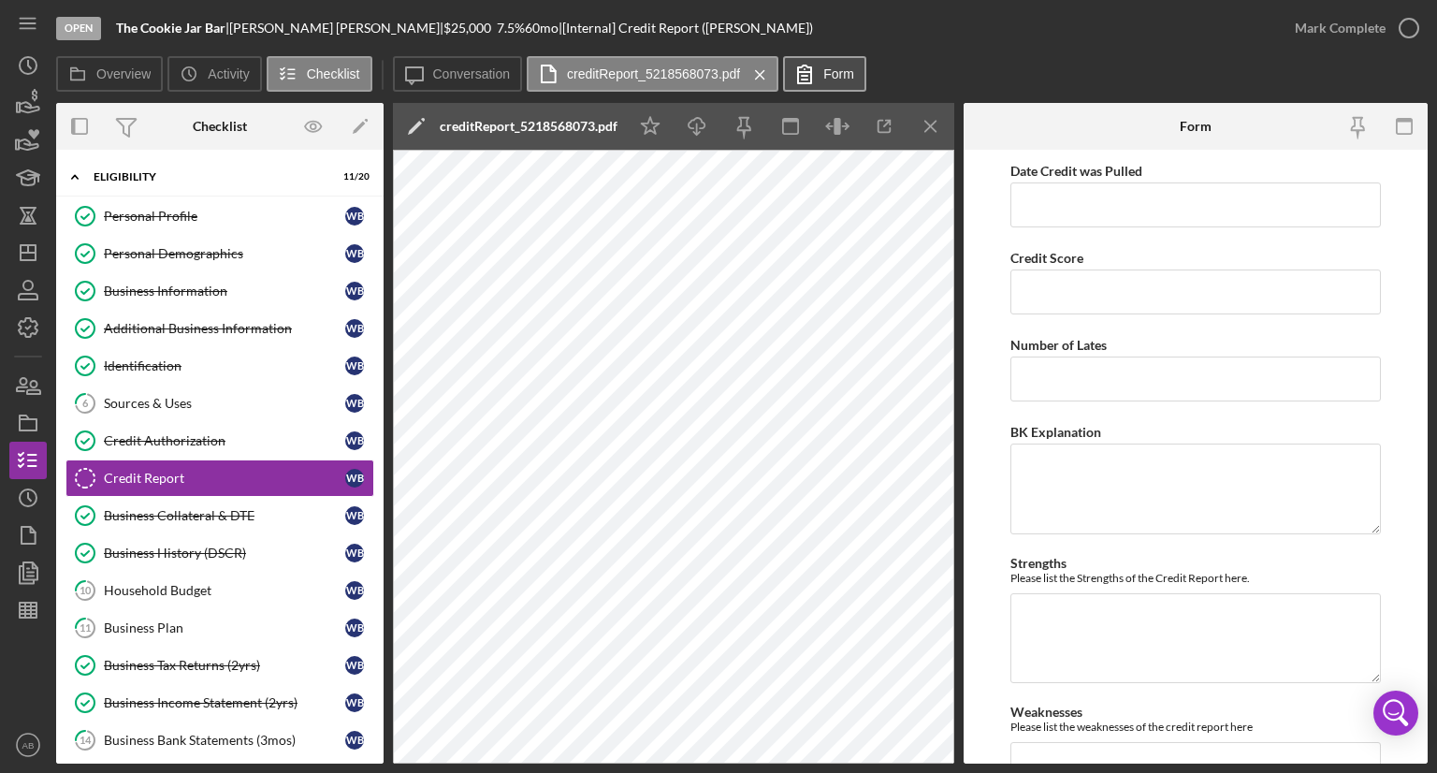
click at [815, 76] on icon at bounding box center [804, 74] width 47 height 47
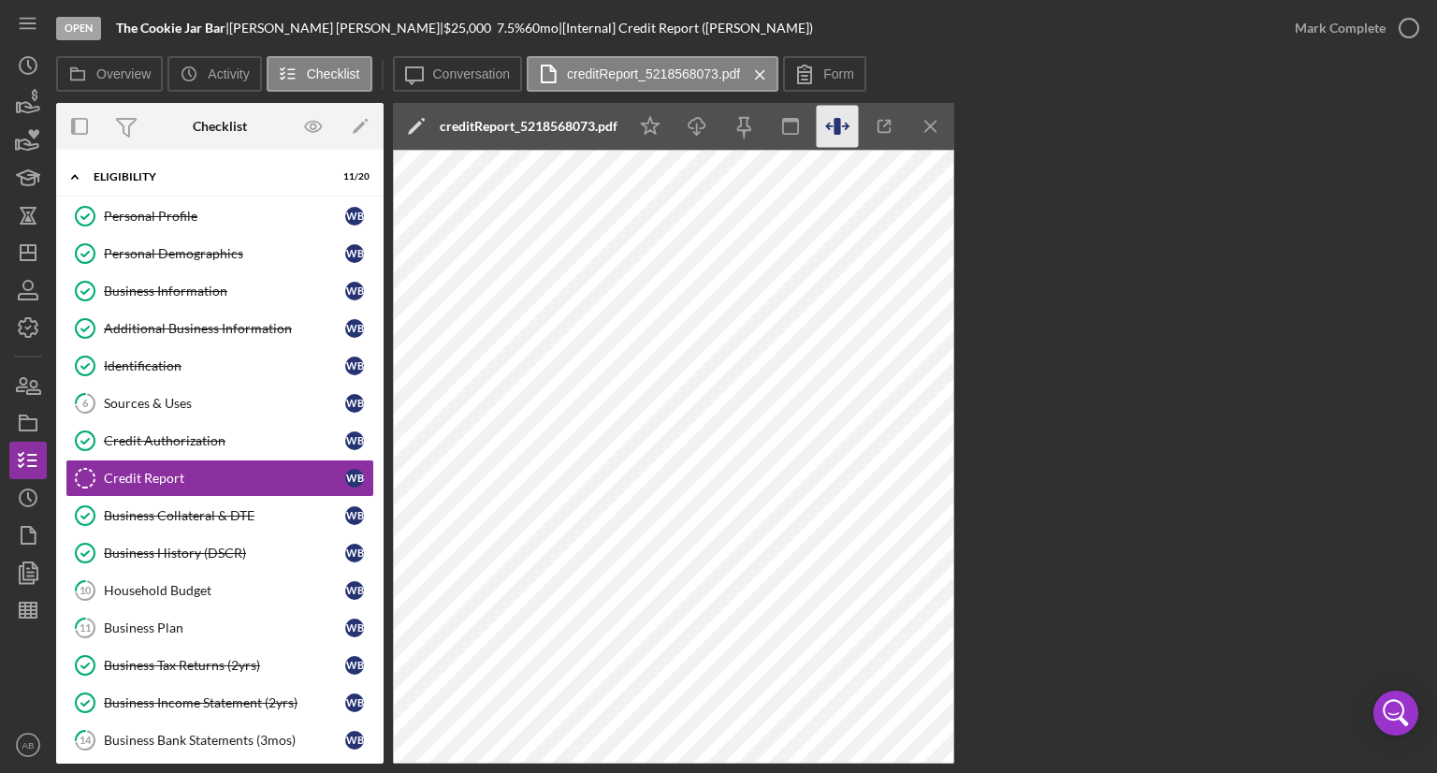
click at [848, 128] on icon "button" at bounding box center [838, 127] width 42 height 42
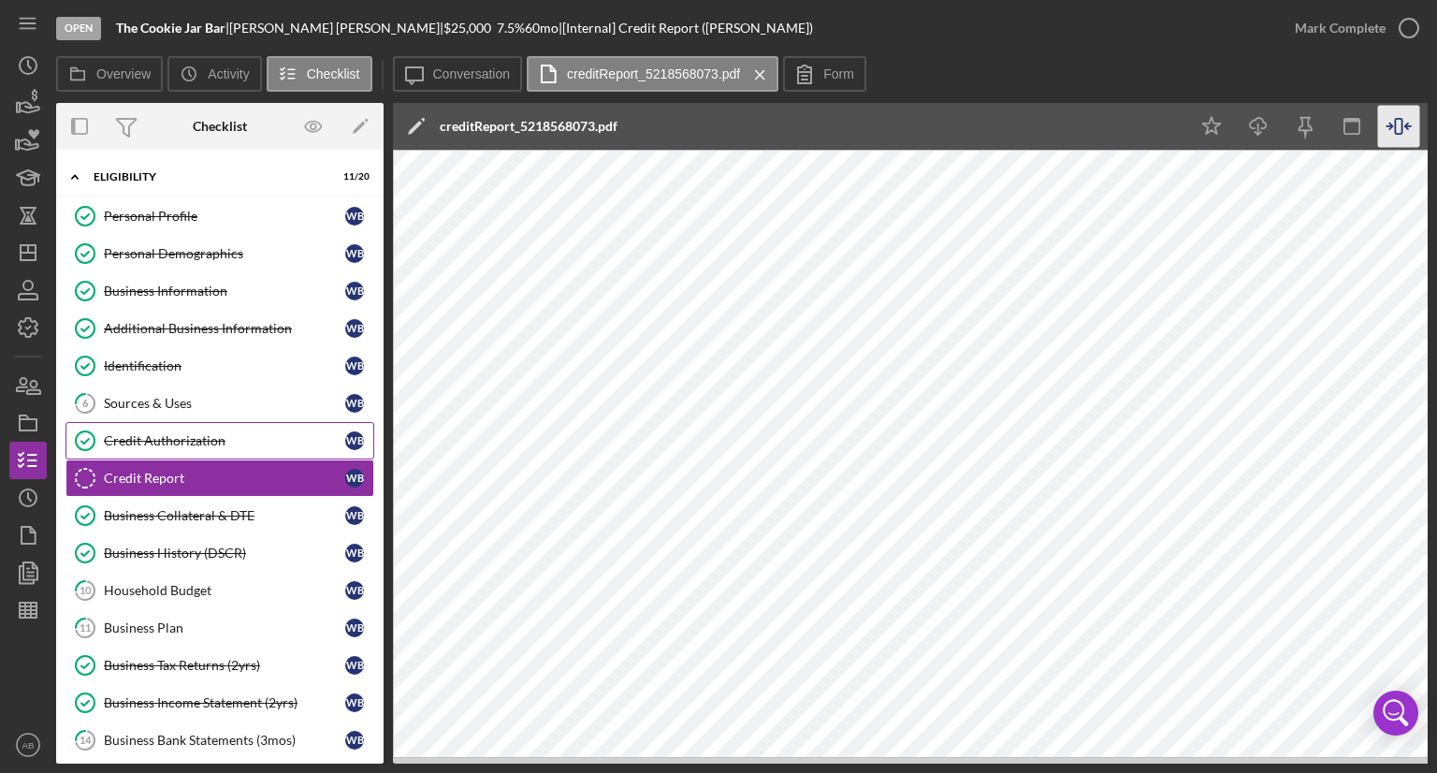
click at [199, 426] on link "Credit Authorization Credit Authorization W B" at bounding box center [219, 440] width 309 height 37
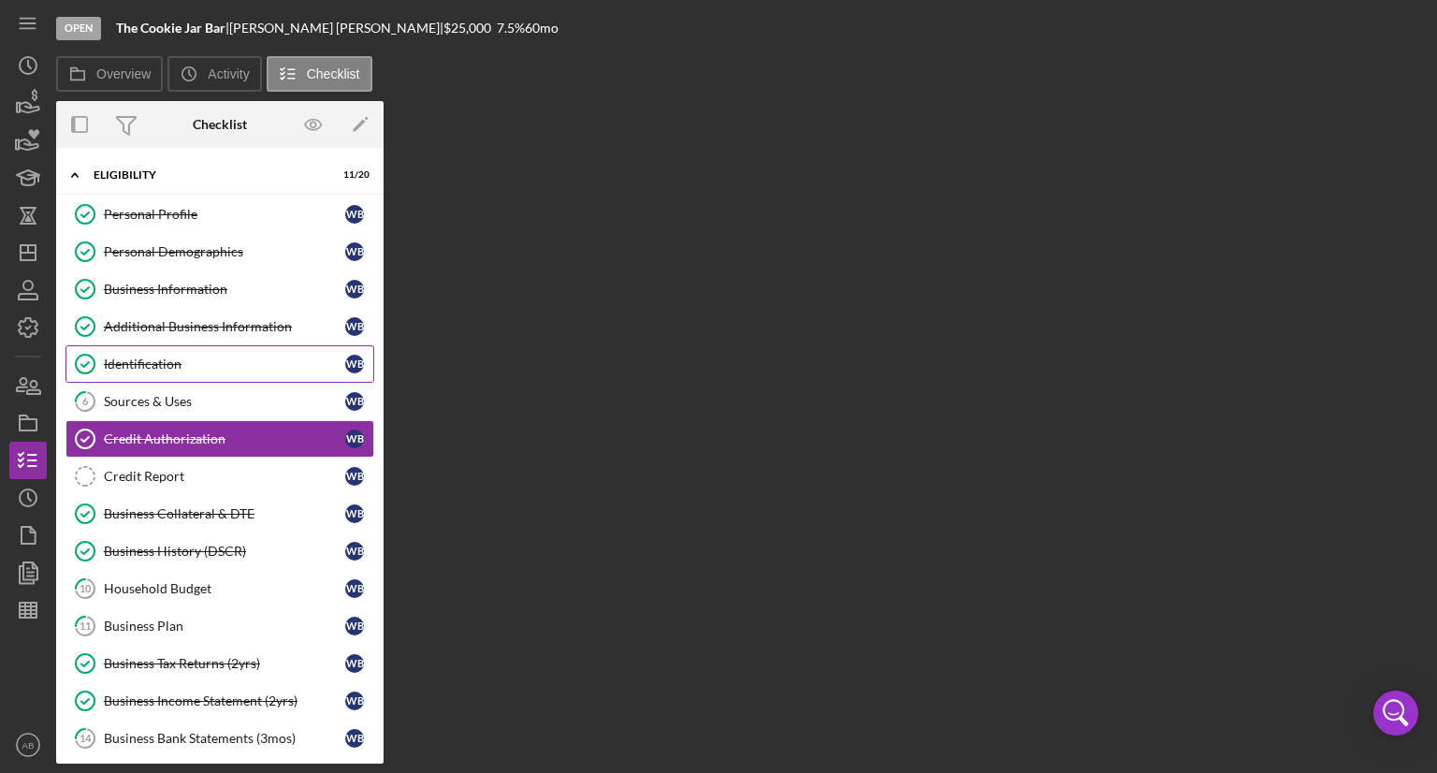
click at [181, 374] on link "Identification Identification W B" at bounding box center [219, 363] width 309 height 37
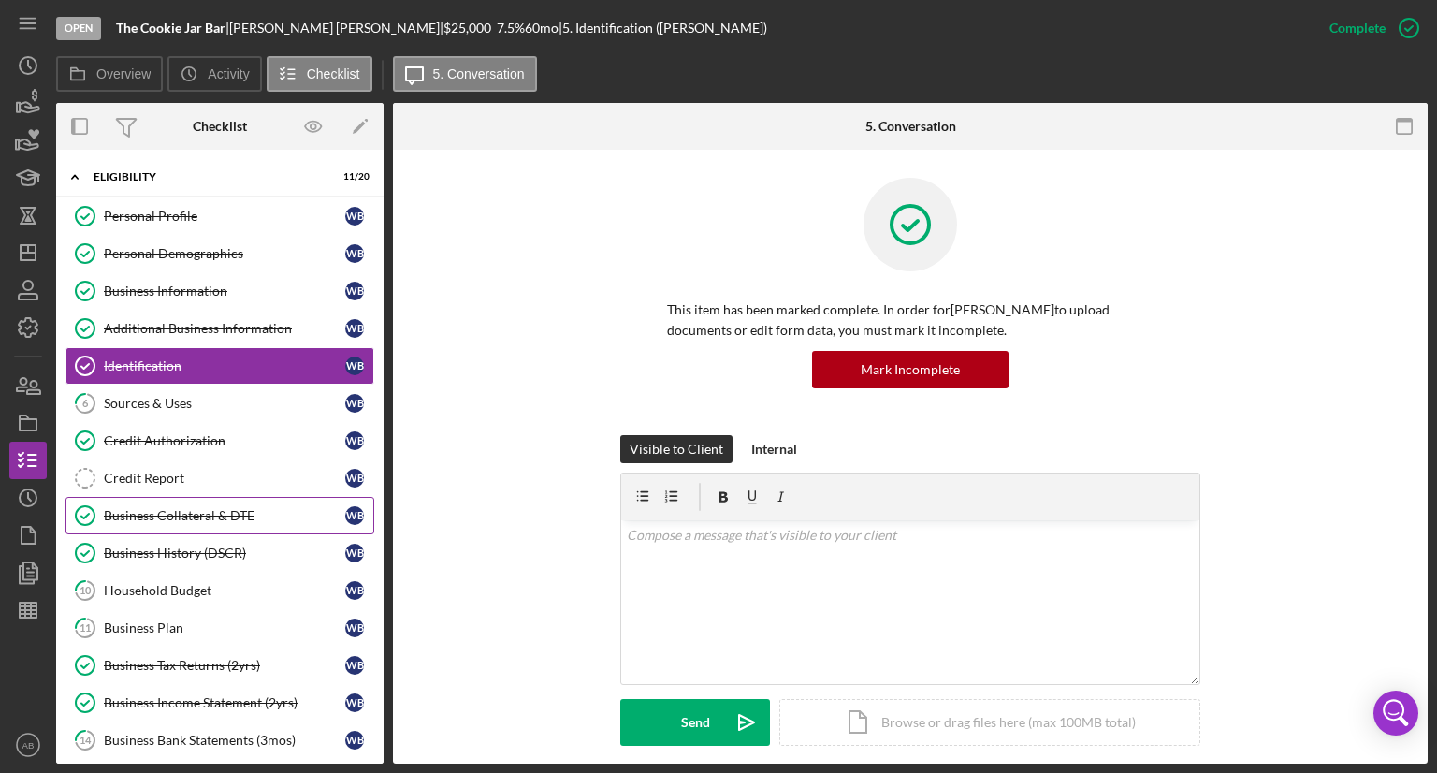
click at [166, 520] on link "Business Collateral & DTE Business Collateral & DTE W B" at bounding box center [219, 515] width 309 height 37
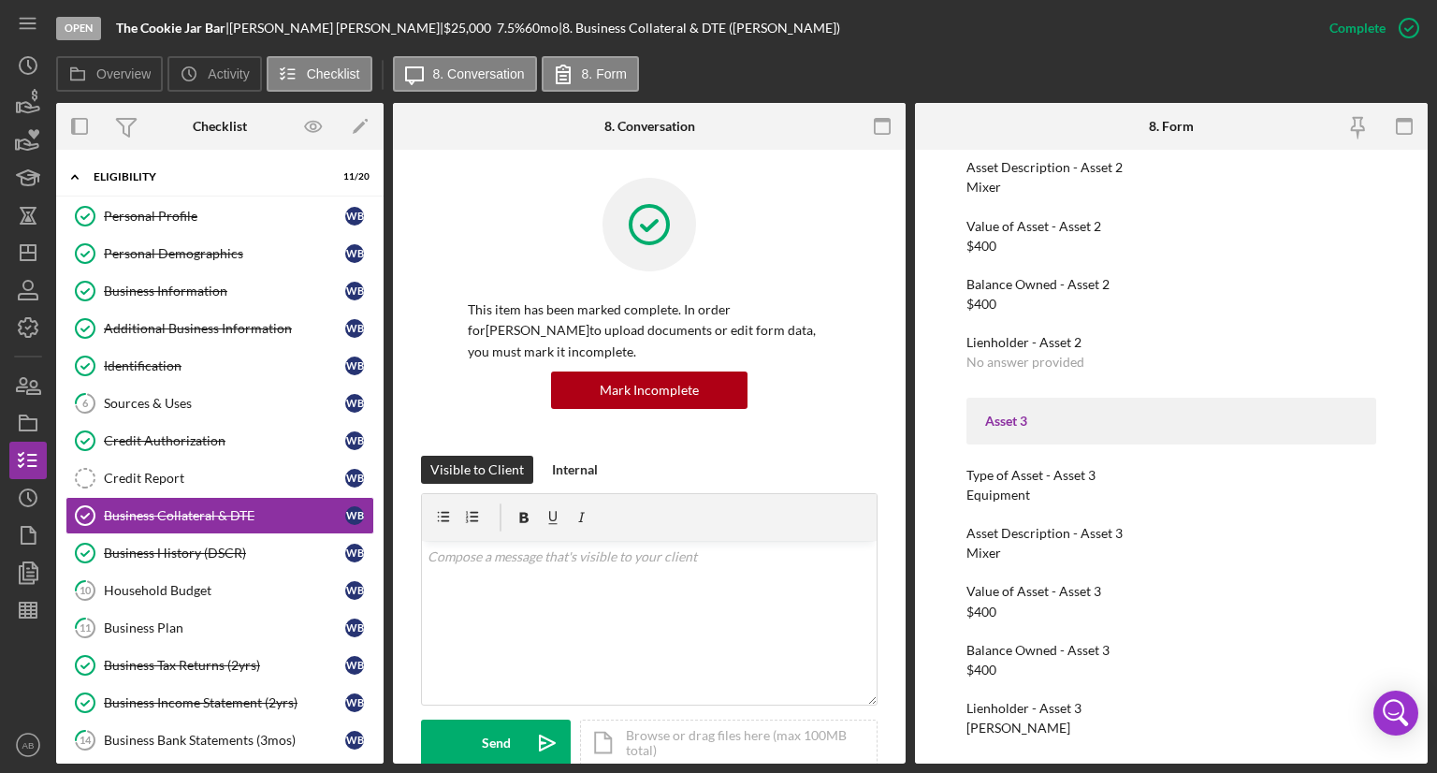
scroll to position [1054, 0]
click at [153, 590] on div "Household Budget" at bounding box center [224, 590] width 241 height 15
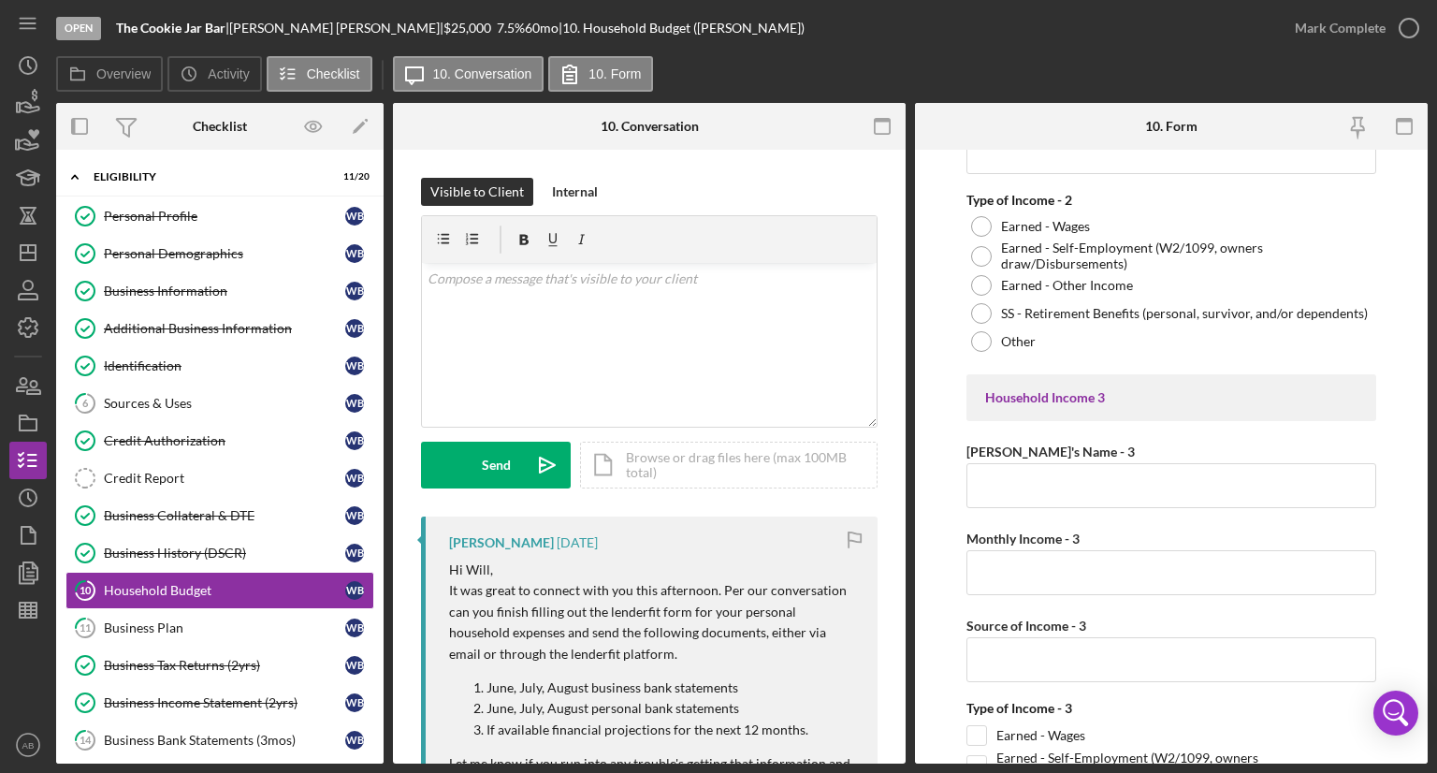
scroll to position [1123, 0]
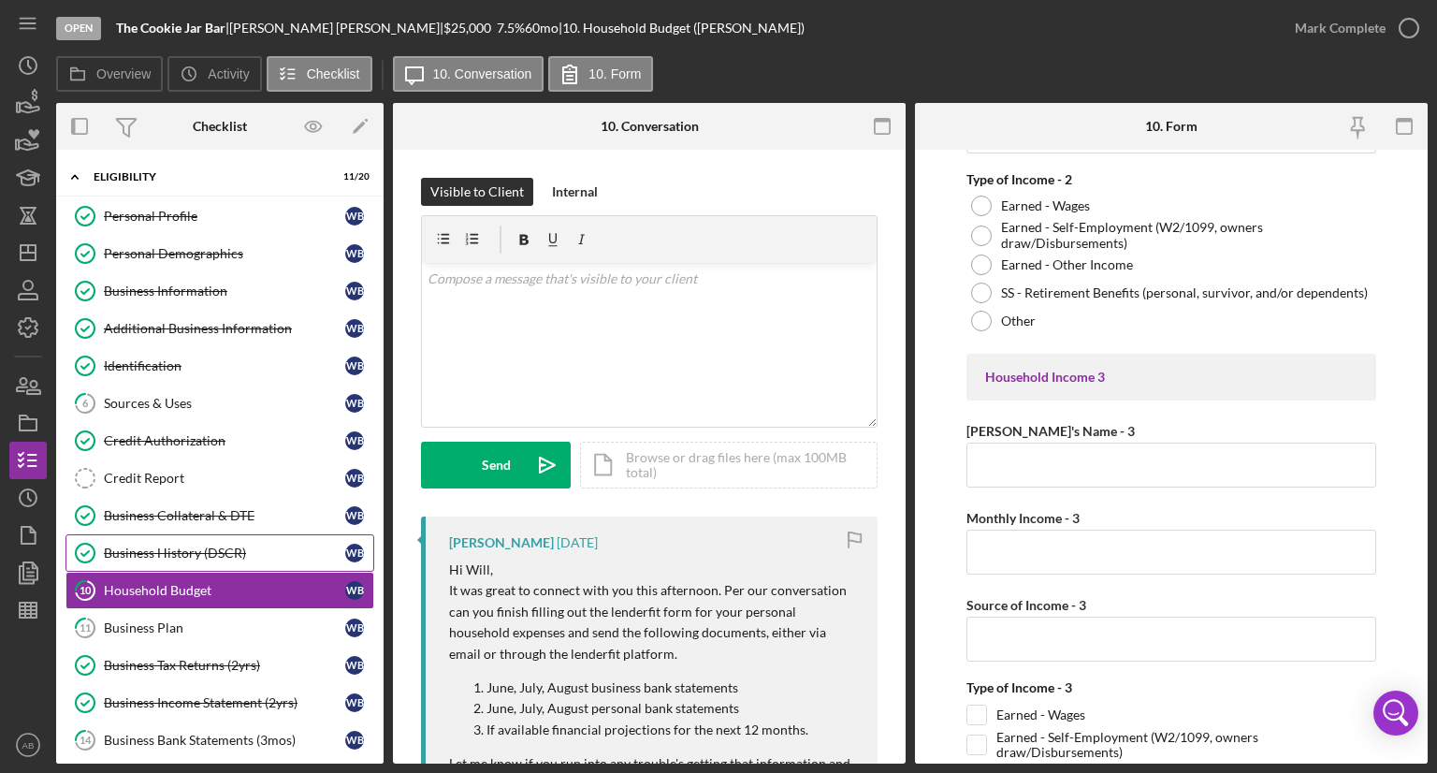
click at [127, 545] on div "Business History (DSCR)" at bounding box center [224, 552] width 241 height 15
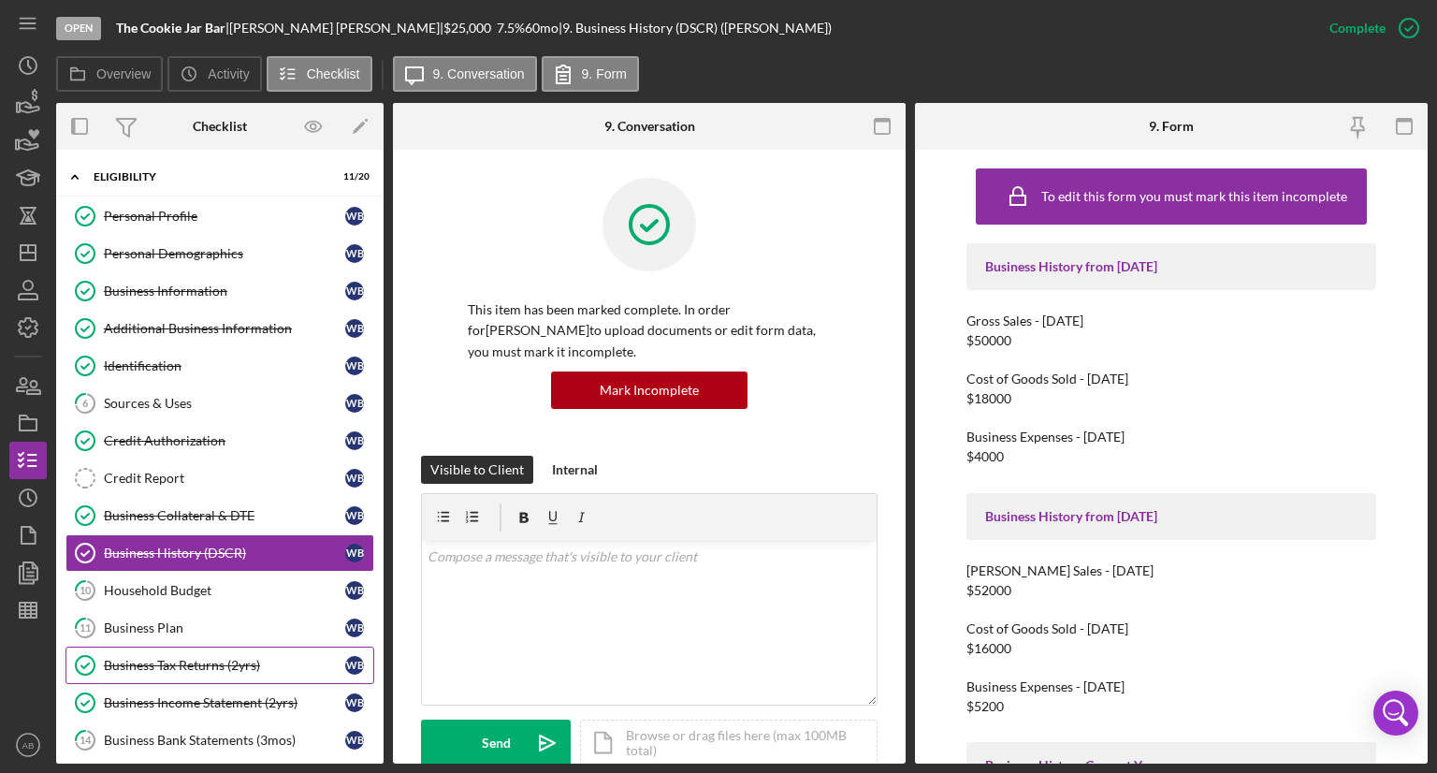
click at [211, 664] on div "Business Tax Returns (2yrs)" at bounding box center [224, 665] width 241 height 15
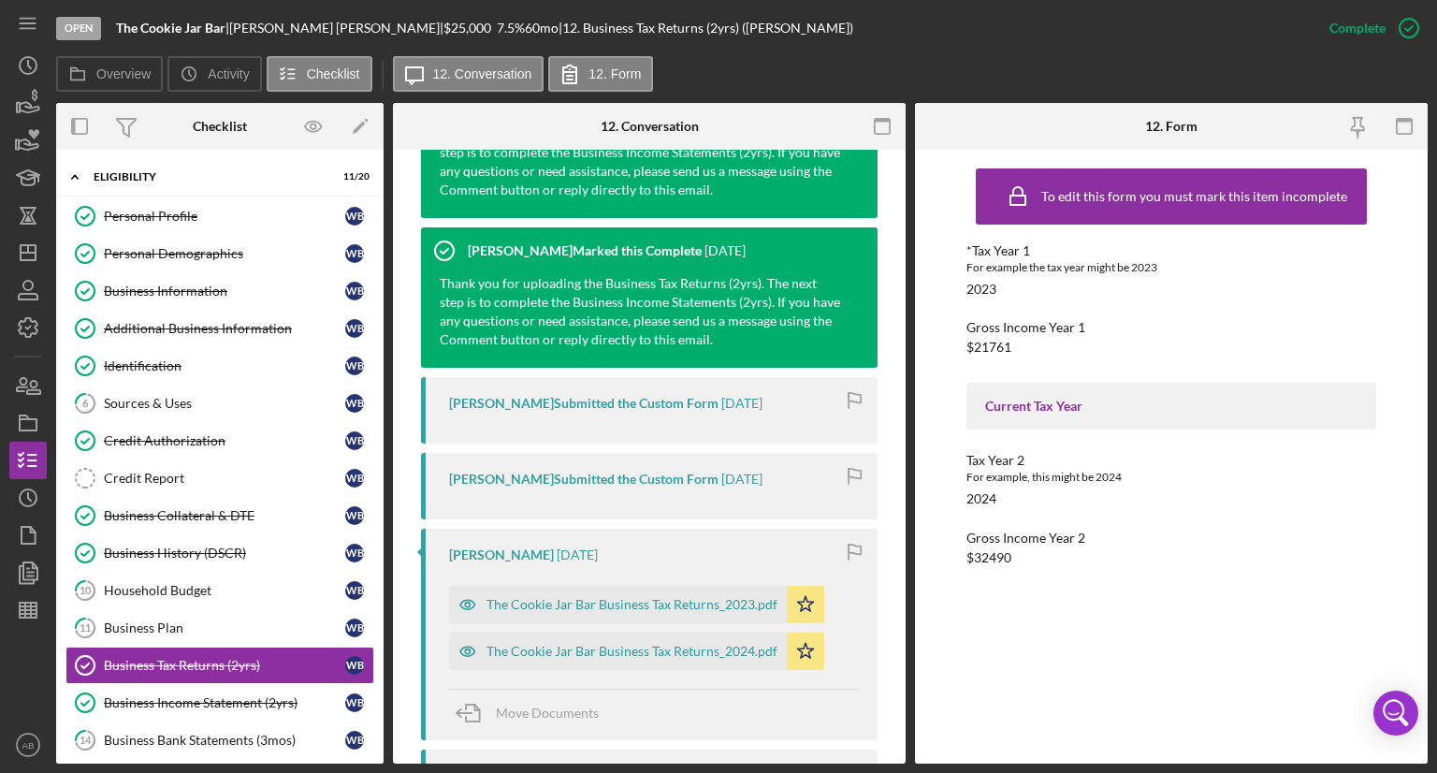
scroll to position [748, 0]
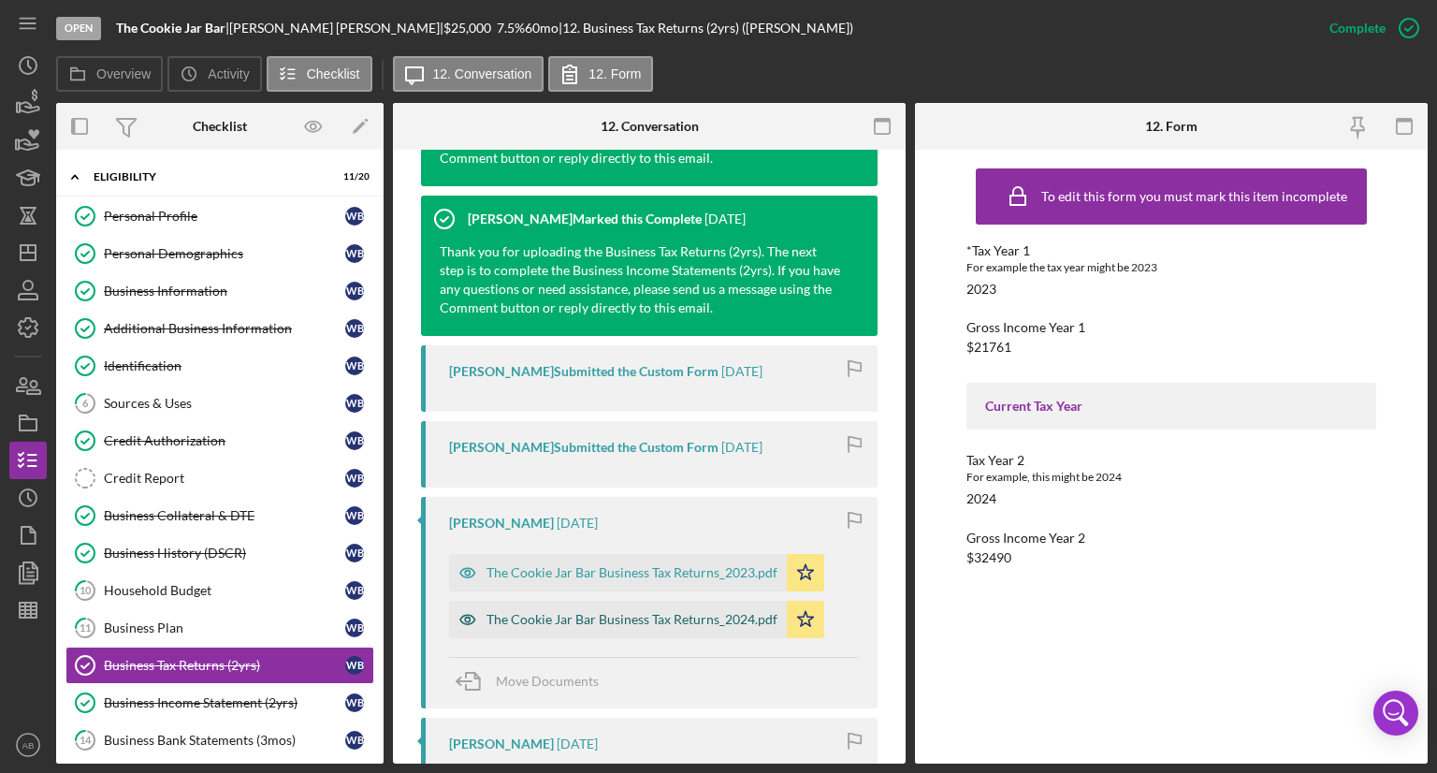
click at [578, 623] on div "The Cookie Jar Bar Business Tax Returns_2024.pdf" at bounding box center [631, 619] width 291 height 15
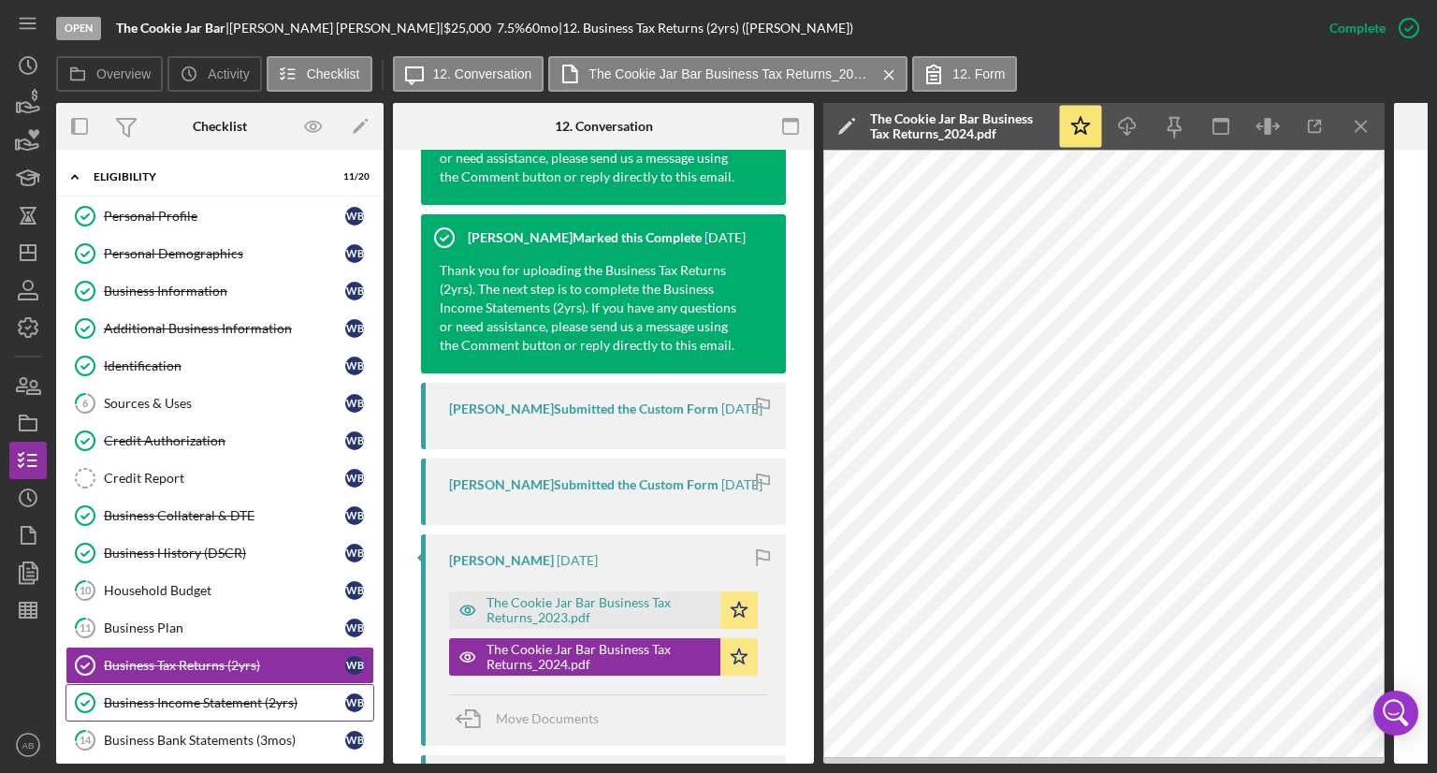
click at [236, 701] on div "Business Income Statement (2yrs)" at bounding box center [224, 702] width 241 height 15
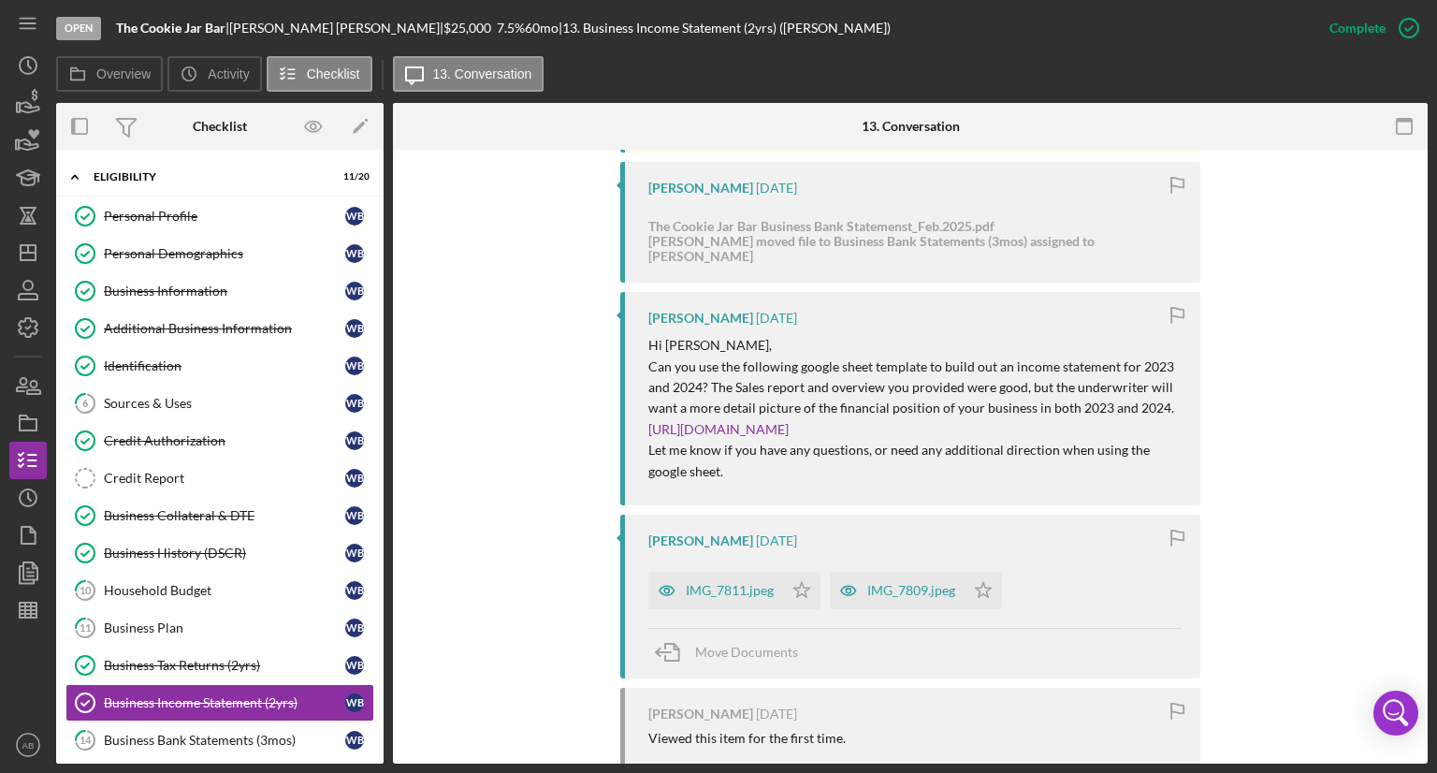
scroll to position [1123, 0]
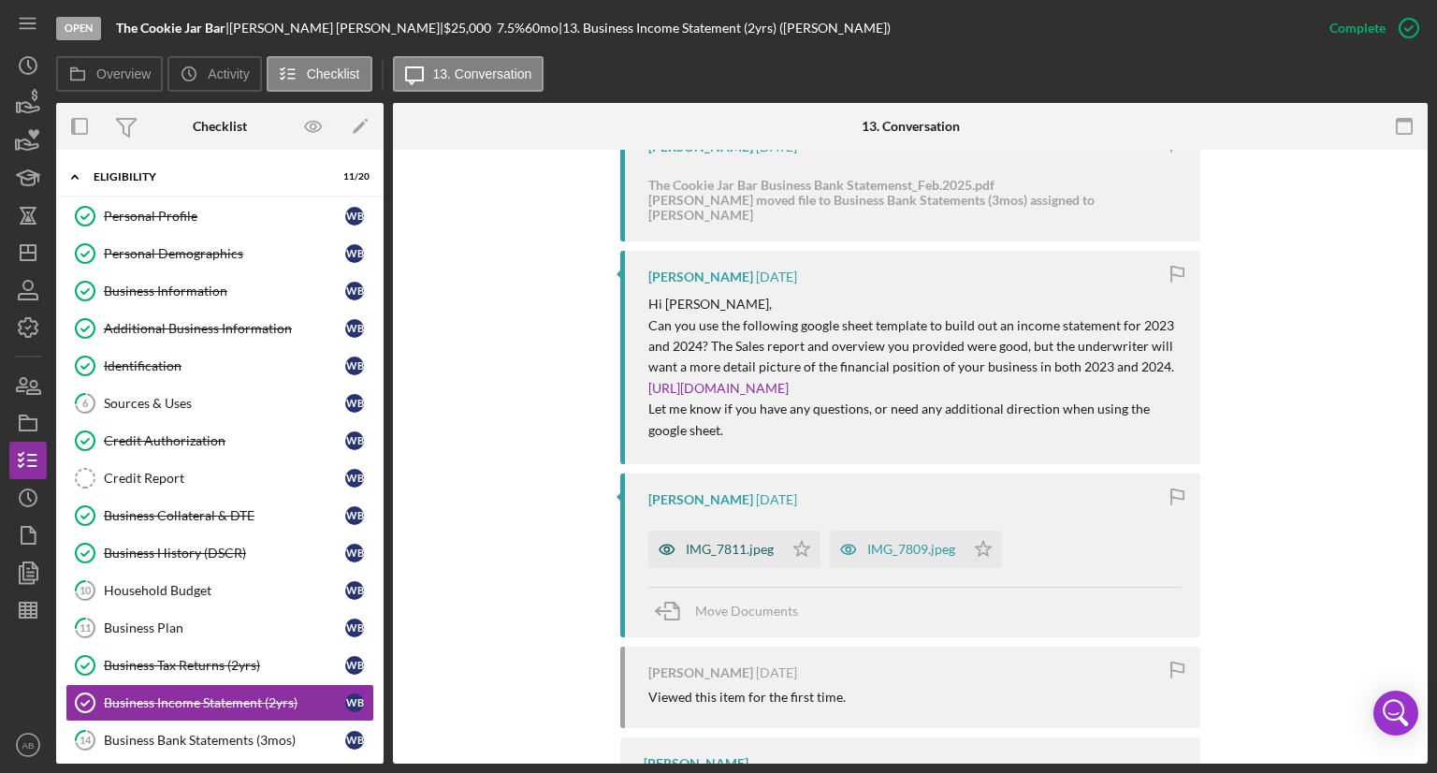
click at [704, 542] on div "IMG_7811.jpeg" at bounding box center [730, 549] width 88 height 15
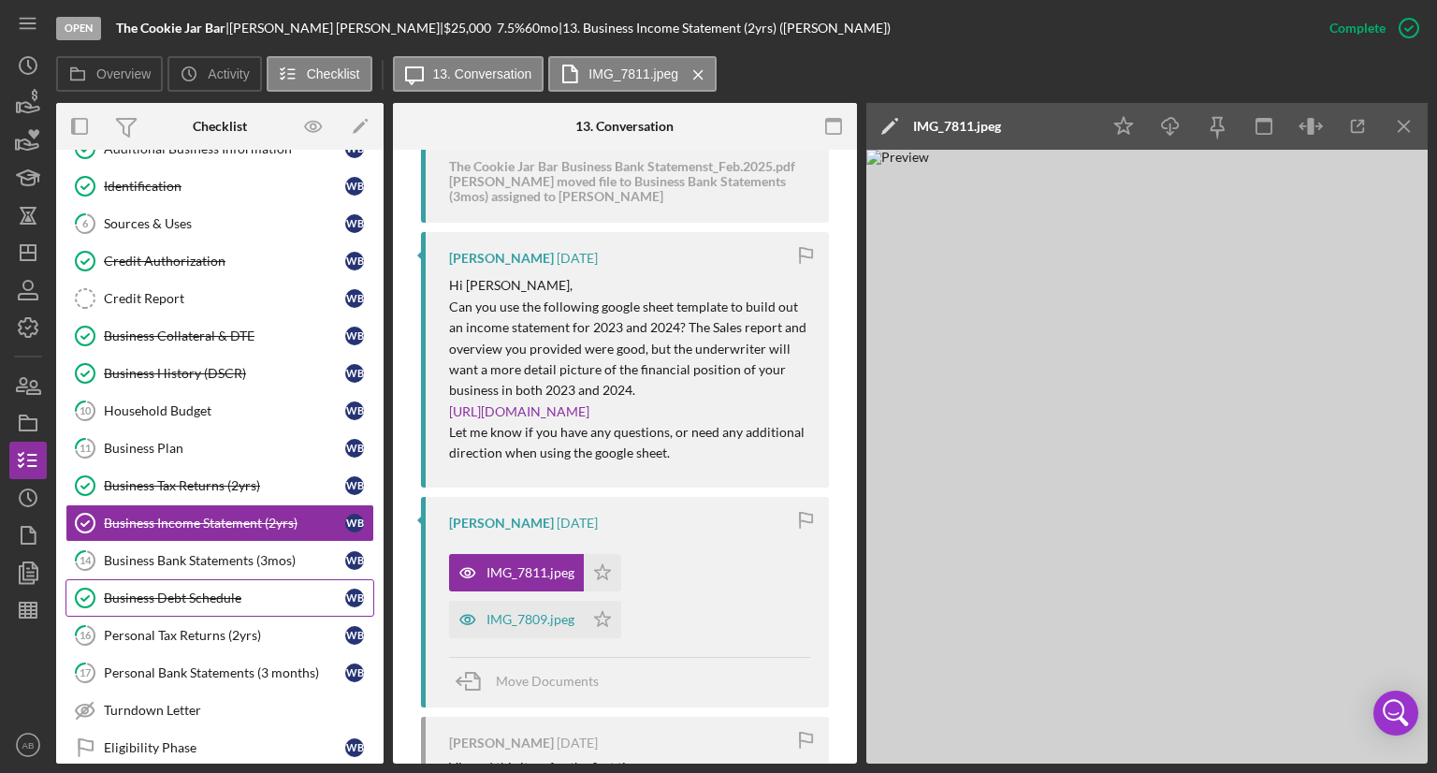
scroll to position [187, 0]
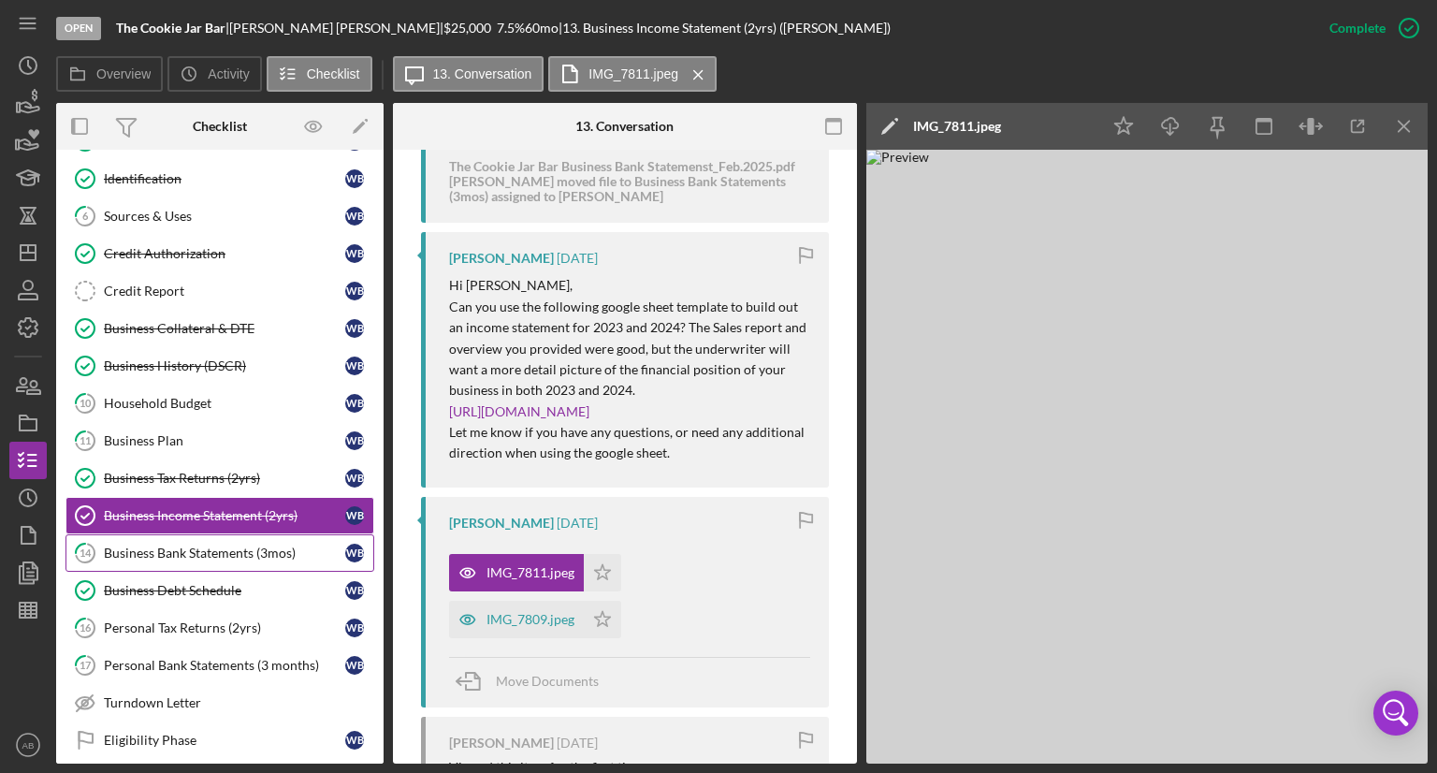
click at [212, 553] on div "Business Bank Statements (3mos)" at bounding box center [224, 552] width 241 height 15
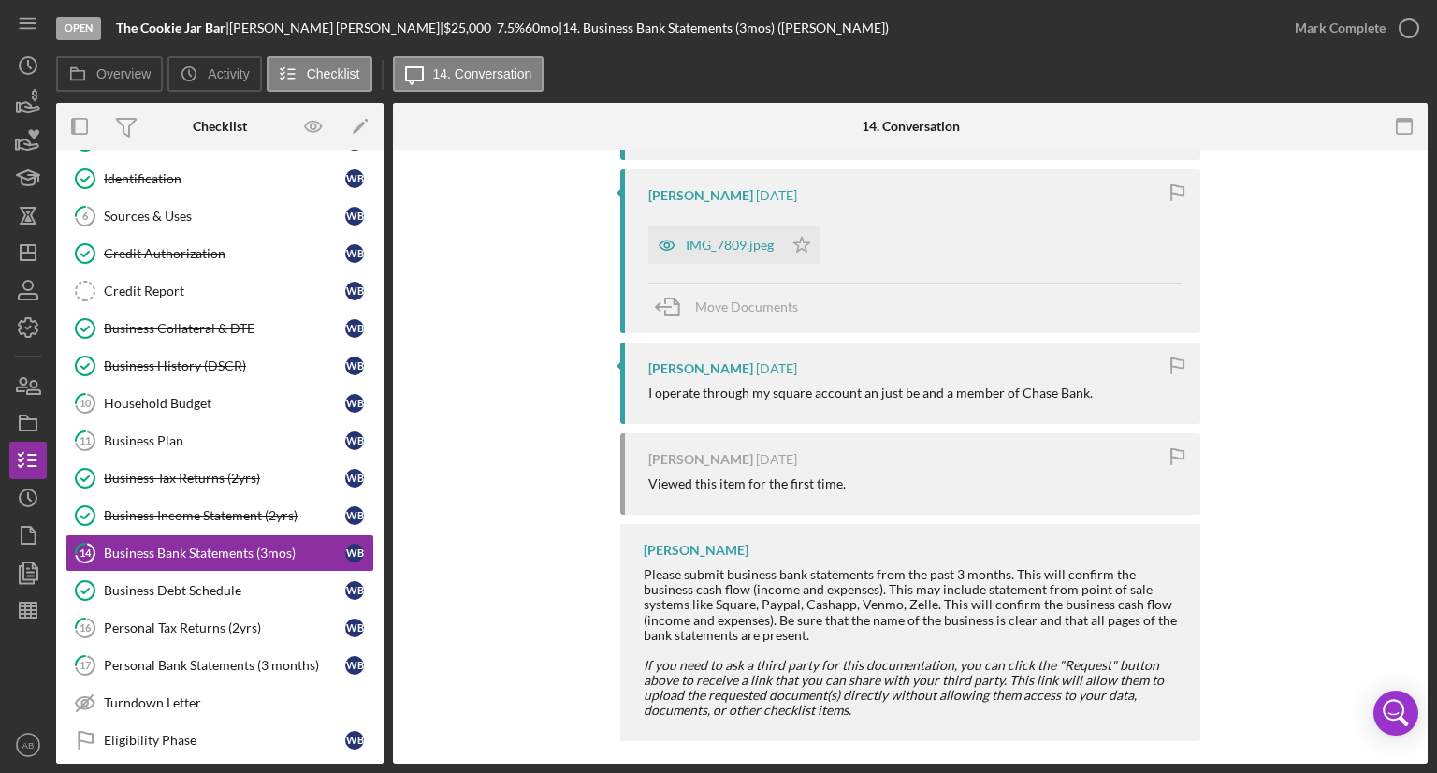
scroll to position [1201, 0]
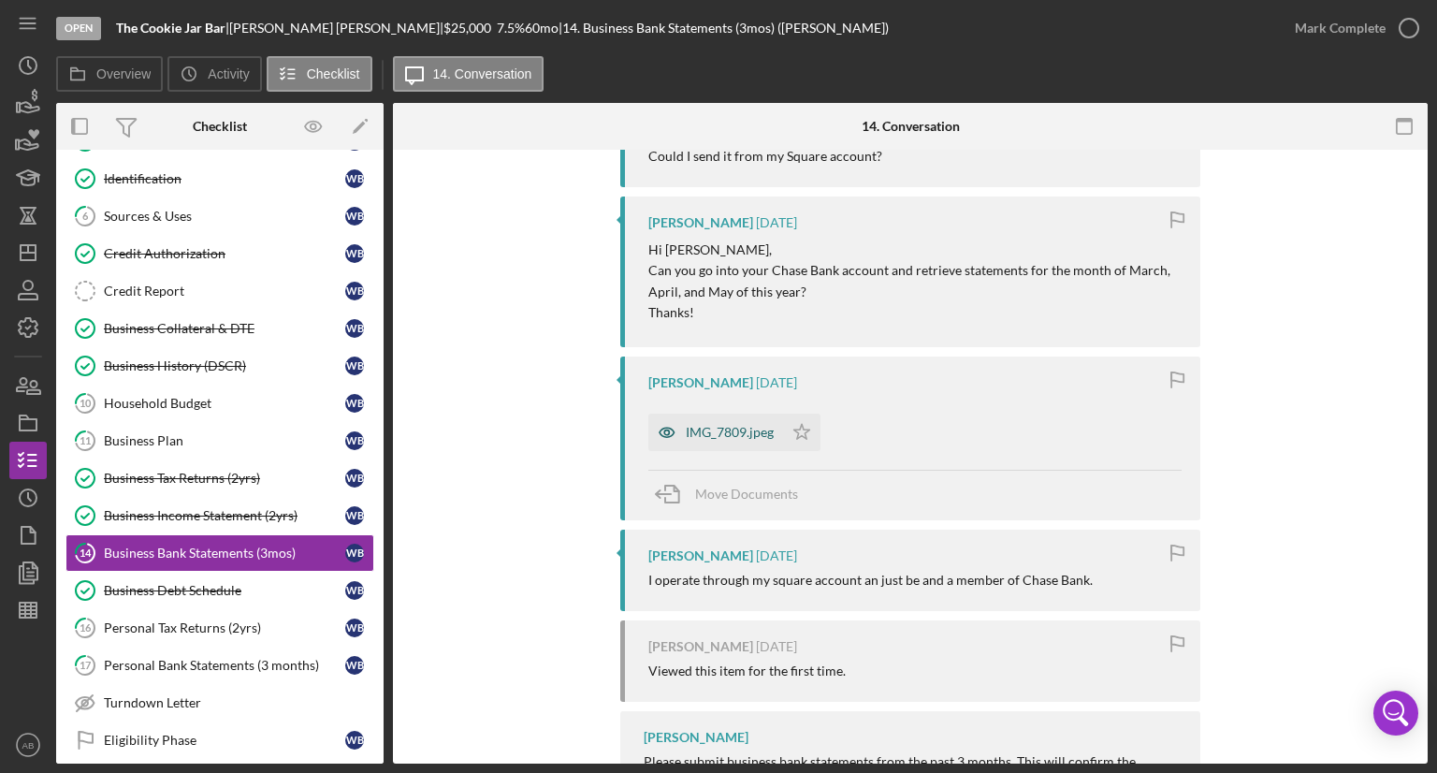
click at [686, 425] on div "IMG_7809.jpeg" at bounding box center [730, 432] width 88 height 15
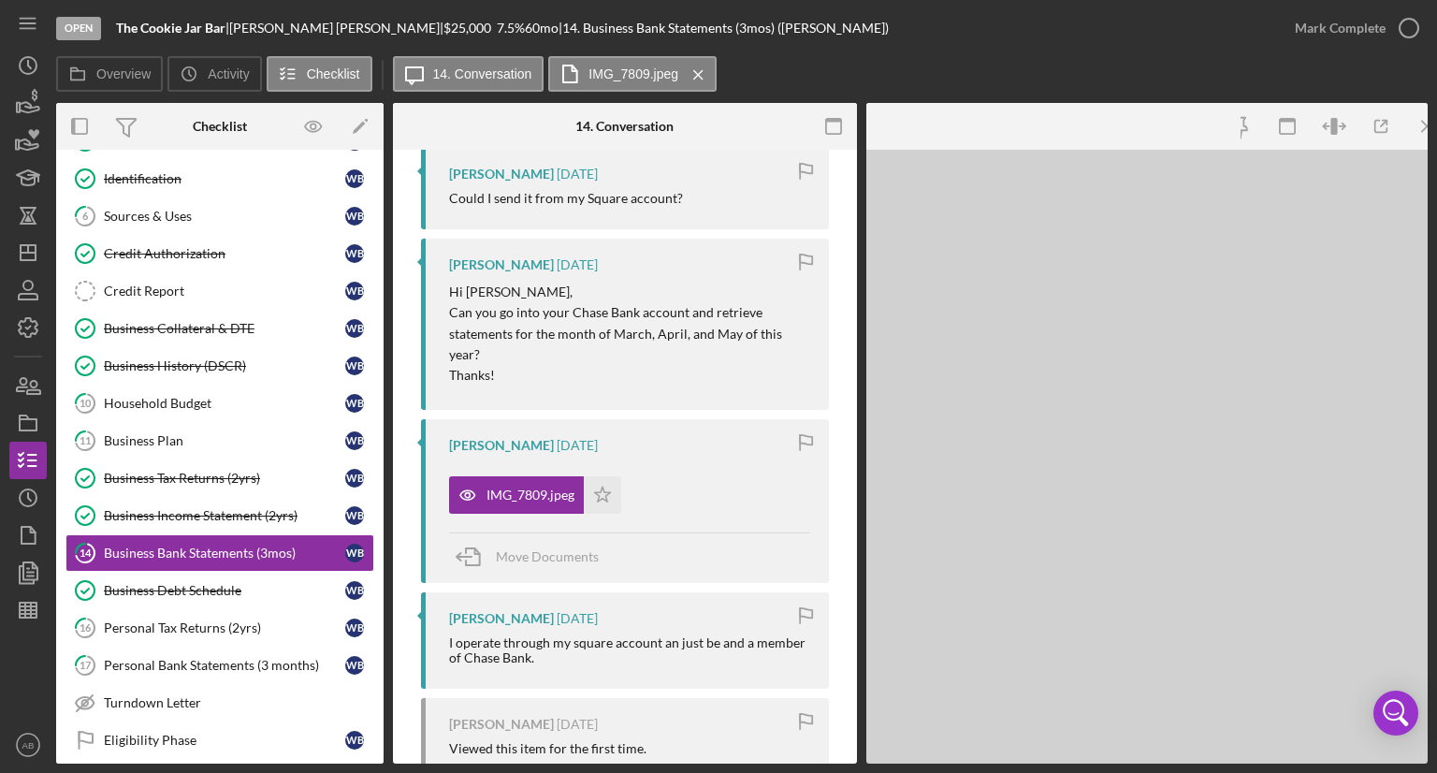
scroll to position [1258, 0]
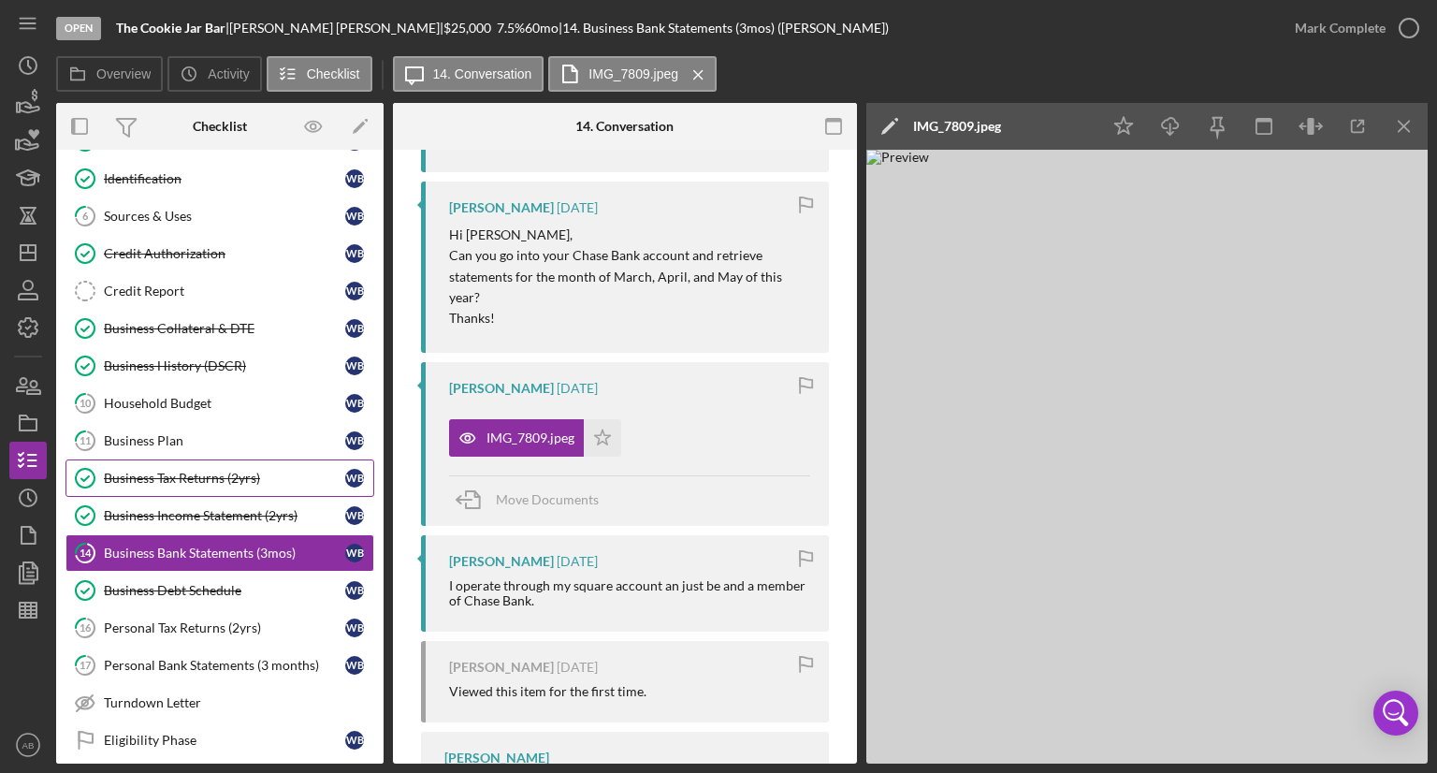
drag, startPoint x: 187, startPoint y: 487, endPoint x: 232, endPoint y: 487, distance: 44.9
click at [187, 487] on link "Business Tax Returns (2yrs) Business Tax Returns (2yrs) W B" at bounding box center [219, 477] width 309 height 37
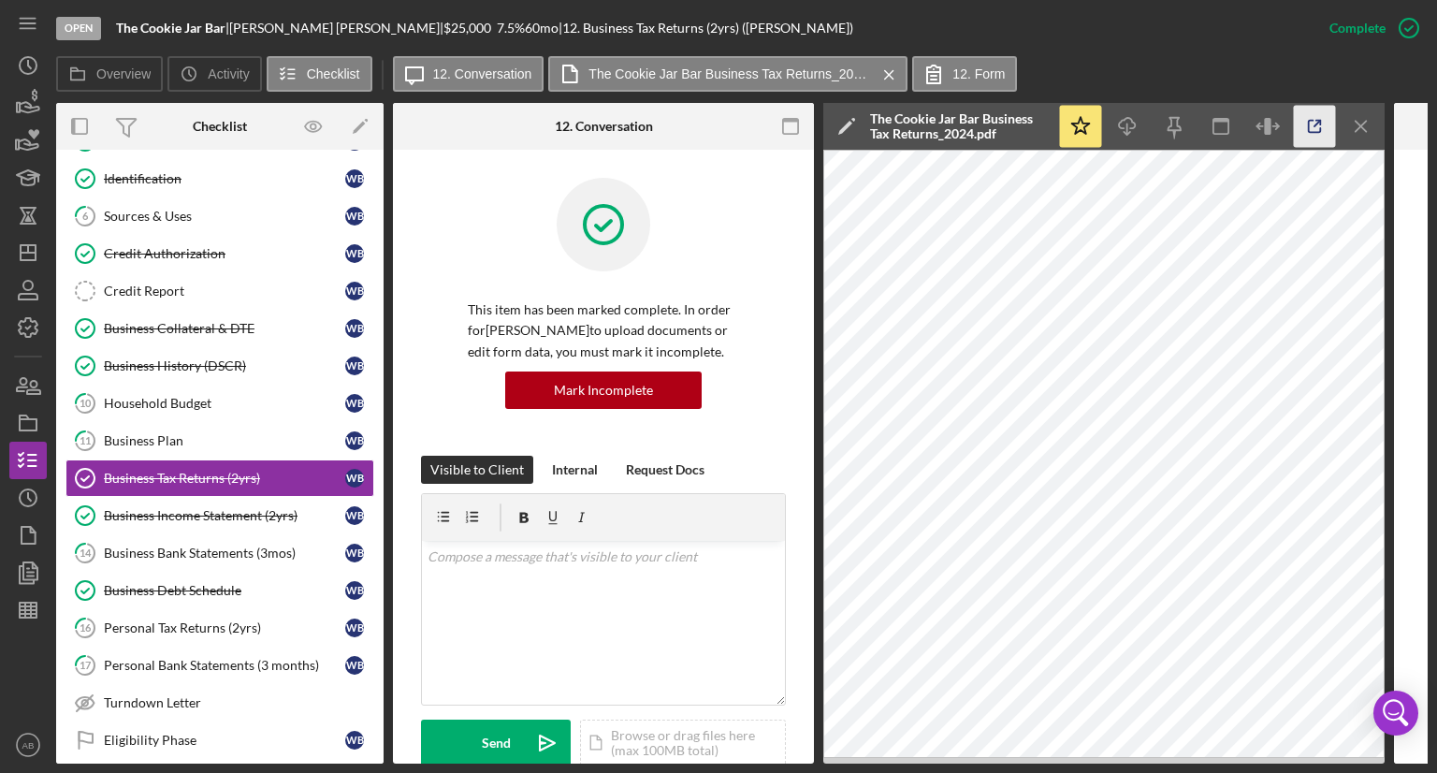
click at [1306, 134] on icon "button" at bounding box center [1315, 127] width 42 height 42
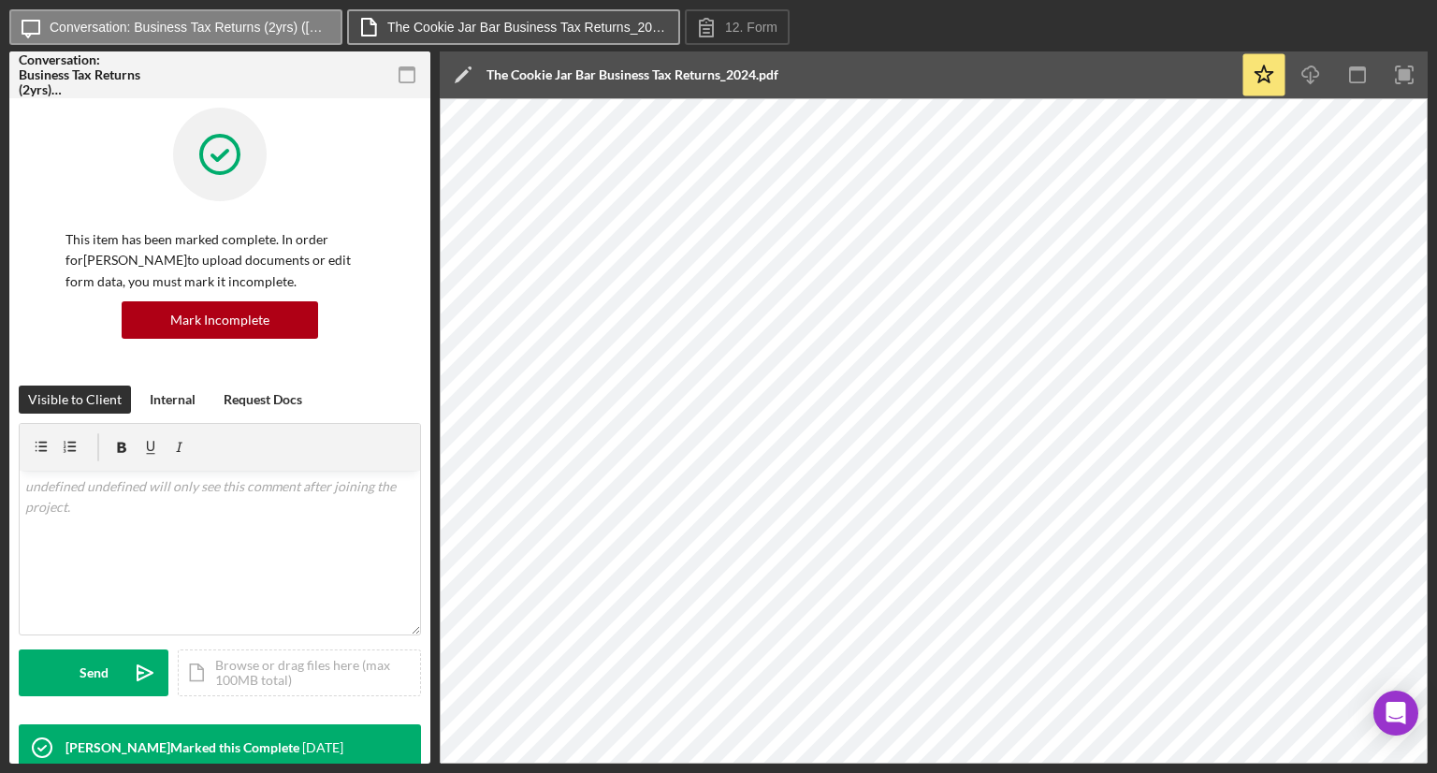
click at [606, 30] on label "The Cookie Jar Bar Business Tax Returns_2024.pdf" at bounding box center [527, 27] width 281 height 15
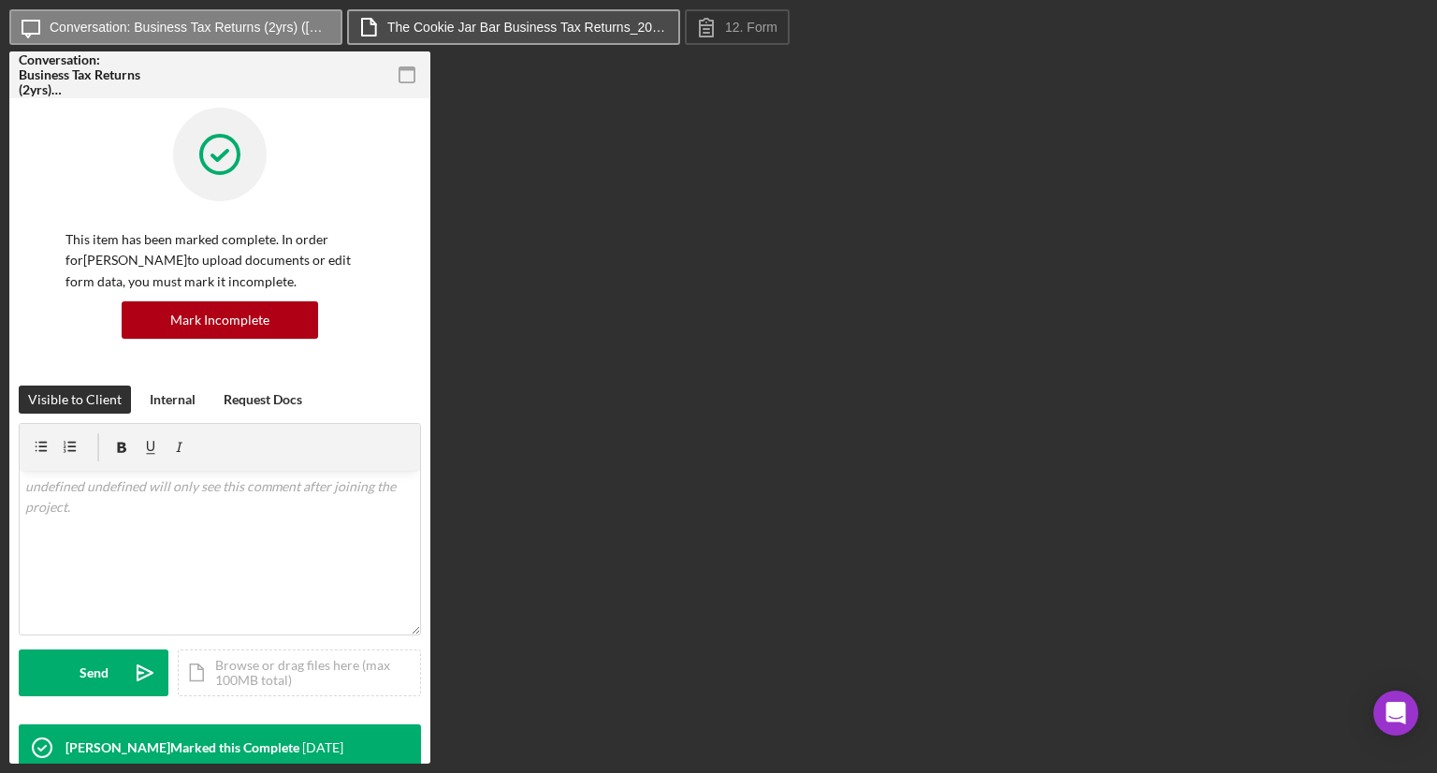
click at [607, 27] on label "The Cookie Jar Bar Business Tax Returns_2024.pdf" at bounding box center [527, 27] width 281 height 15
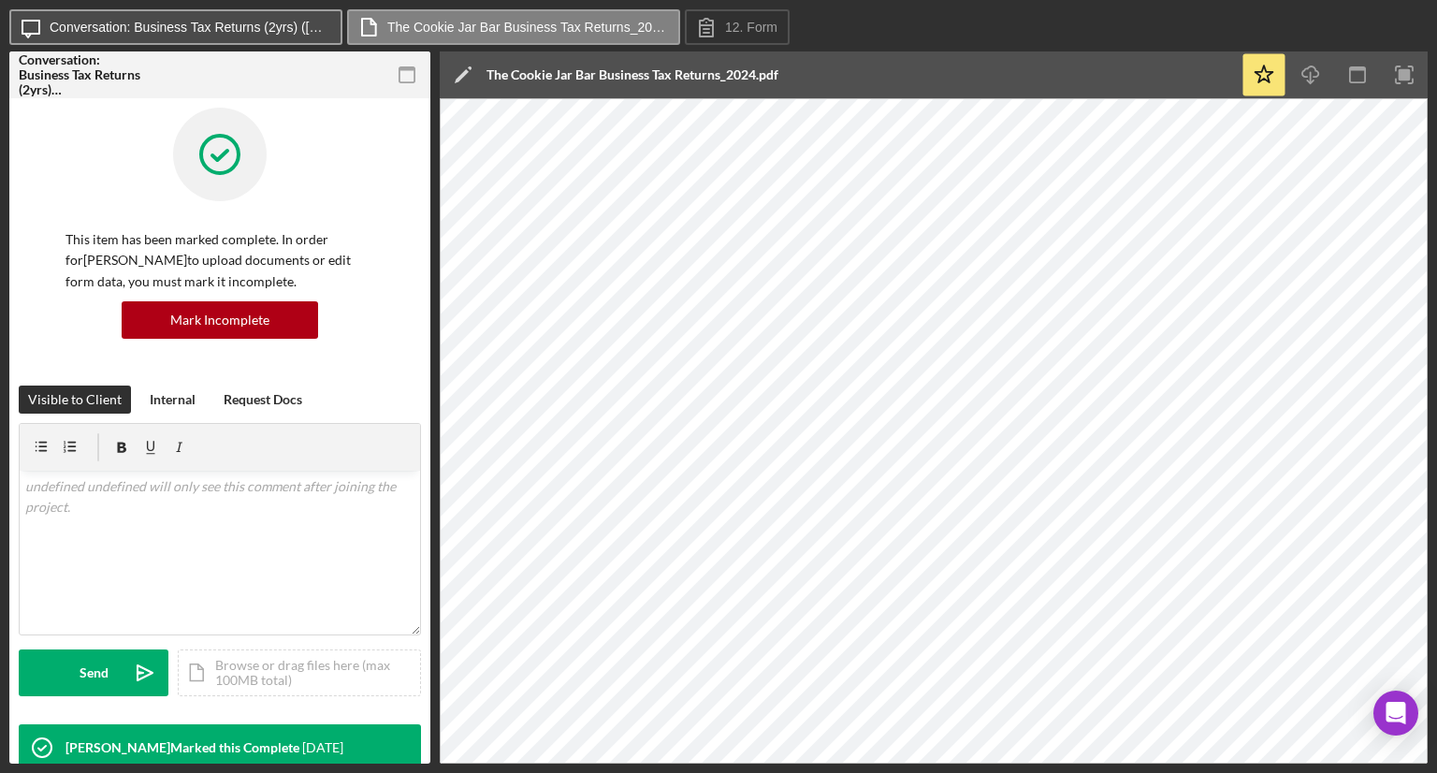
click at [254, 14] on button "Icon/Message Conversation: Business Tax Returns (2yrs) (William B.)" at bounding box center [175, 27] width 333 height 36
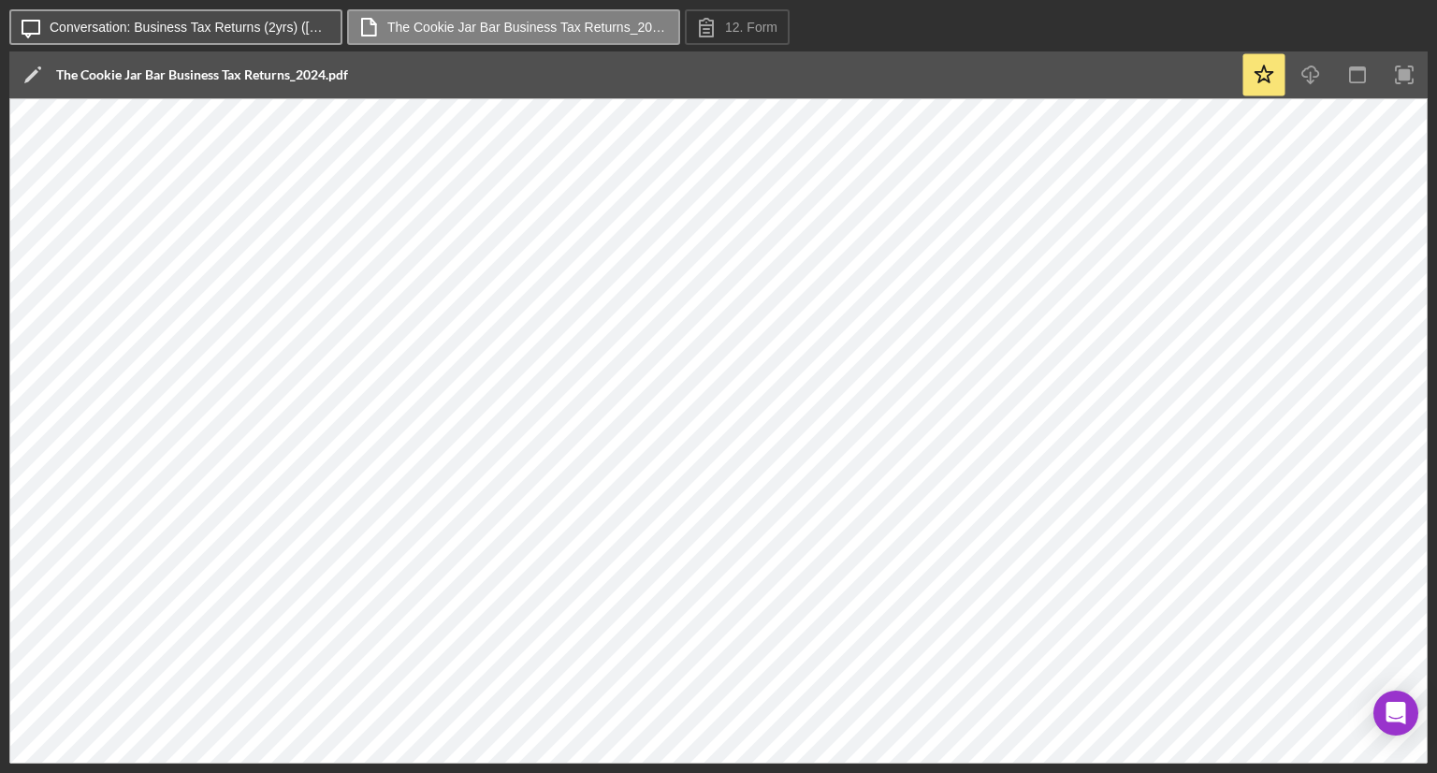
click at [239, 33] on label "Conversation: Business Tax Returns (2yrs) (William B.)" at bounding box center [190, 27] width 281 height 15
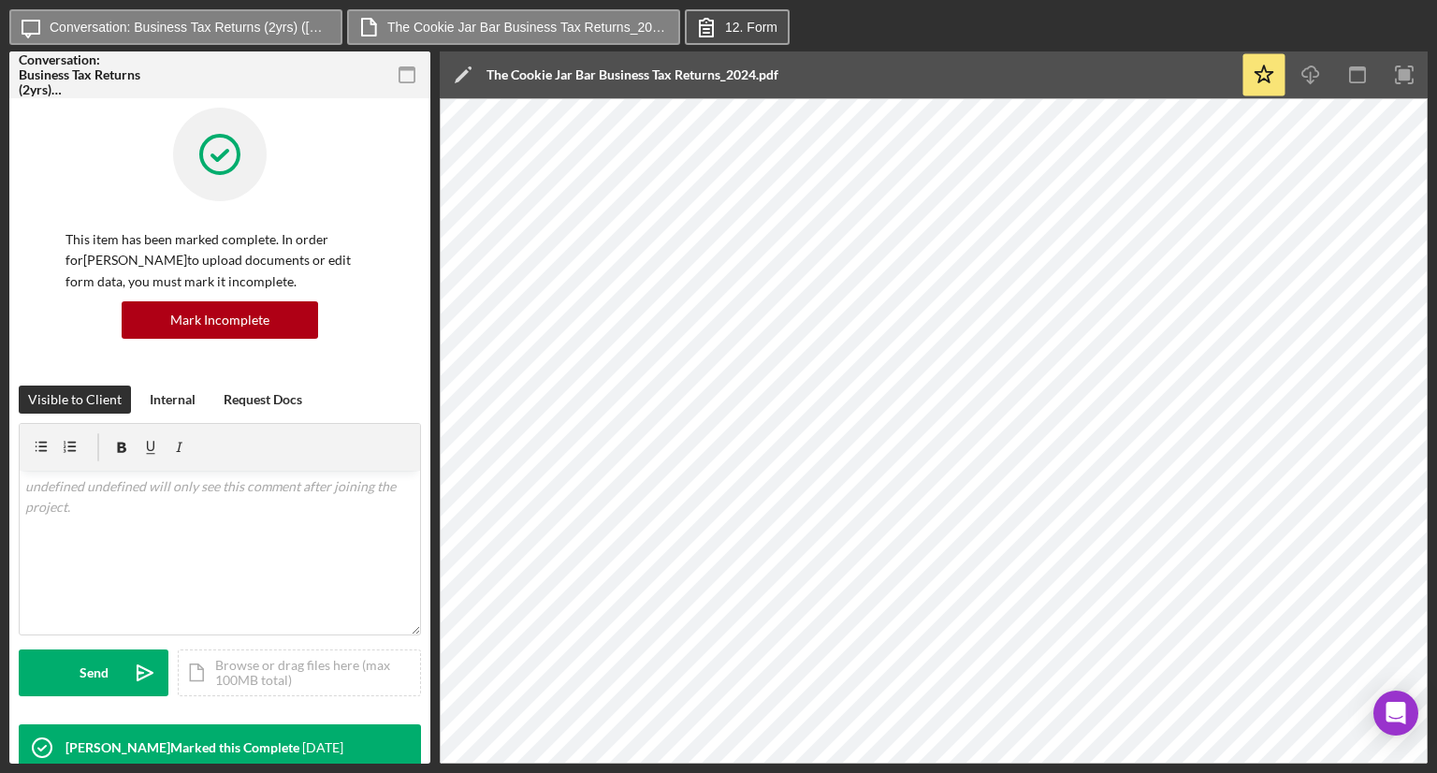
click at [709, 31] on icon at bounding box center [706, 27] width 47 height 47
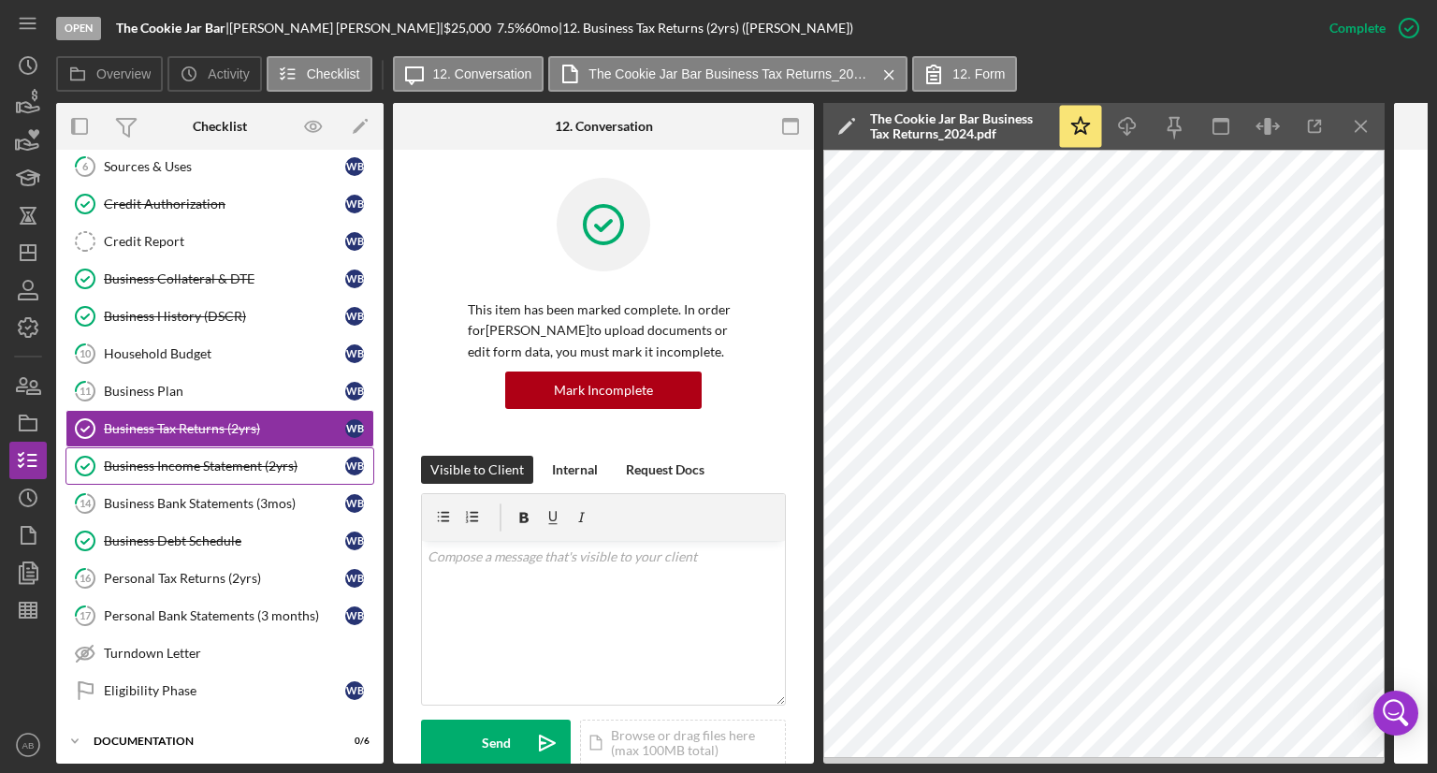
scroll to position [281, 0]
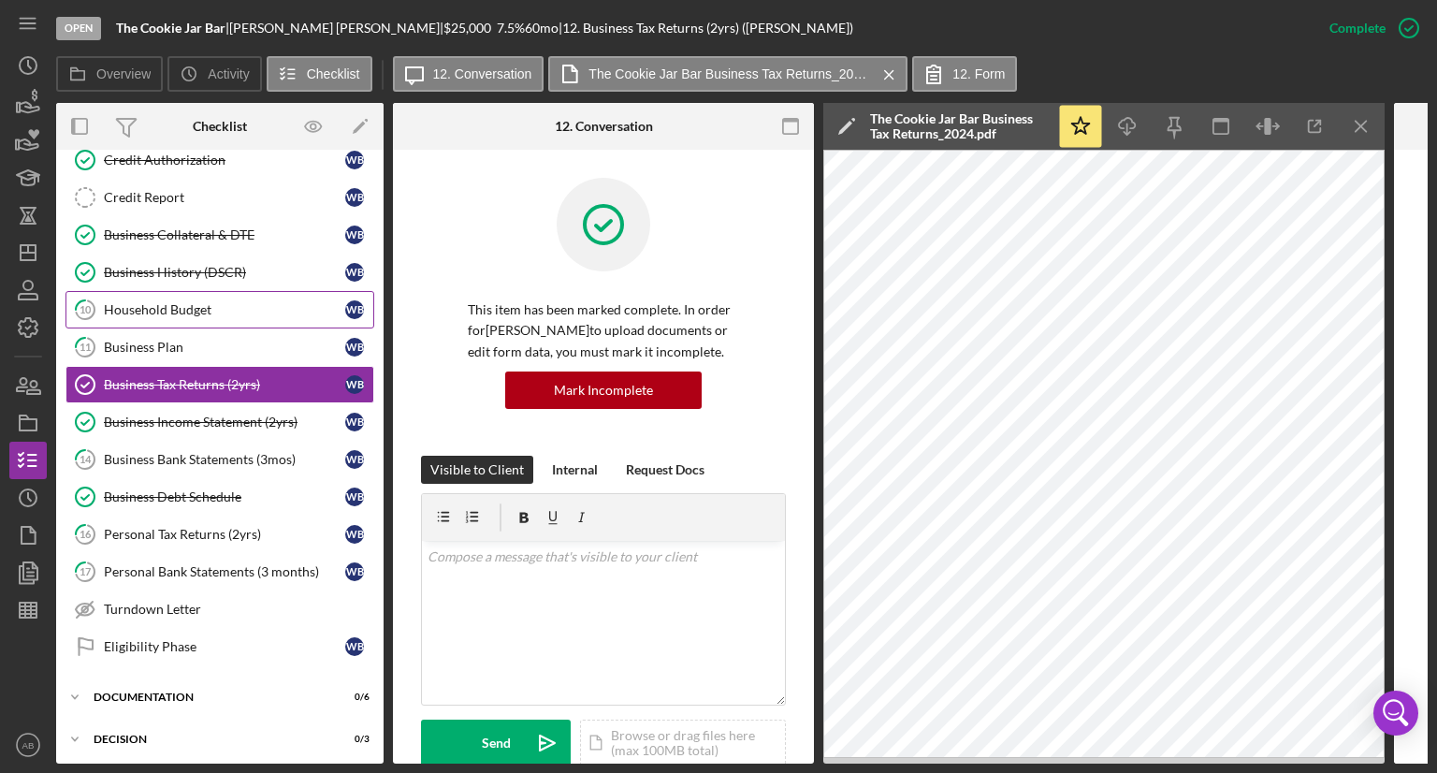
click at [187, 312] on div "Household Budget" at bounding box center [224, 309] width 241 height 15
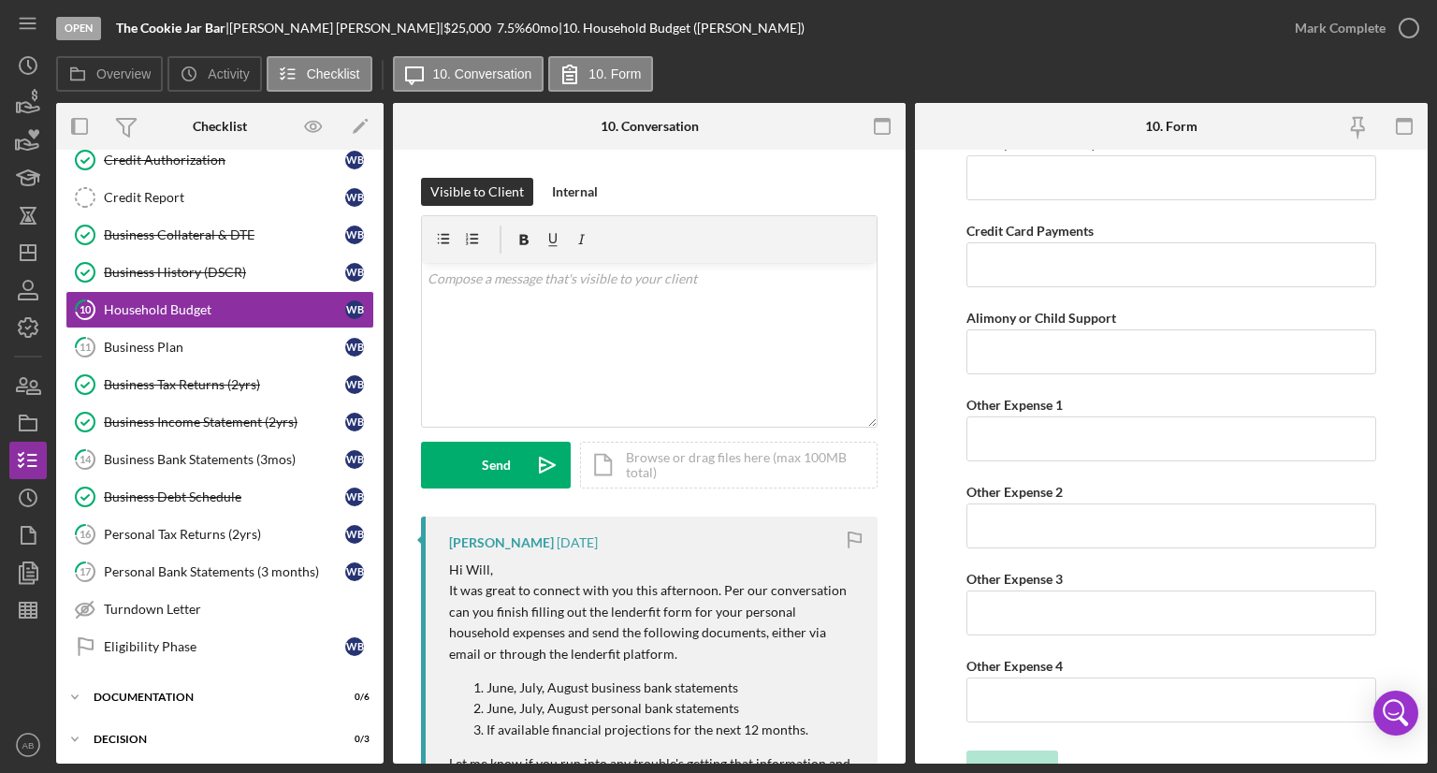
scroll to position [2557, 0]
click at [241, 564] on div "Personal Bank Statements (3 months)" at bounding box center [224, 571] width 241 height 15
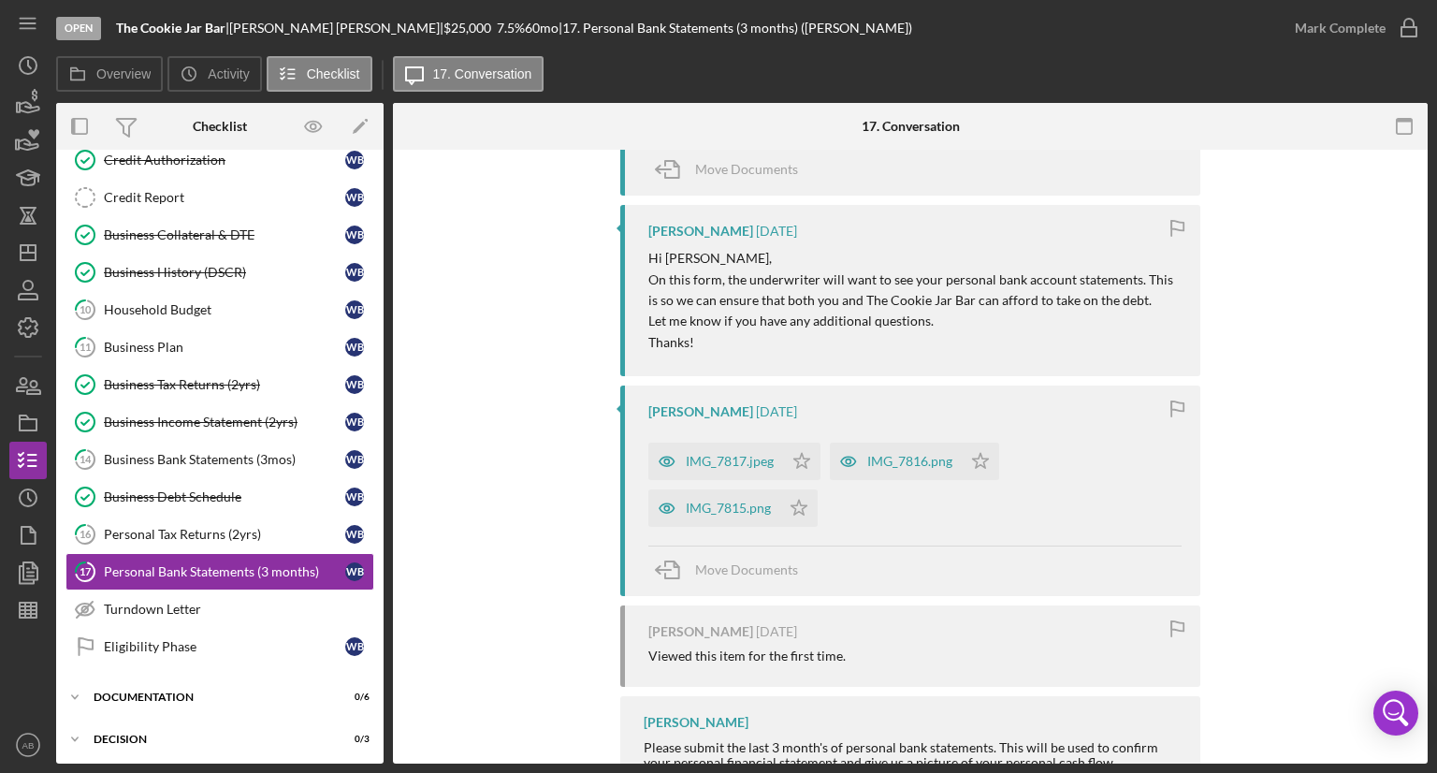
scroll to position [842, 0]
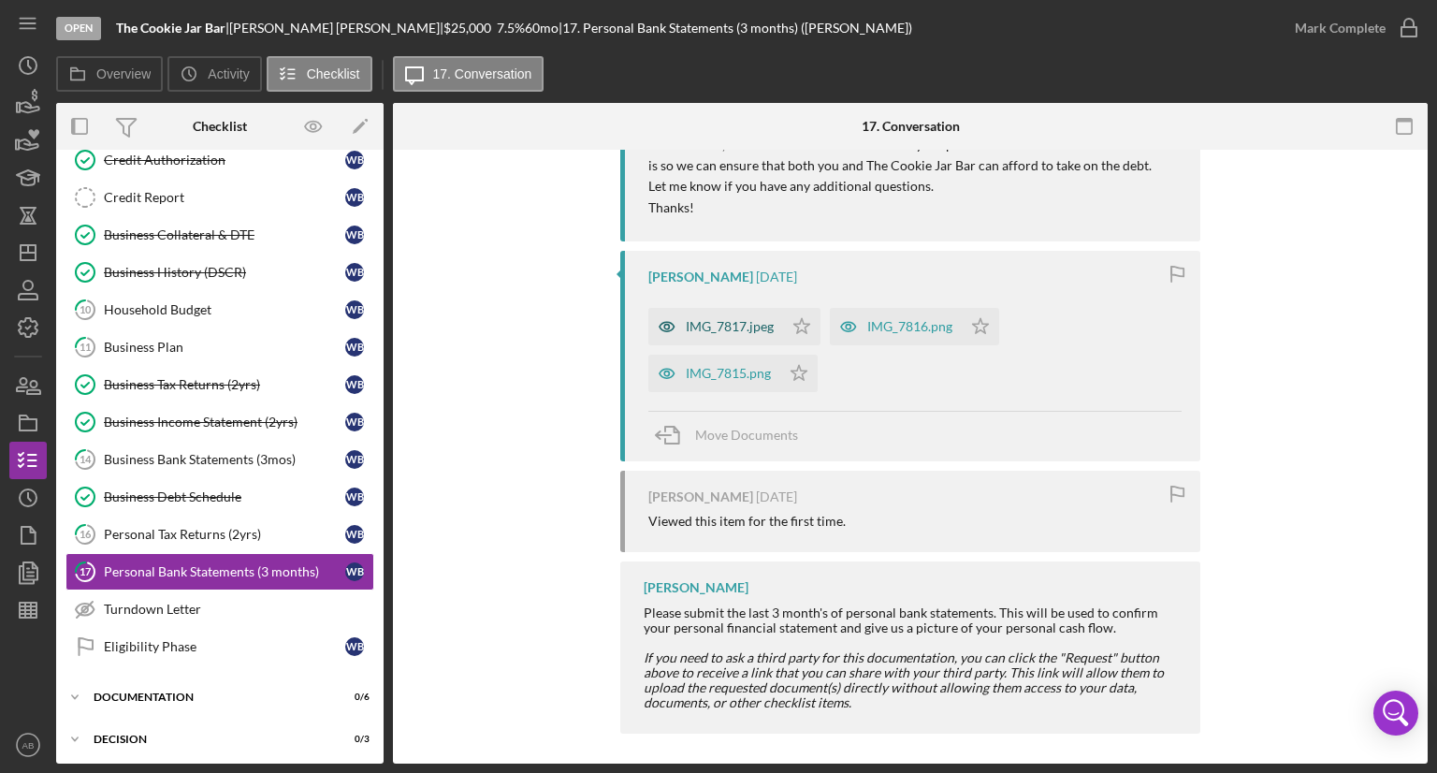
click at [729, 330] on div "IMG_7817.jpeg" at bounding box center [730, 326] width 88 height 15
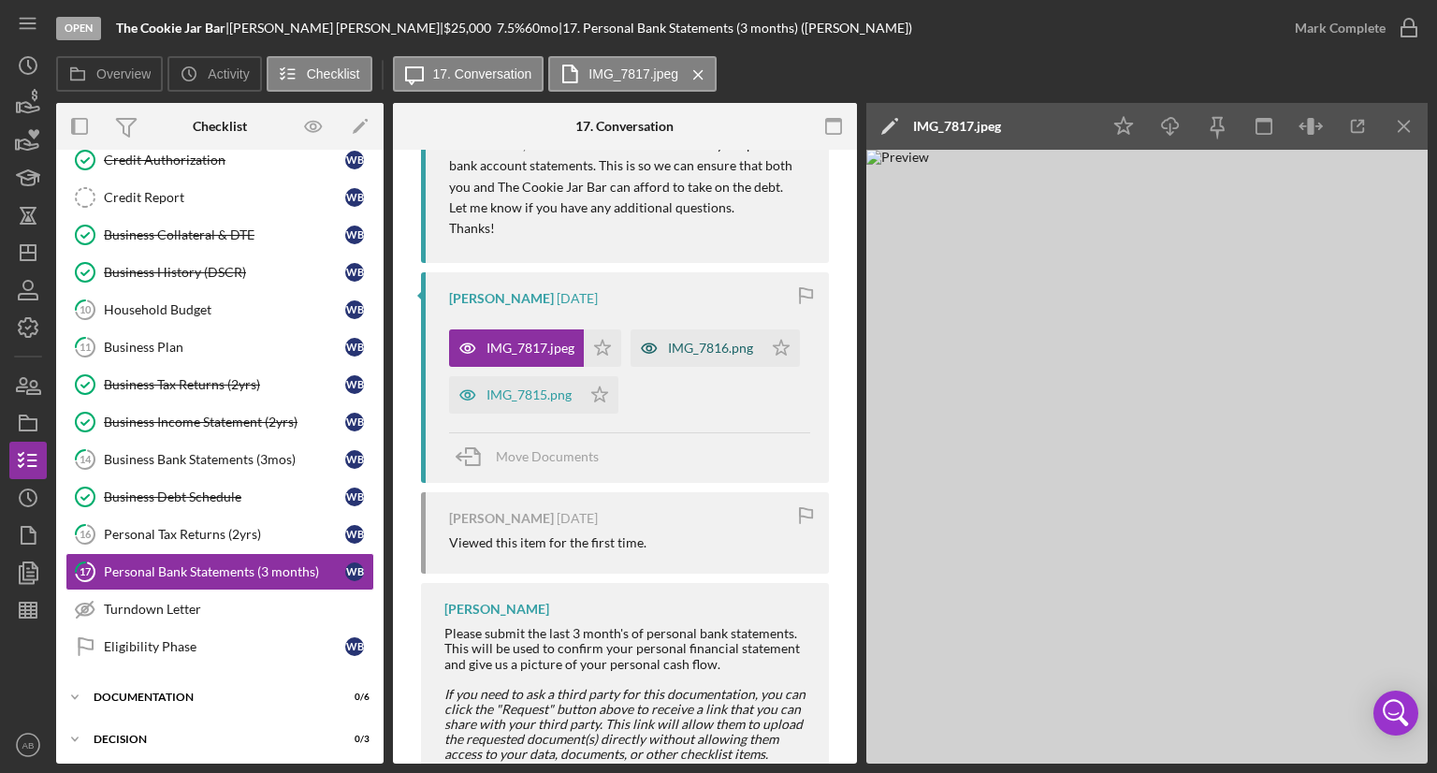
click at [668, 355] on div "IMG_7816.png" at bounding box center [710, 348] width 85 height 15
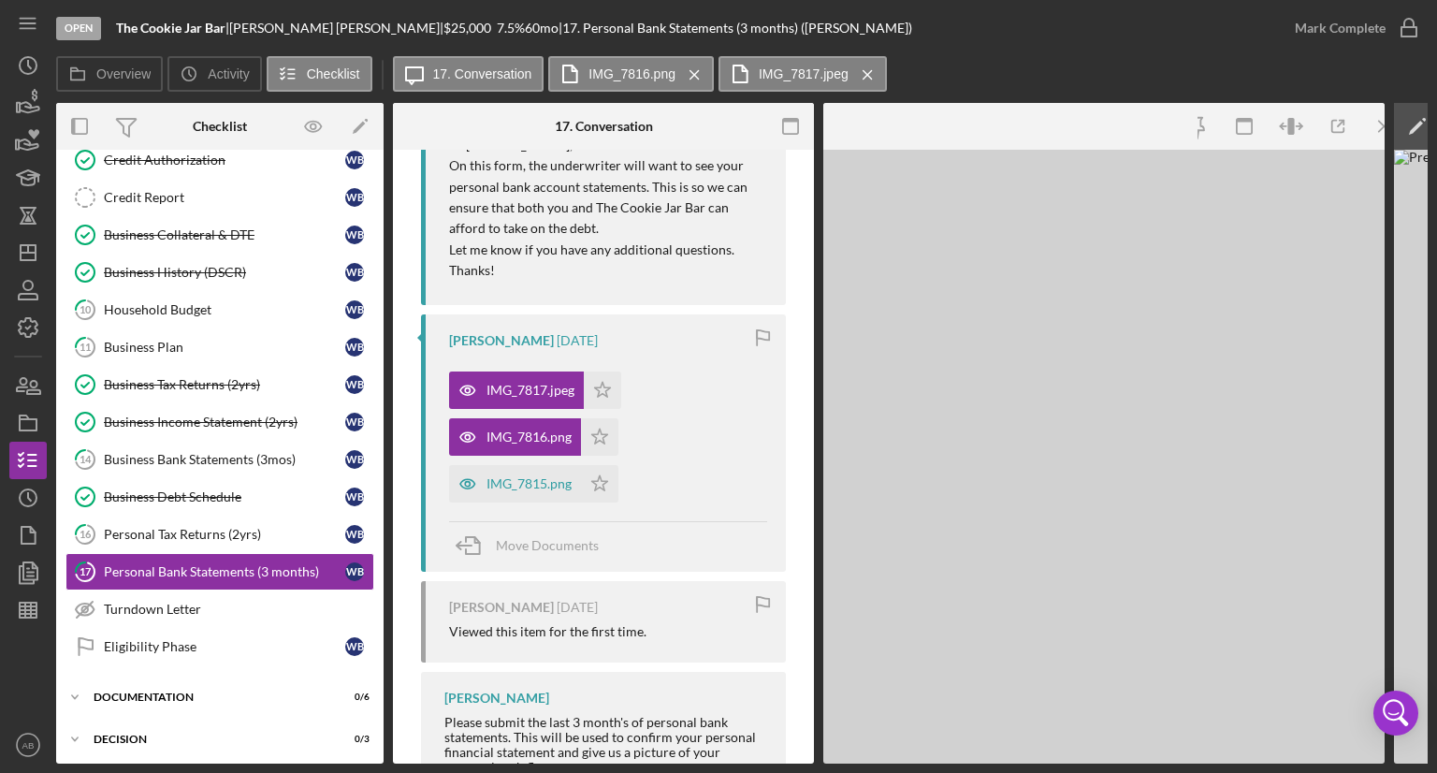
scroll to position [883, 0]
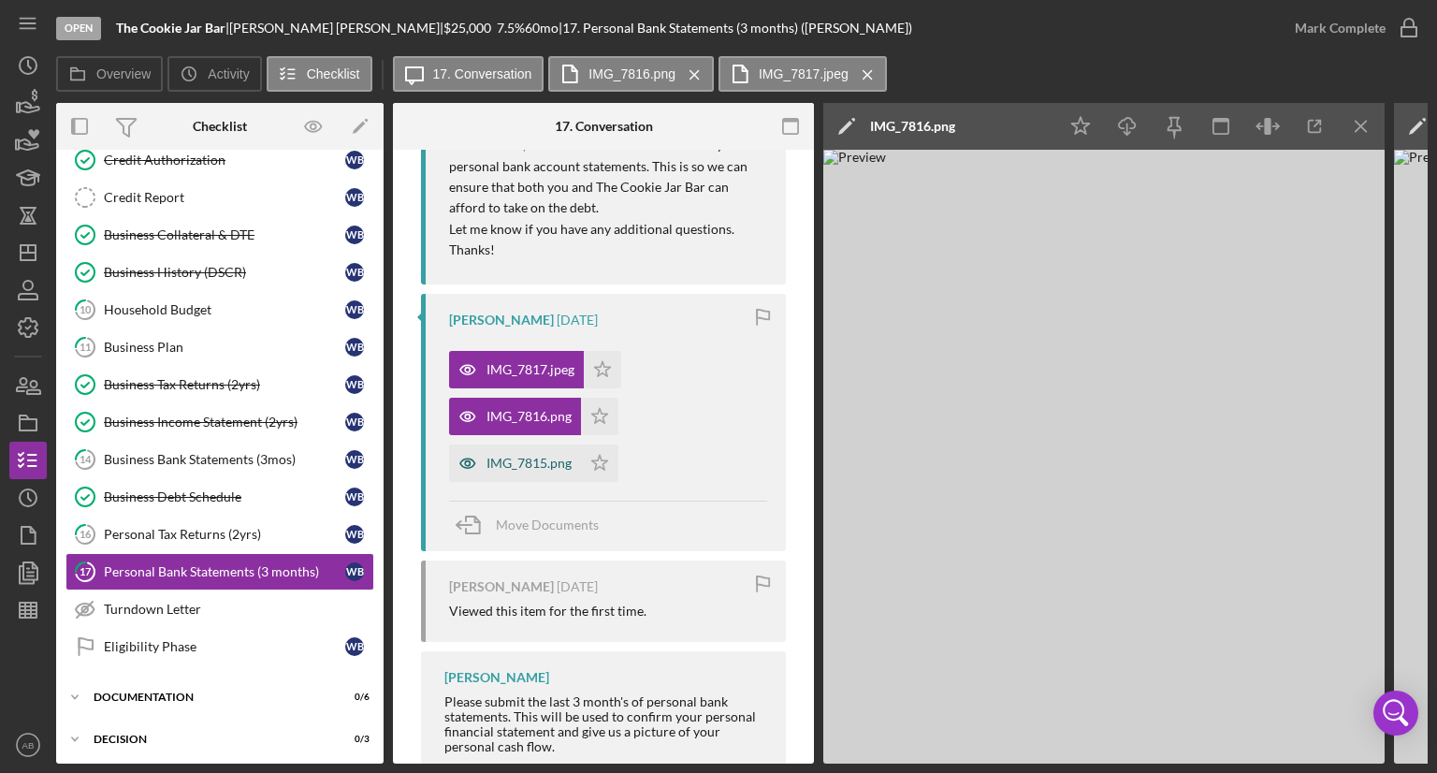
click at [522, 465] on div "IMG_7815.png" at bounding box center [528, 463] width 85 height 15
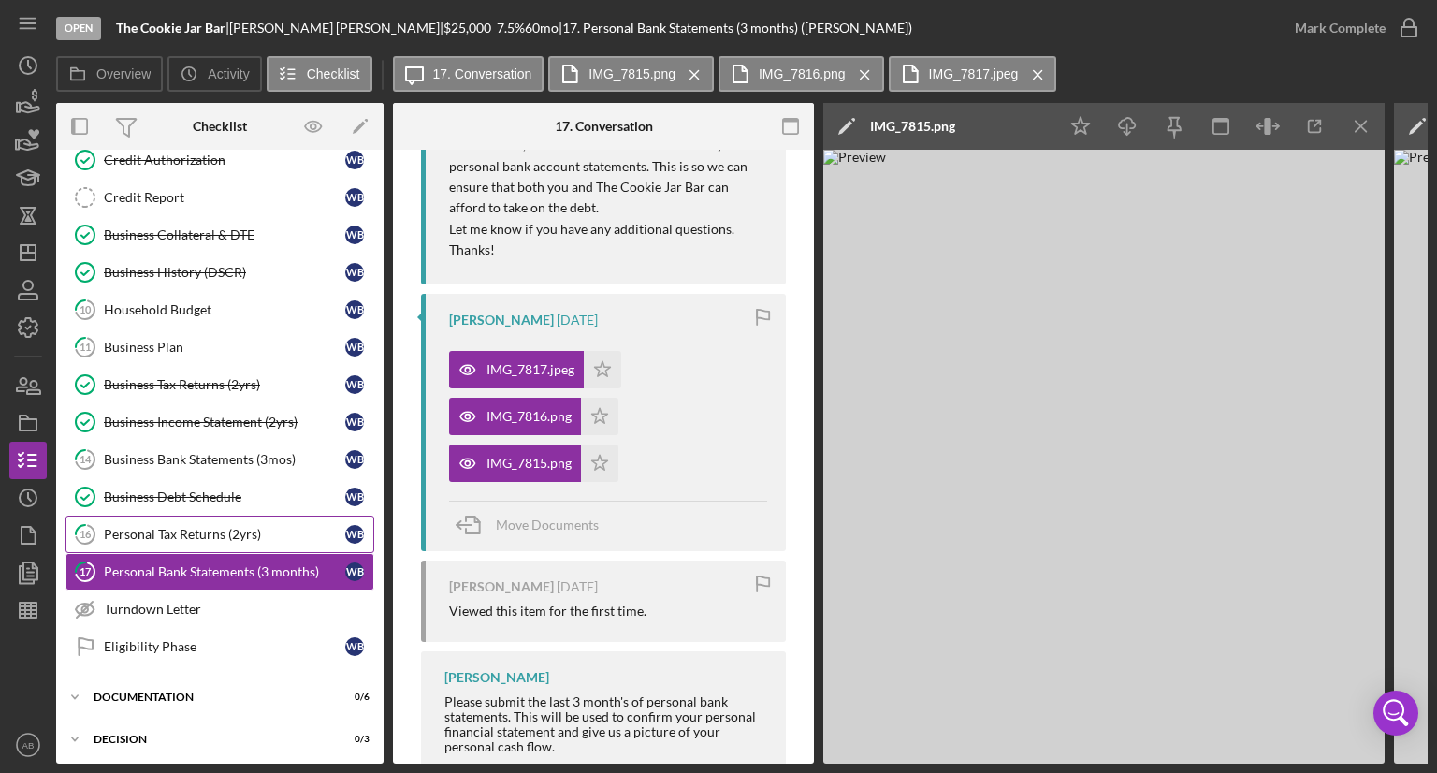
click at [223, 536] on link "16 Personal Tax Returns (2yrs) W B" at bounding box center [219, 533] width 309 height 37
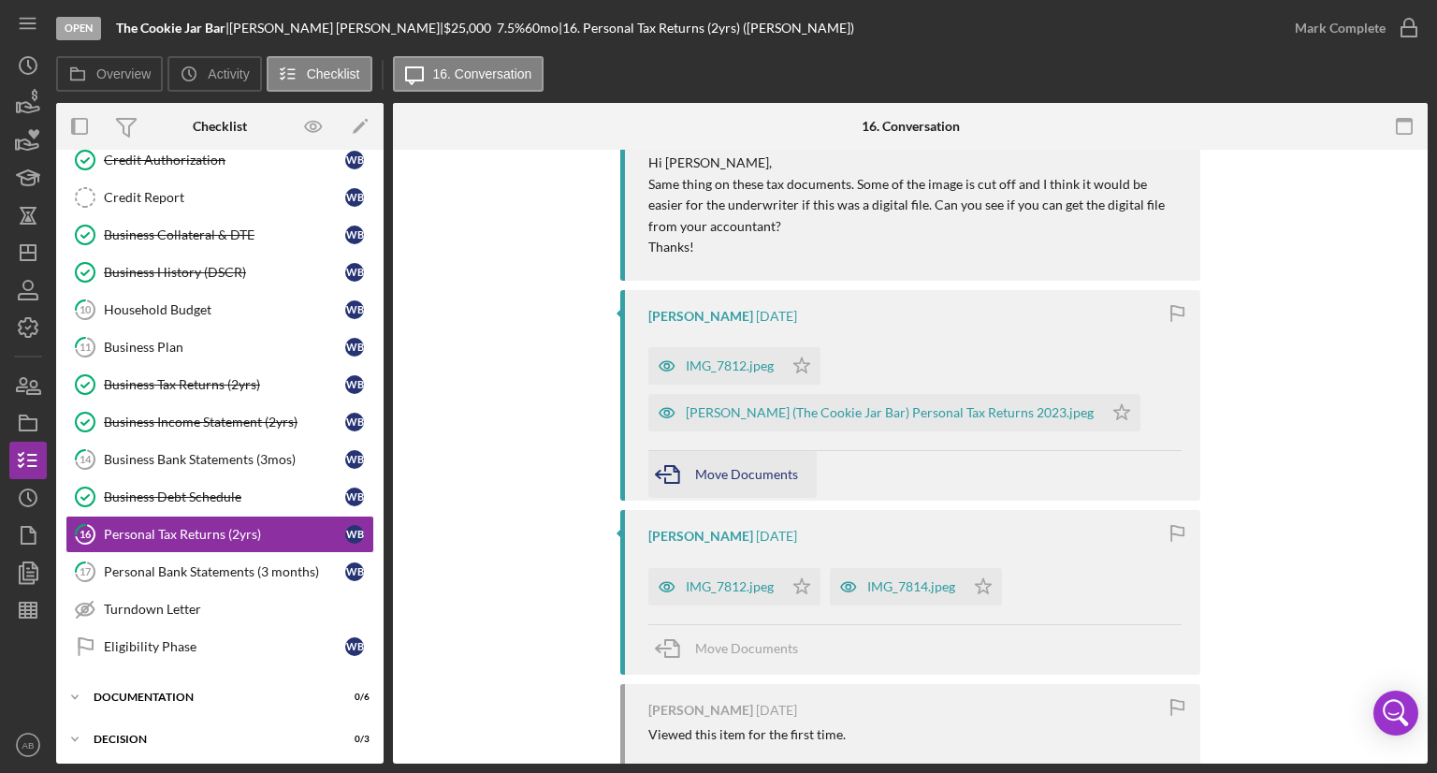
scroll to position [561, 0]
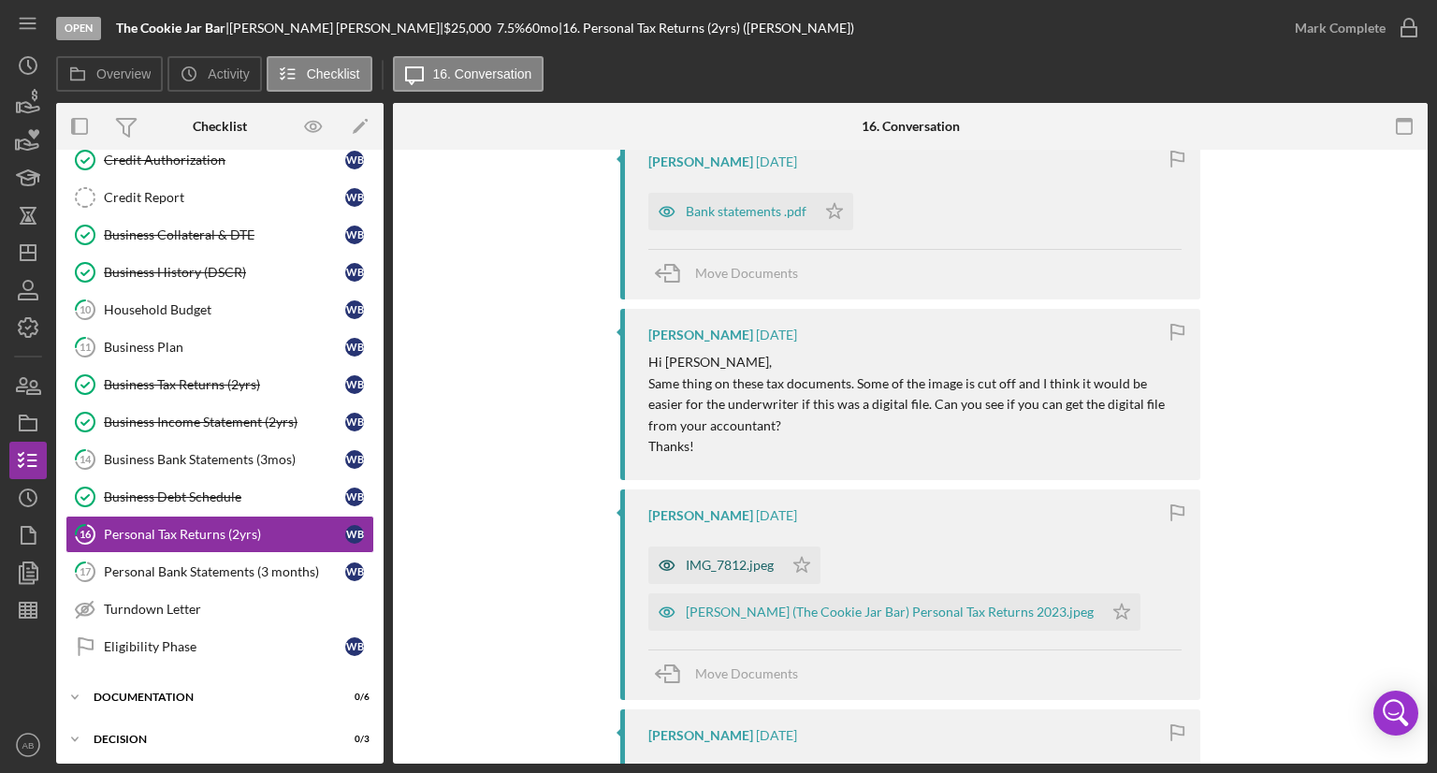
click at [724, 571] on div "IMG_7812.jpeg" at bounding box center [730, 565] width 88 height 15
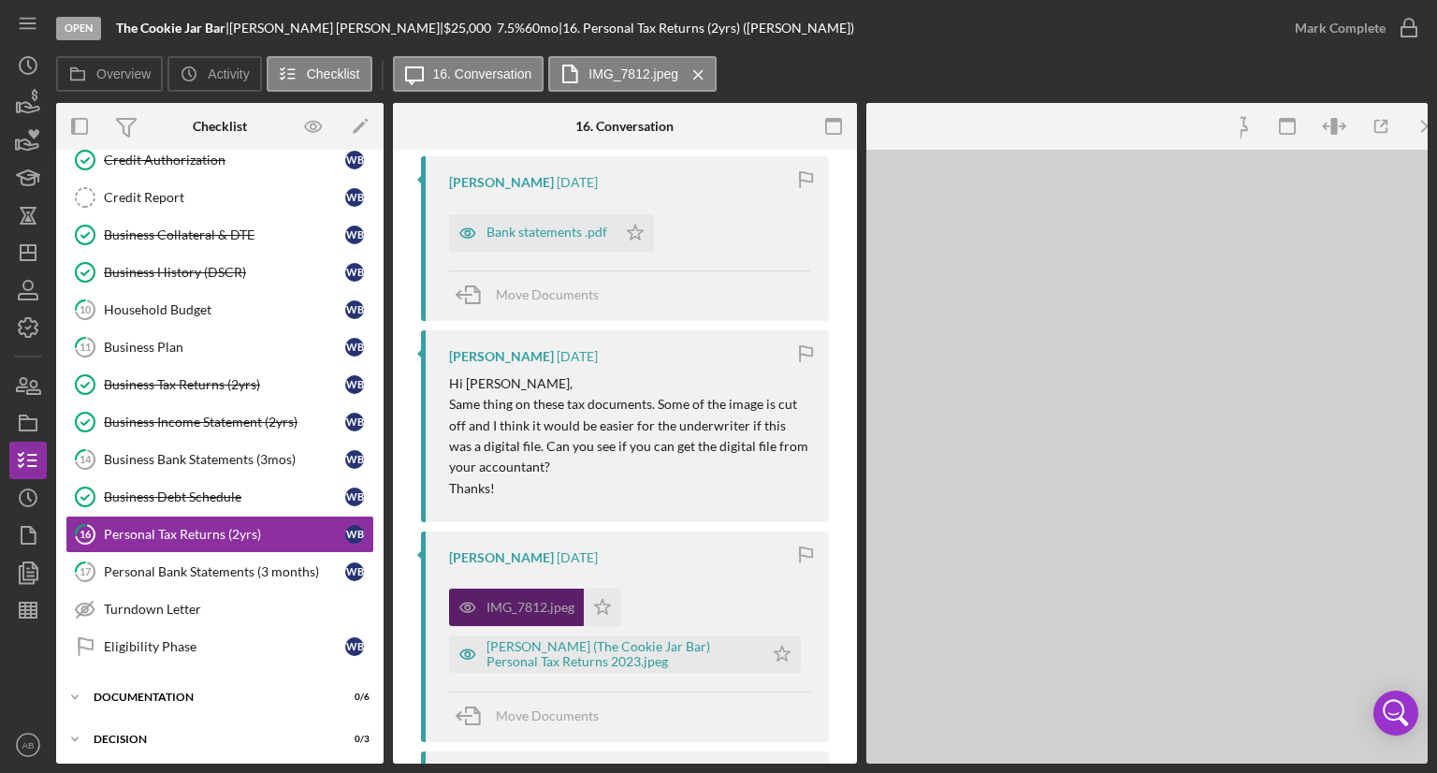
scroll to position [582, 0]
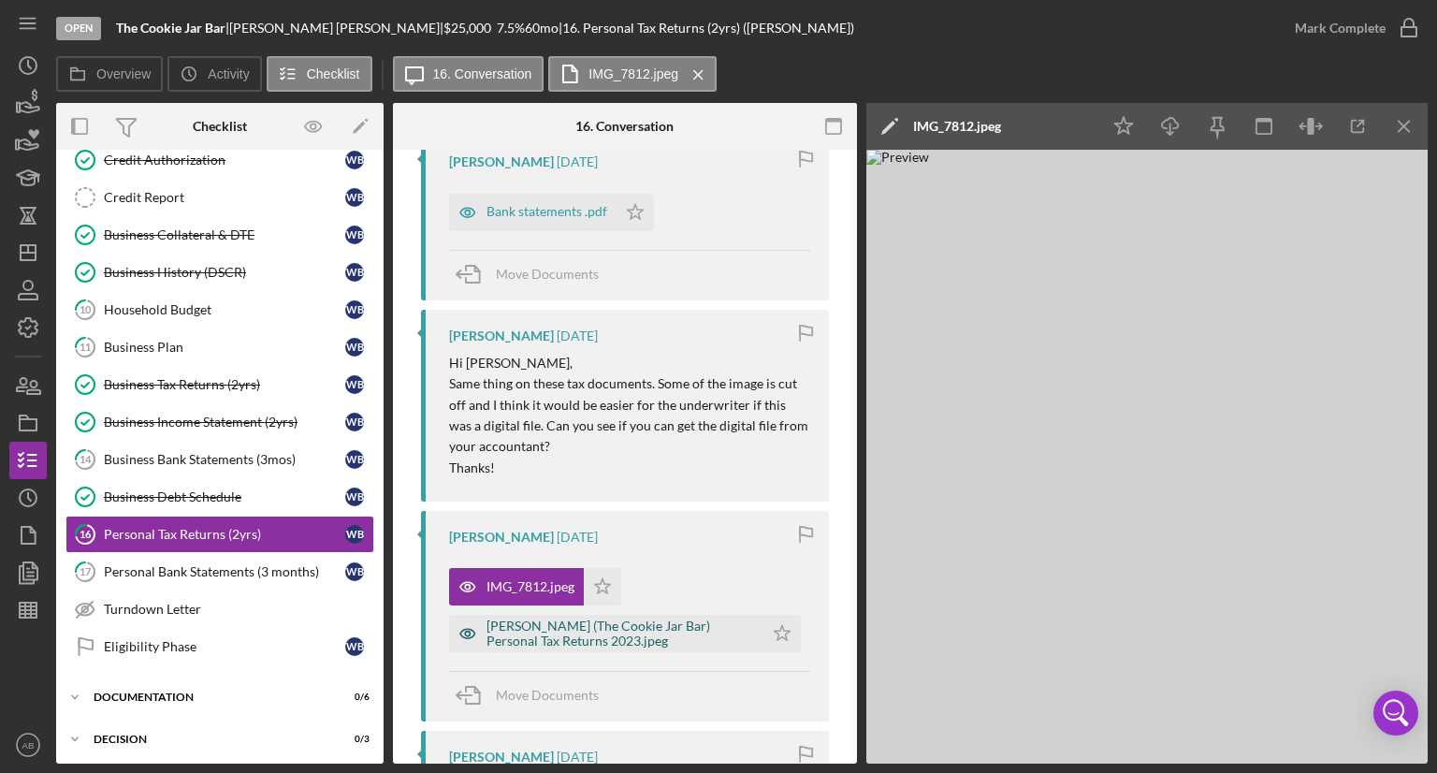
click at [583, 631] on div "[PERSON_NAME] (The Cookie Jar Bar) Personal Tax Returns 2023.jpeg" at bounding box center [620, 633] width 268 height 30
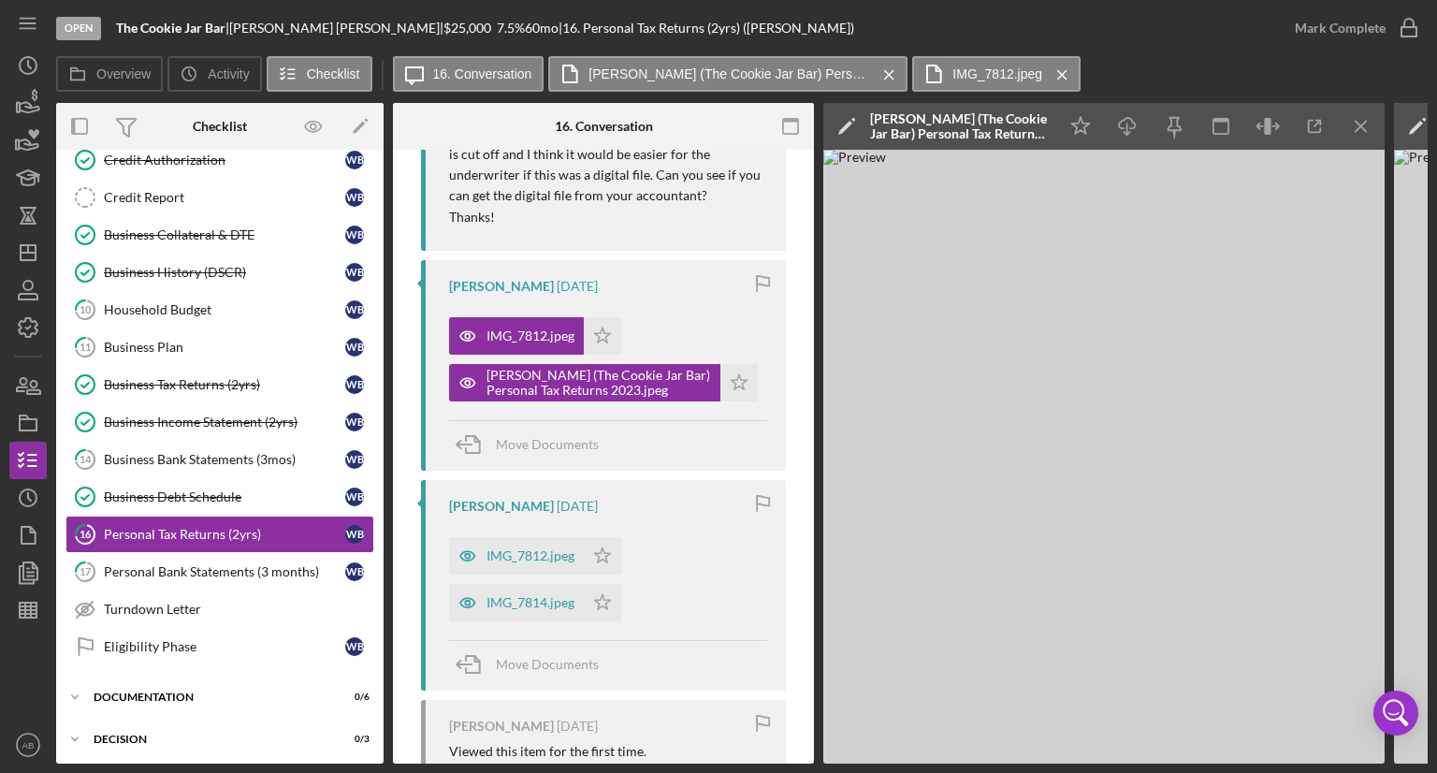
scroll to position [863, 0]
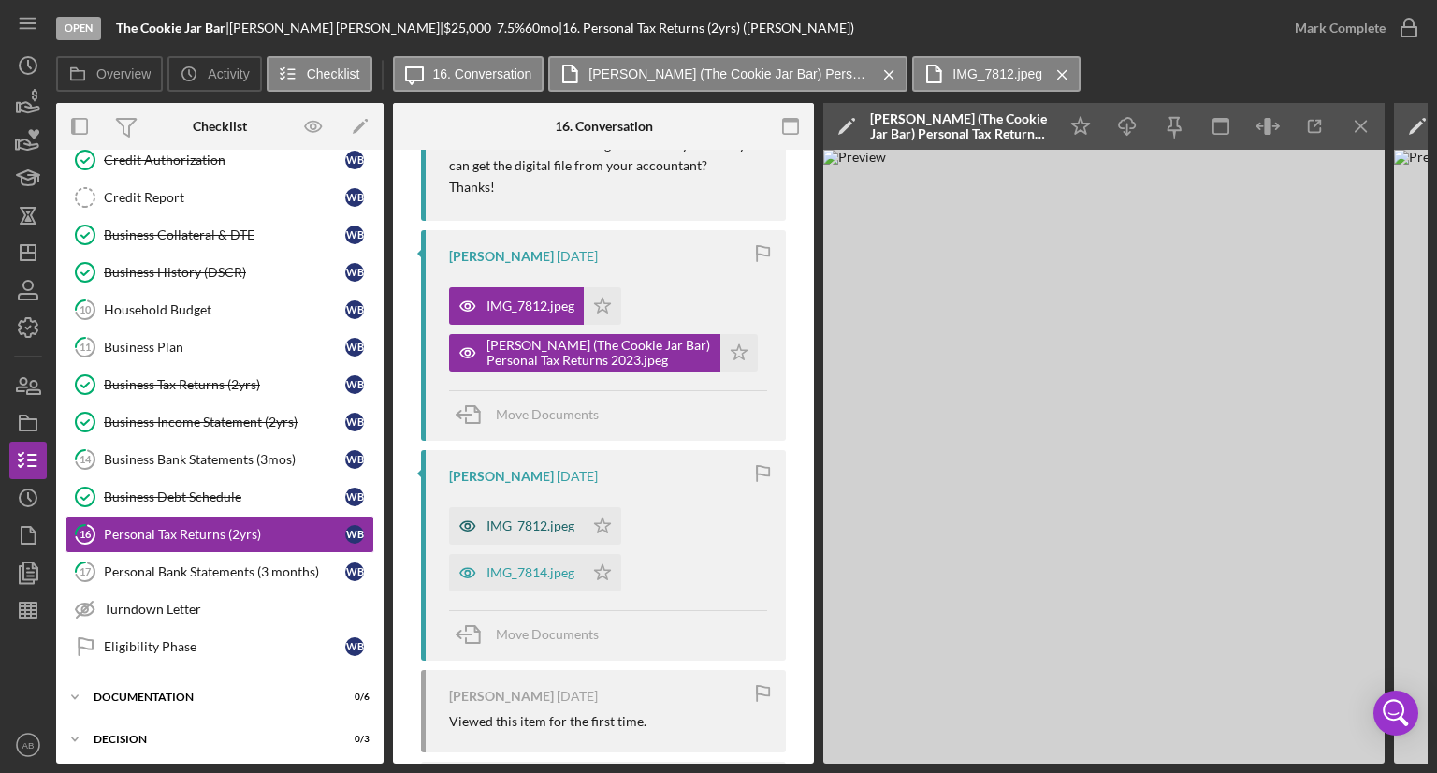
click at [518, 525] on div "IMG_7812.jpeg" at bounding box center [530, 525] width 88 height 15
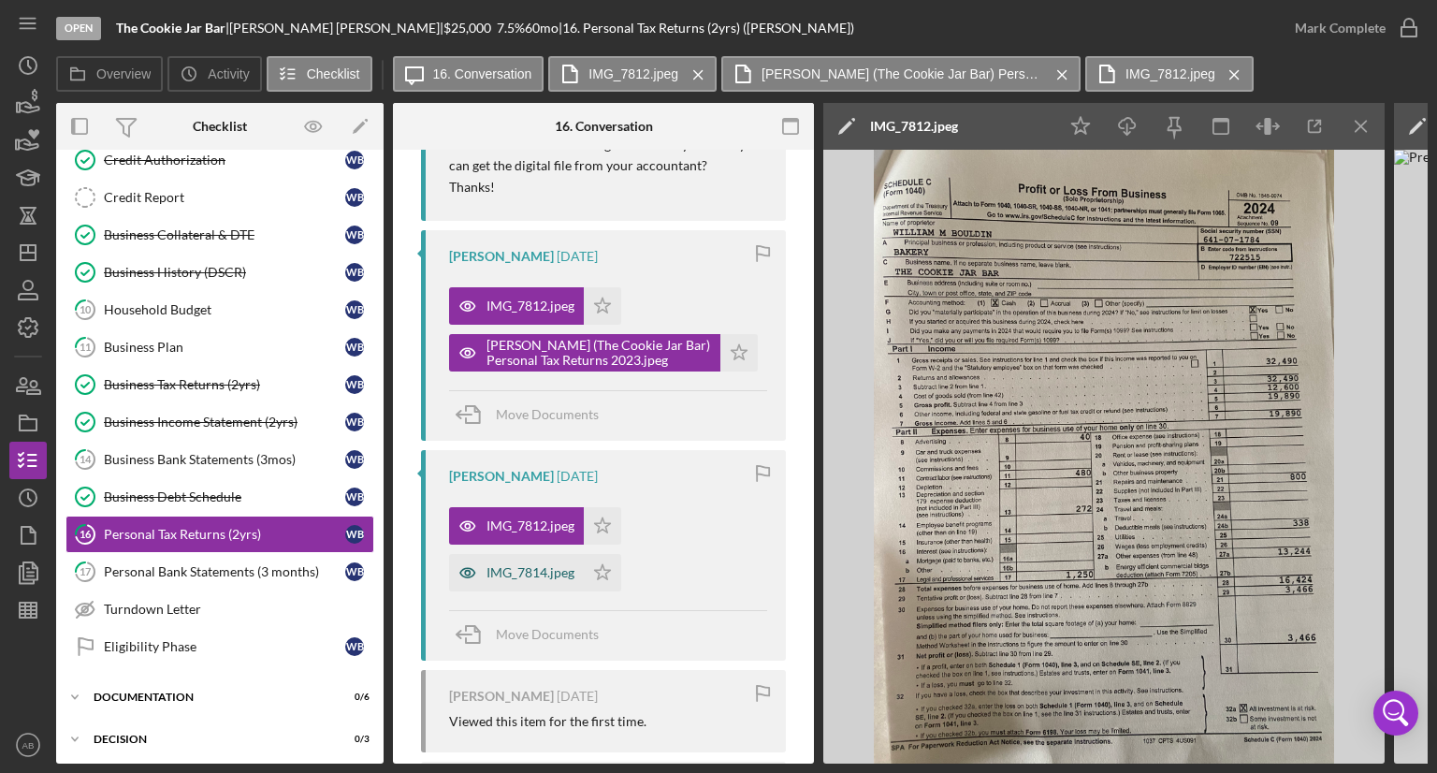
click at [555, 570] on div "IMG_7814.jpeg" at bounding box center [530, 572] width 88 height 15
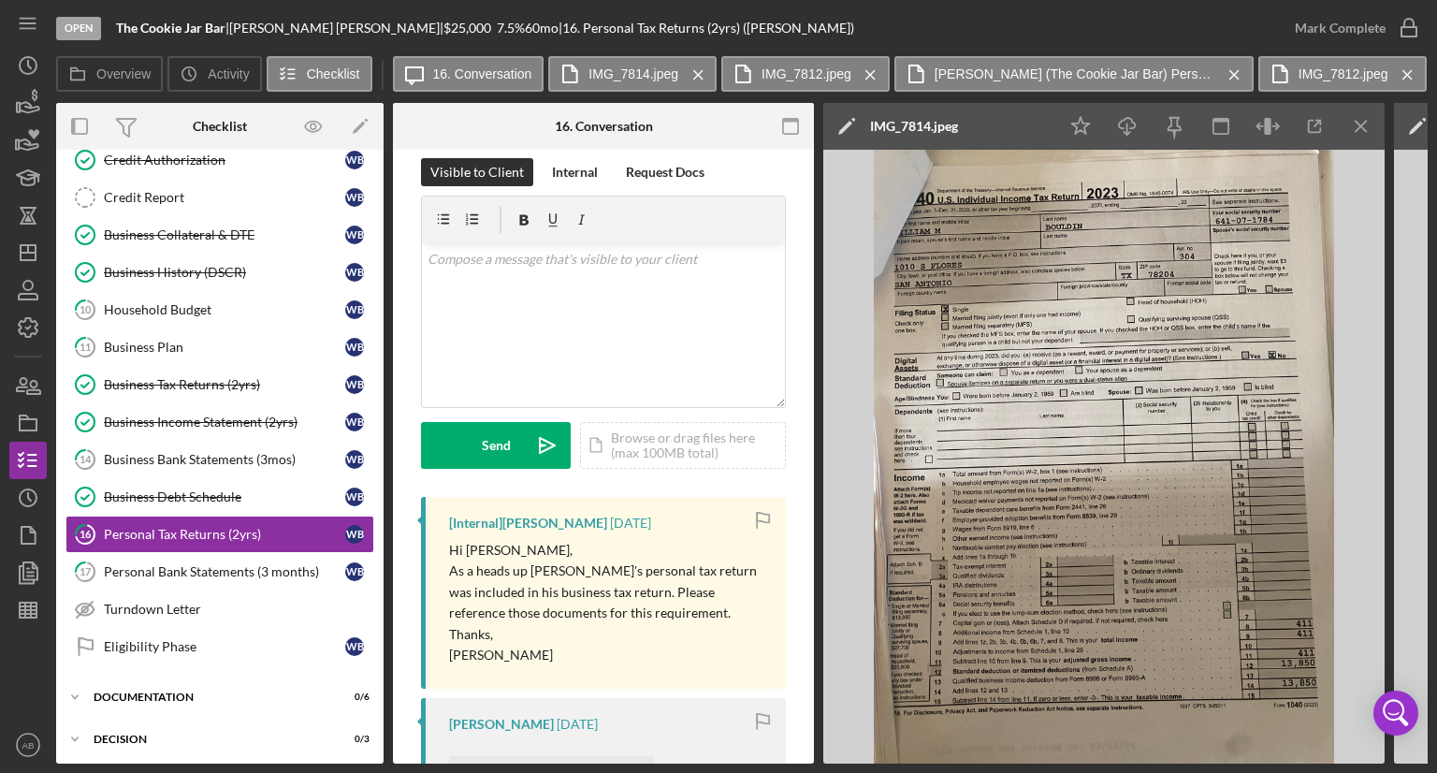
scroll to position [0, 0]
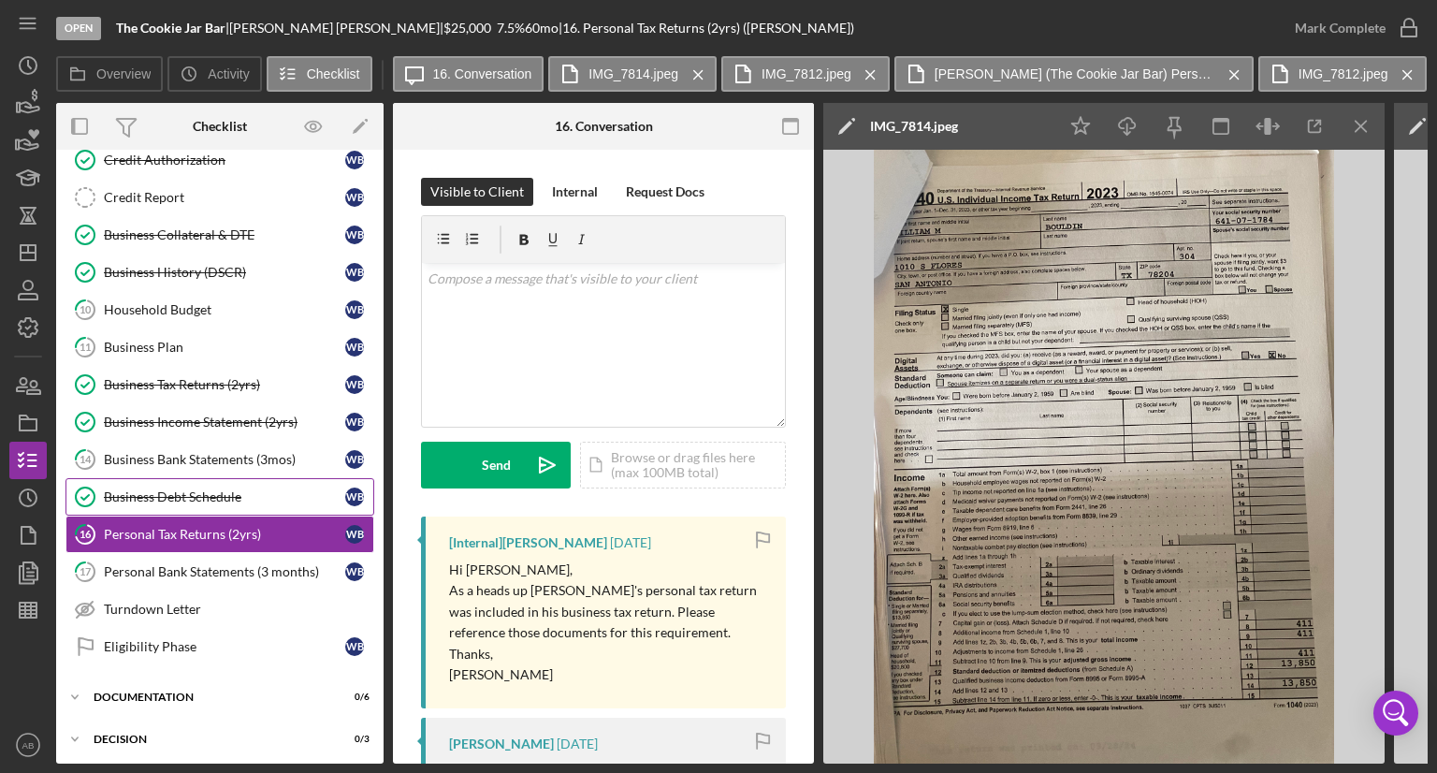
click at [222, 493] on div "Business Debt Schedule" at bounding box center [224, 496] width 241 height 15
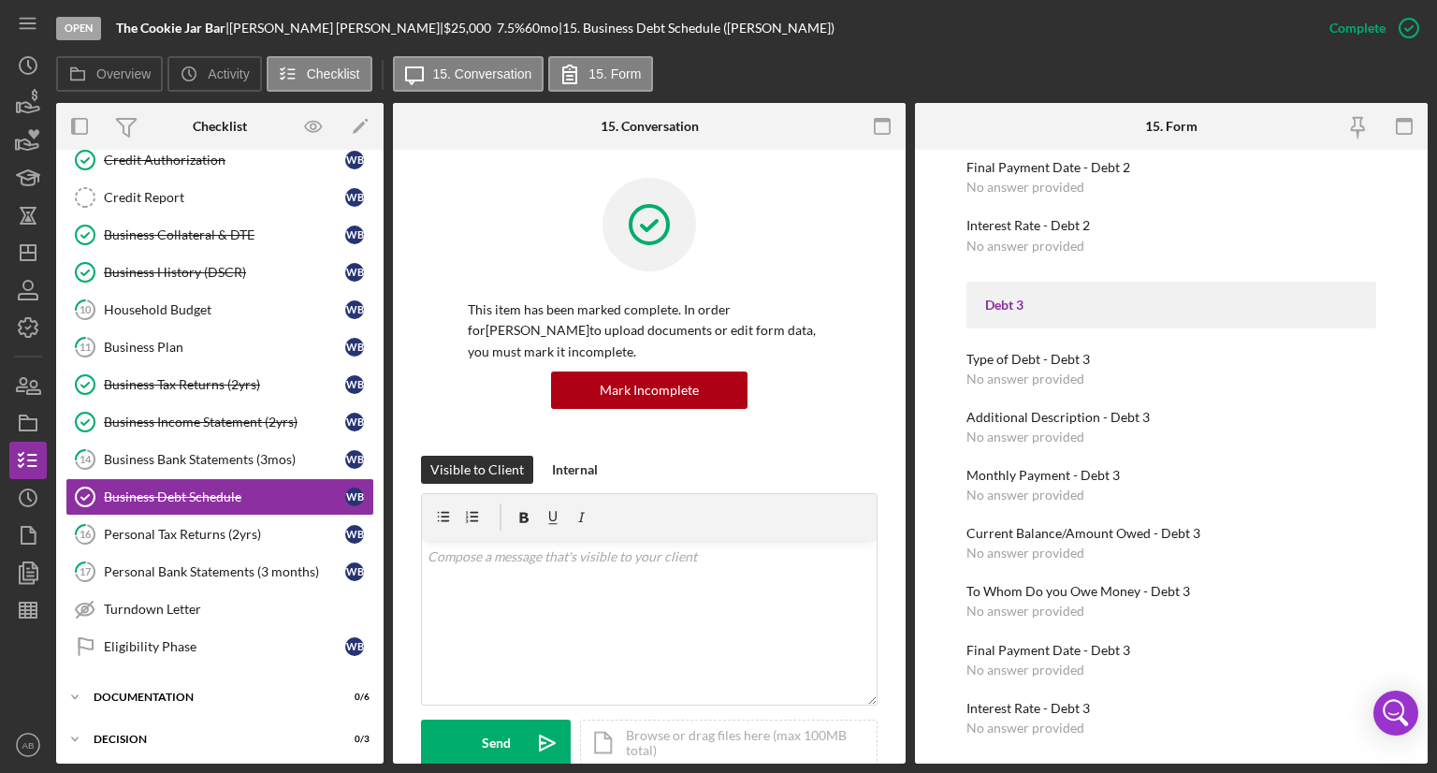
scroll to position [927, 0]
drag, startPoint x: 176, startPoint y: 291, endPoint x: 273, endPoint y: 249, distance: 106.0
click at [176, 293] on link "10 Household Budget W B" at bounding box center [219, 309] width 309 height 37
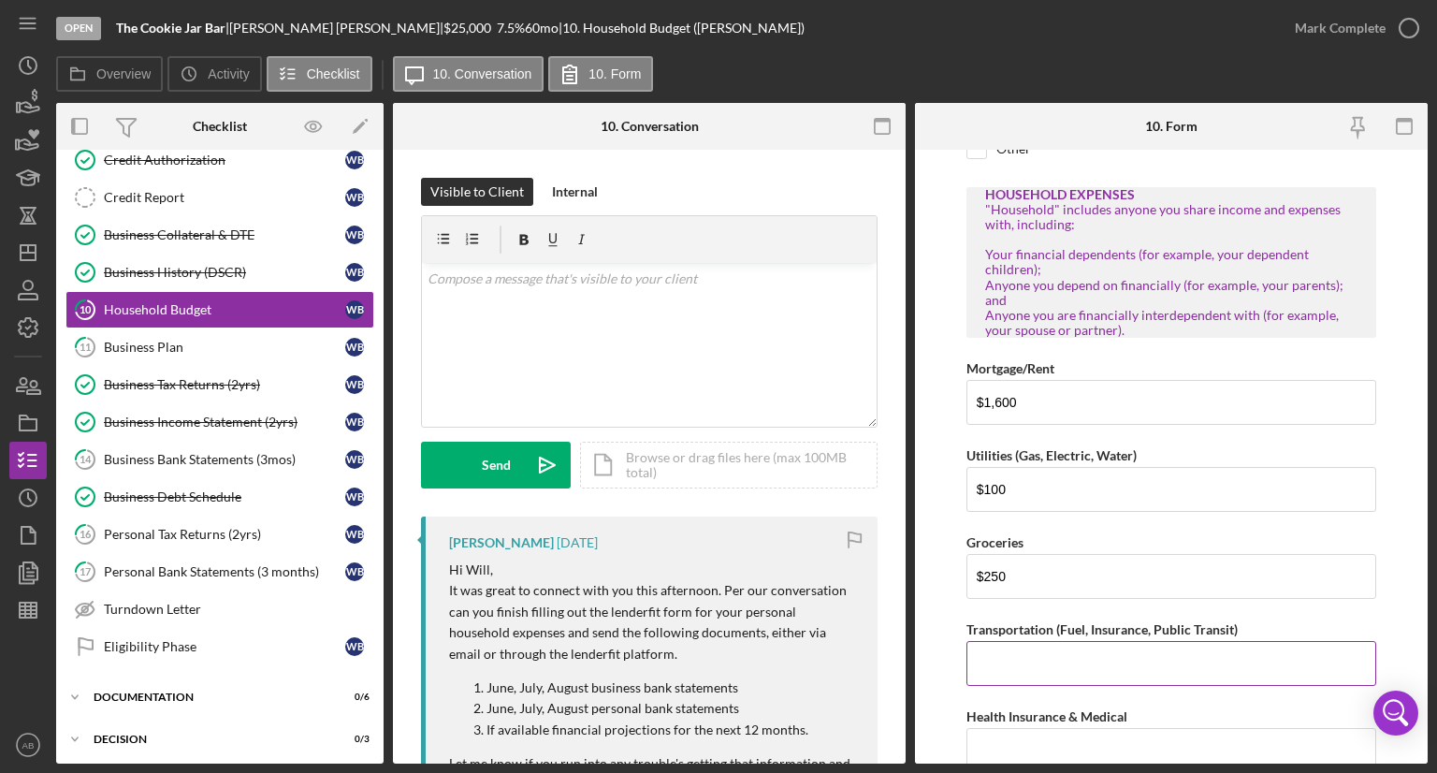
scroll to position [1715, 0]
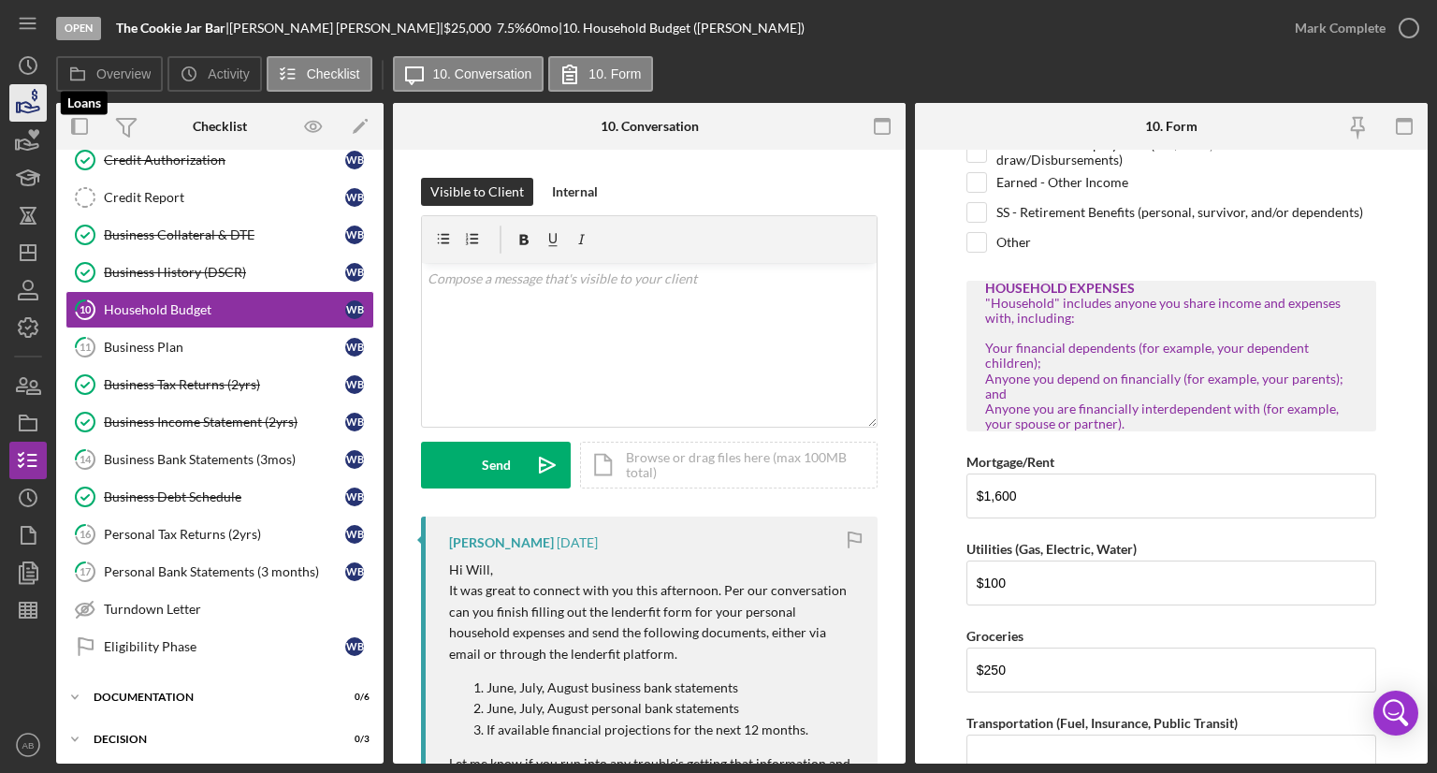
click at [22, 90] on icon "button" at bounding box center [28, 103] width 47 height 47
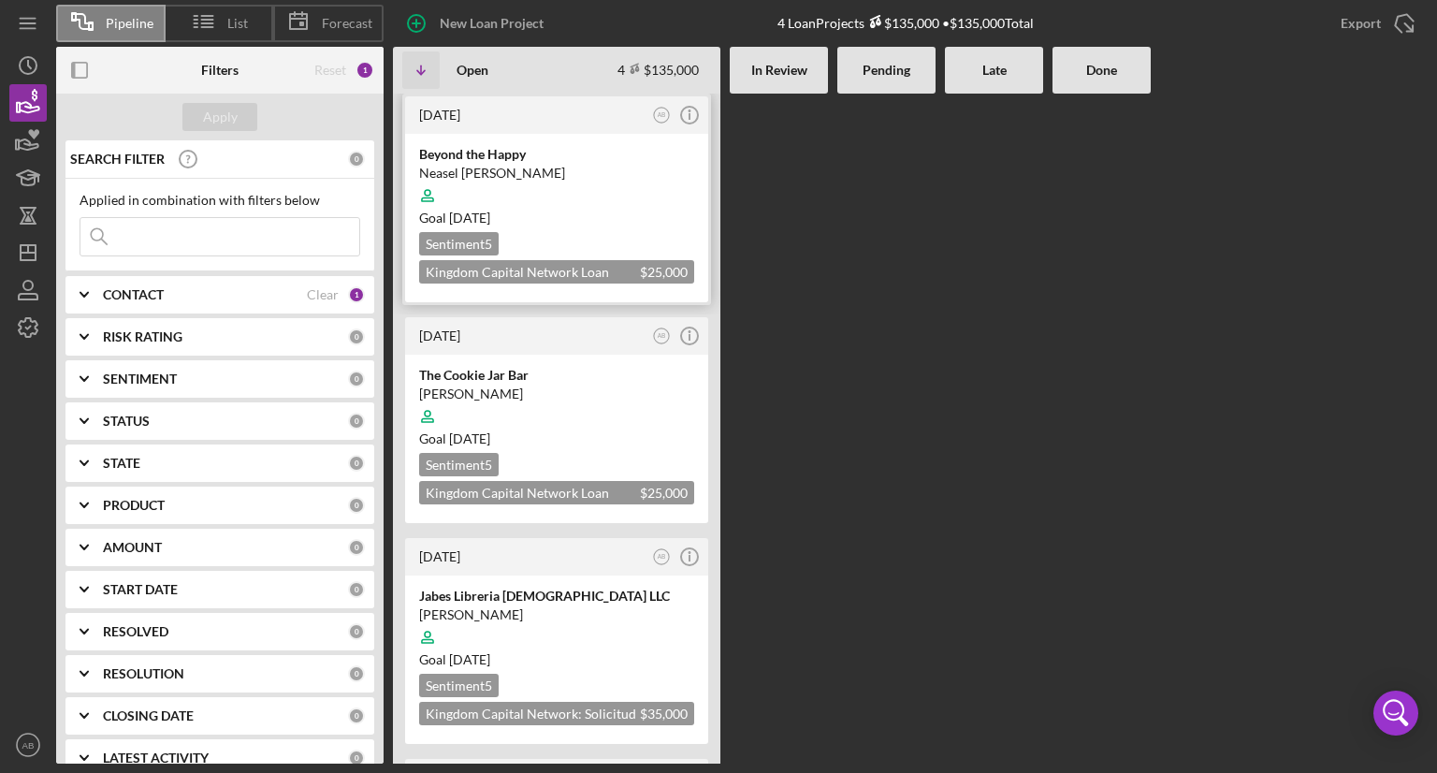
click at [485, 176] on div "Neasel [PERSON_NAME]" at bounding box center [556, 173] width 275 height 19
